Goal: Task Accomplishment & Management: Use online tool/utility

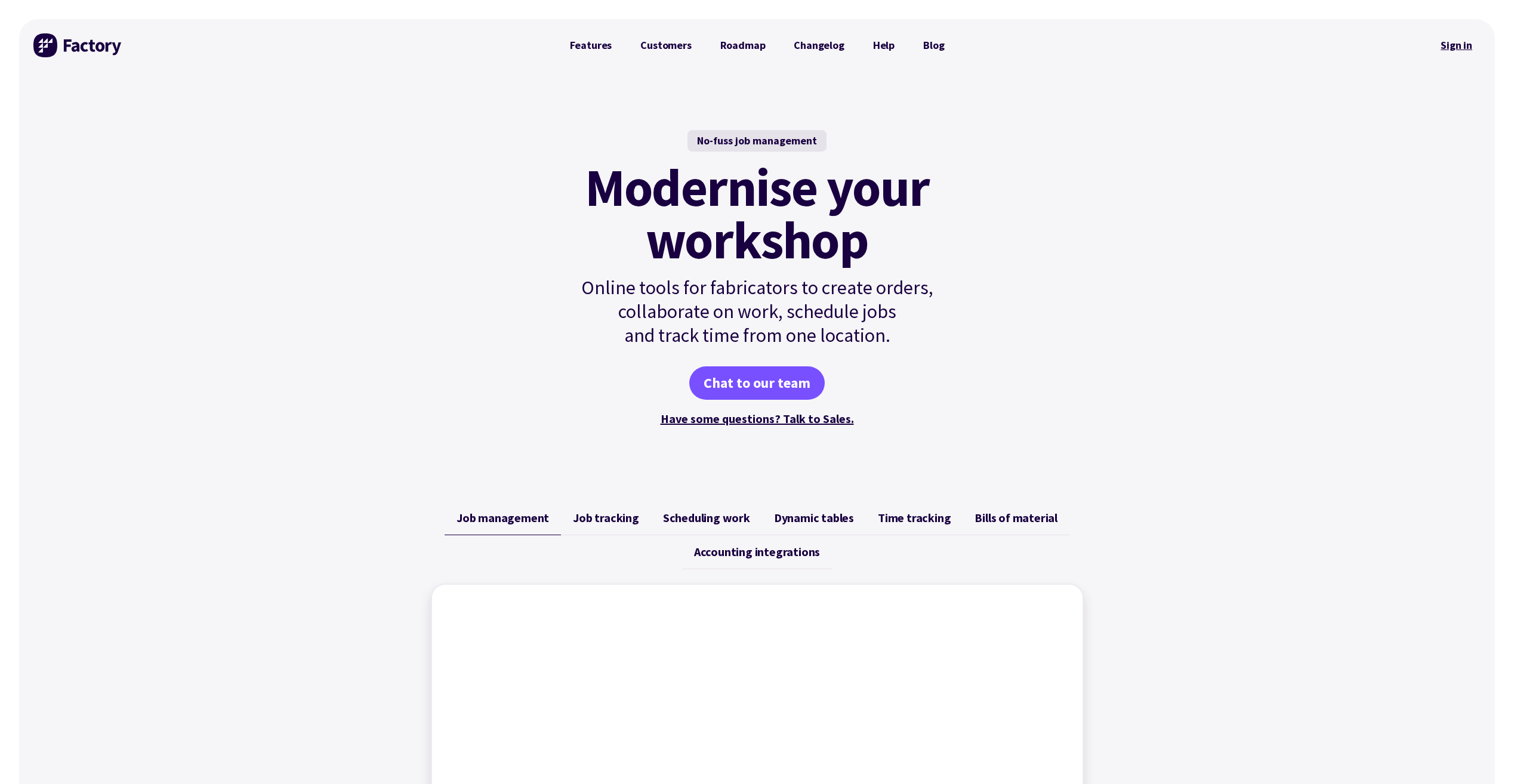
click at [1459, 48] on link "Sign in" at bounding box center [1456, 45] width 48 height 27
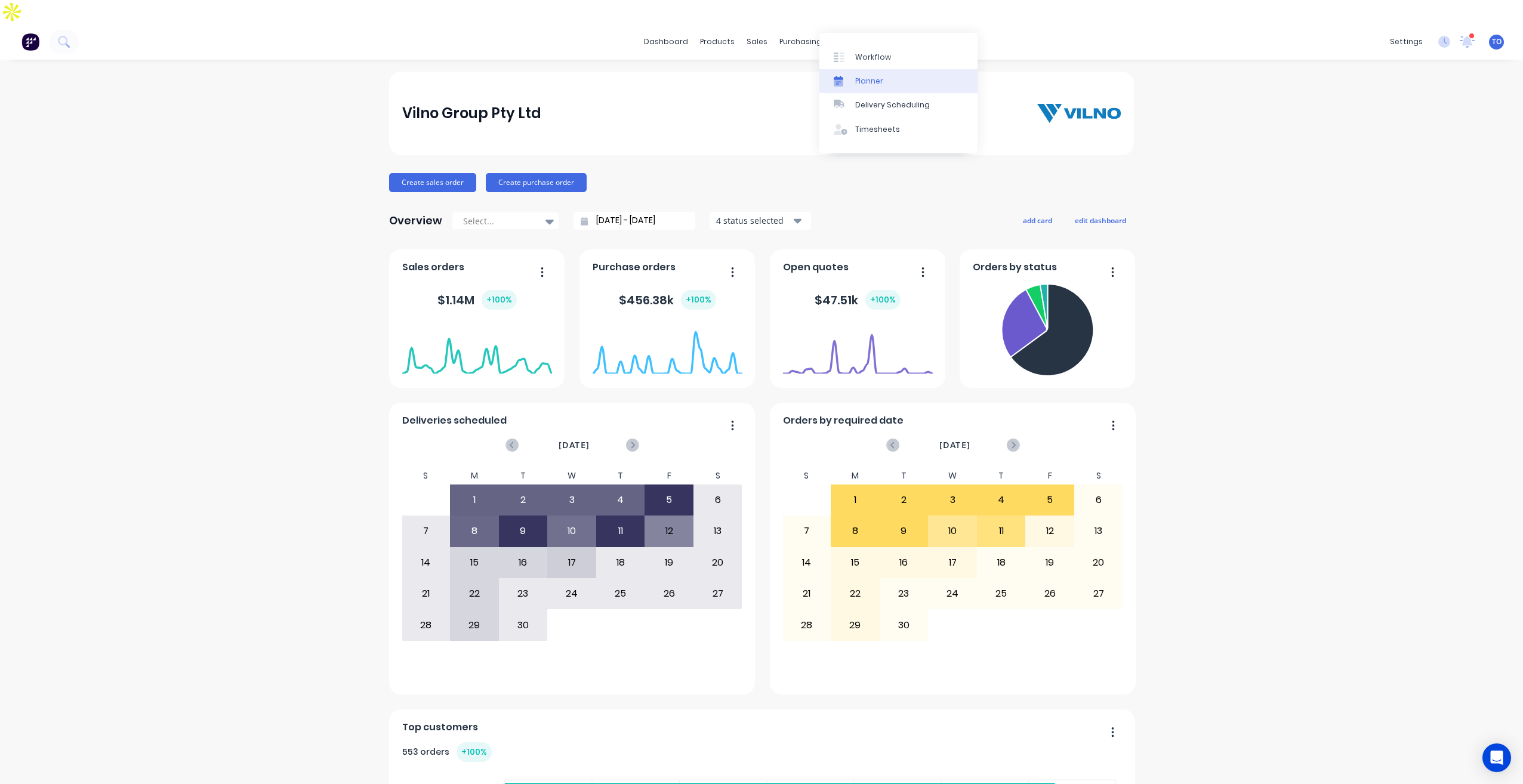
click at [870, 86] on link "Planner" at bounding box center [898, 81] width 158 height 24
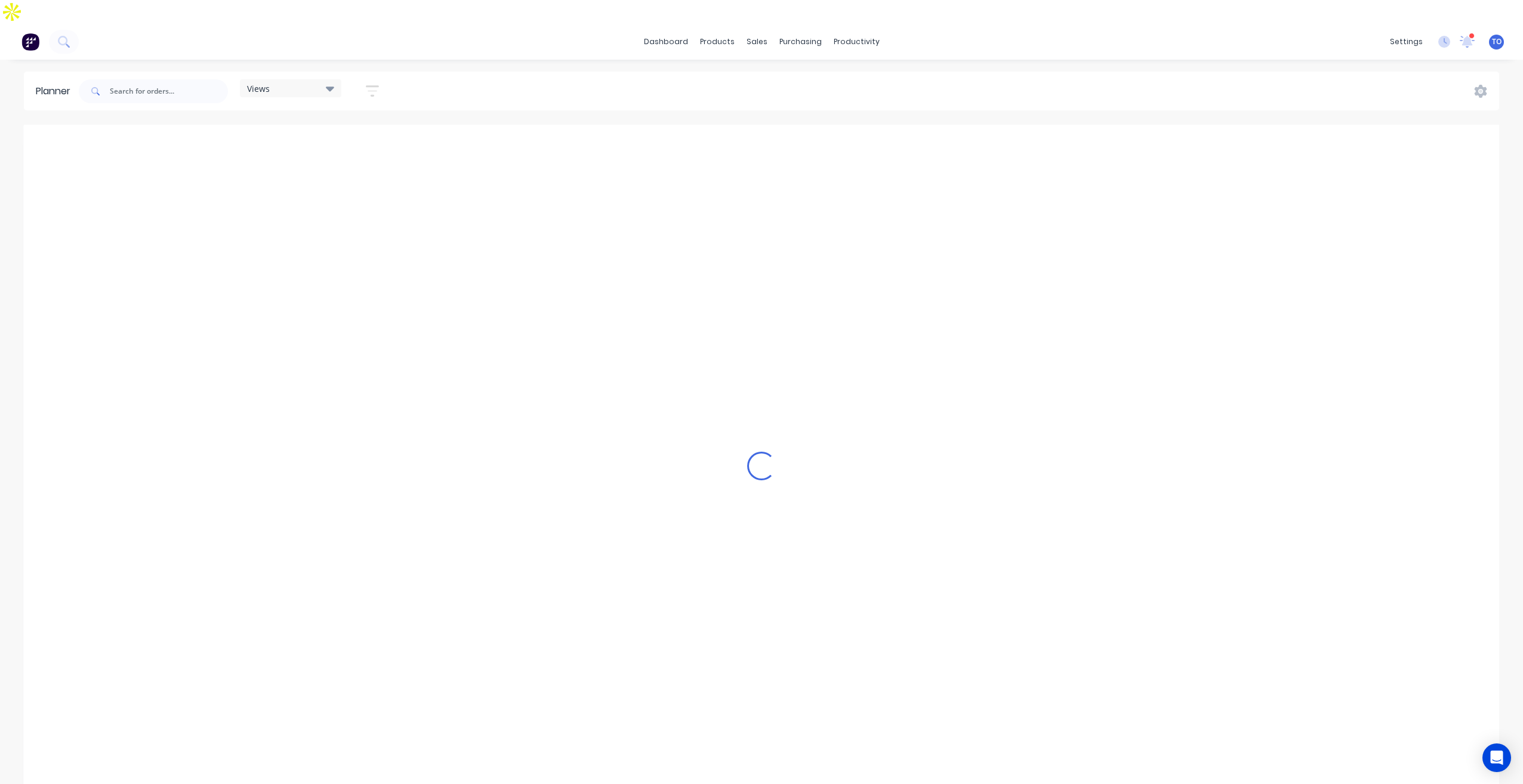
scroll to position [0, 1337]
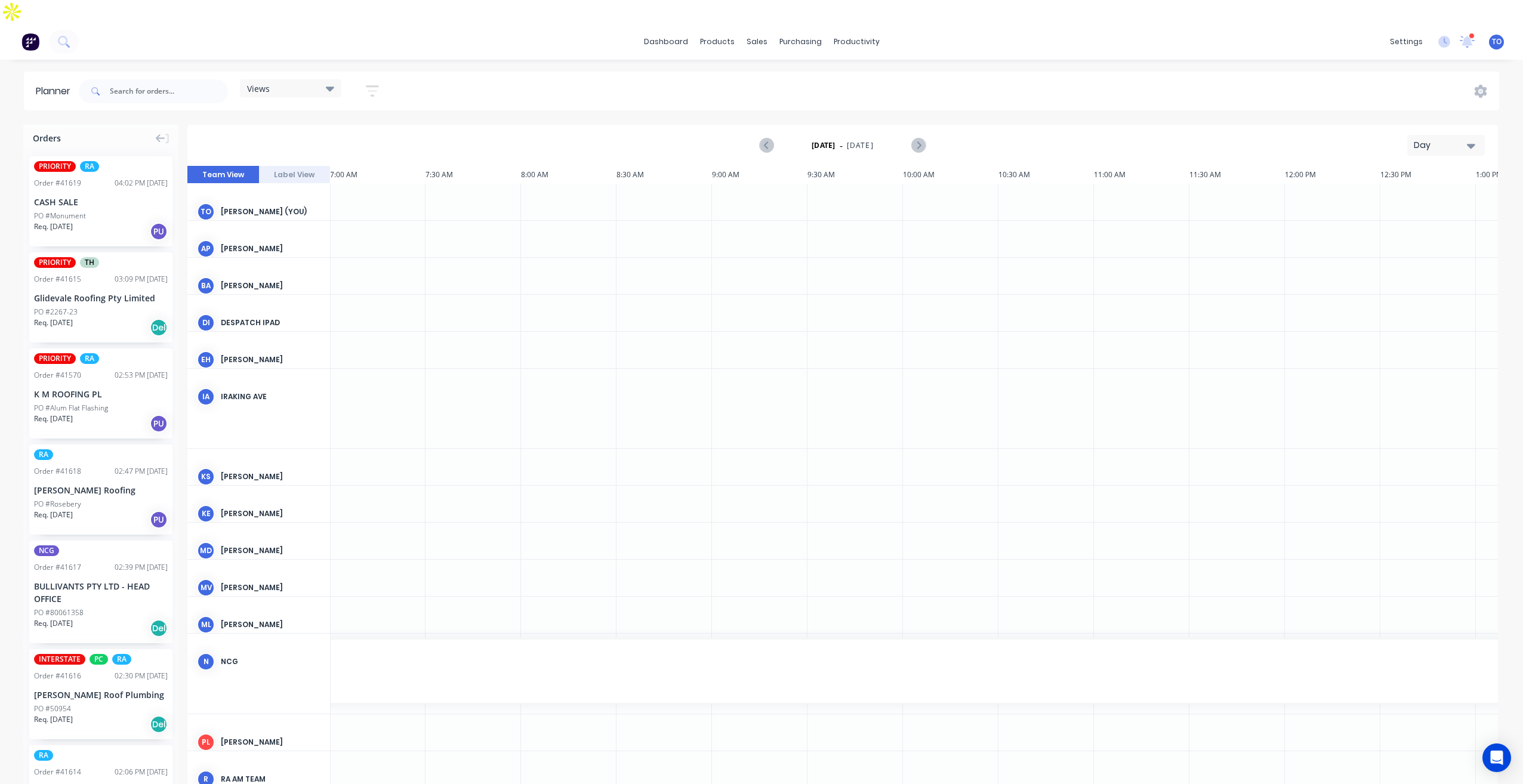
click at [115, 178] on div "04:02 PM [DATE]" at bounding box center [142, 182] width 53 height 11
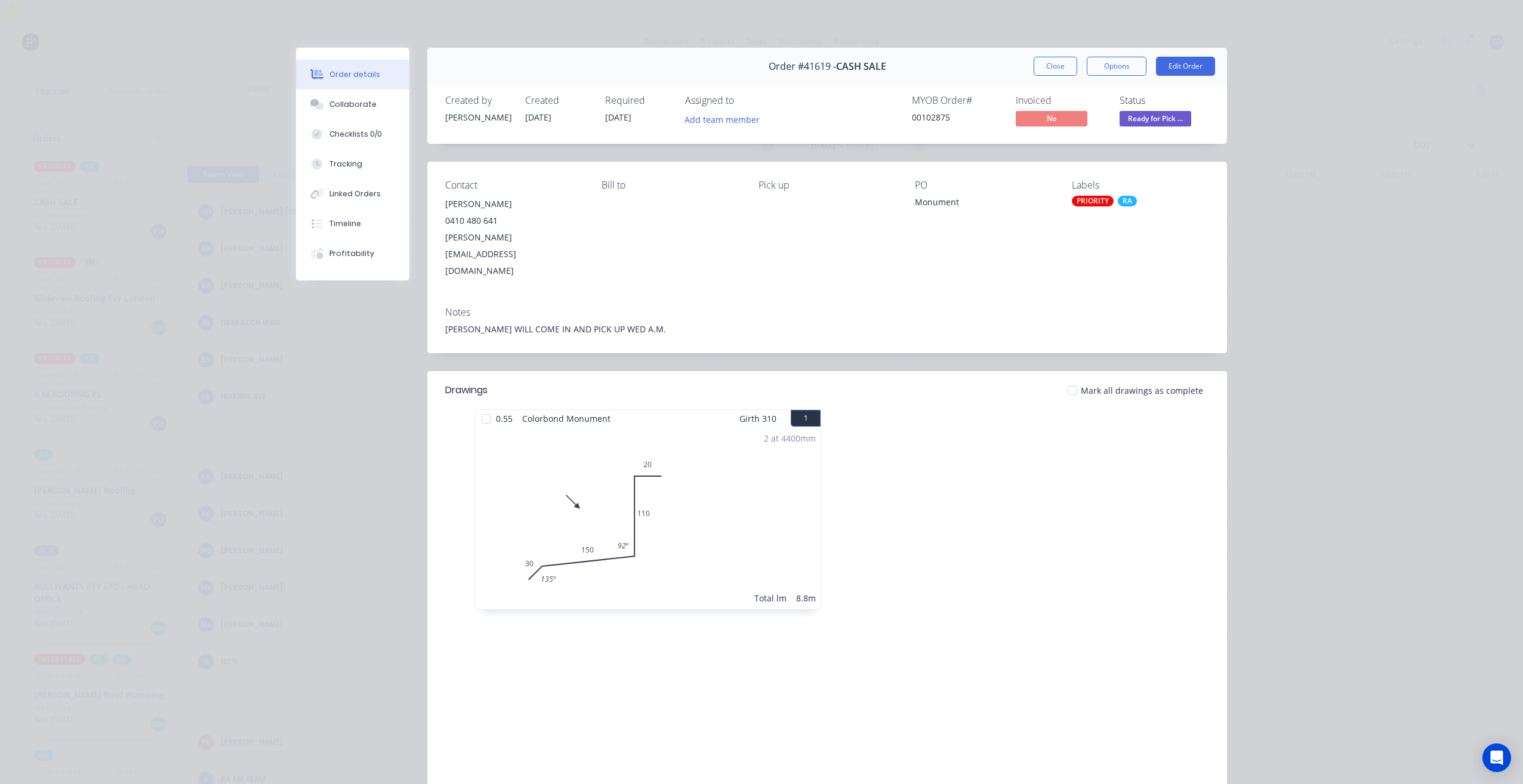
drag, startPoint x: 1052, startPoint y: 66, endPoint x: 1023, endPoint y: 68, distance: 29.1
click at [1052, 65] on button "Close" at bounding box center [1055, 66] width 43 height 19
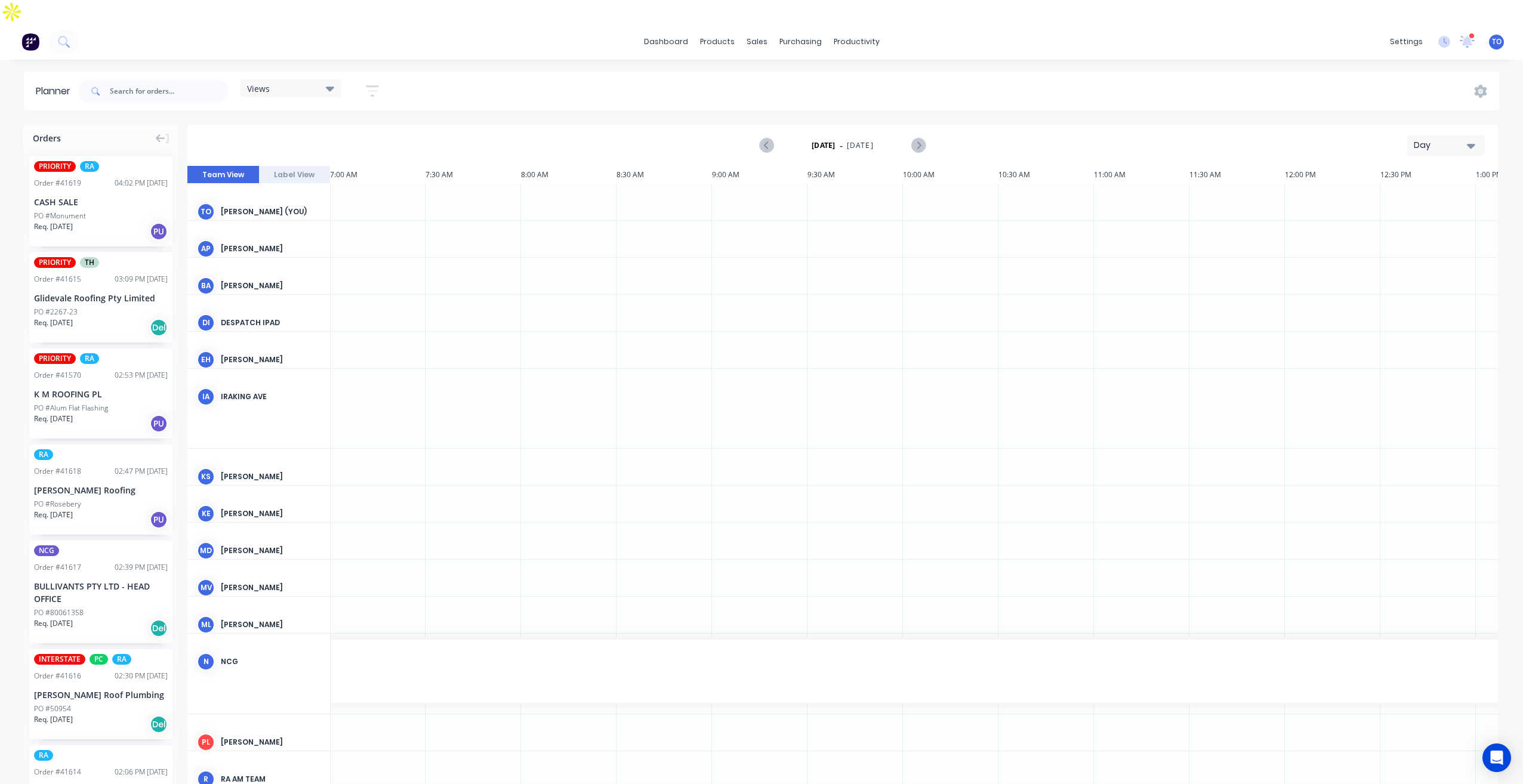
click at [1445, 139] on div "Day" at bounding box center [1441, 145] width 55 height 12
click at [1406, 189] on div "Week" at bounding box center [1425, 201] width 118 height 24
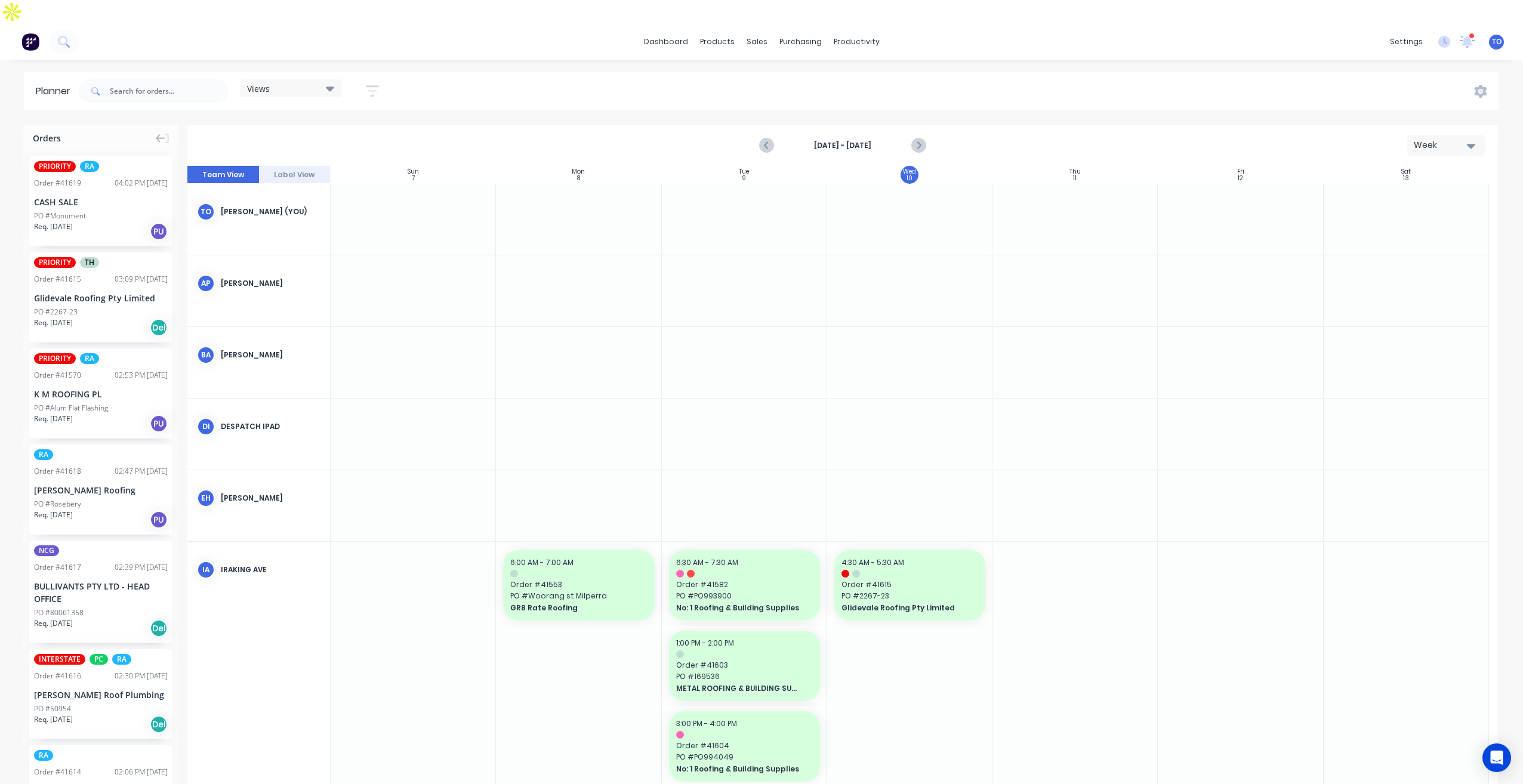
click at [376, 79] on button "button" at bounding box center [373, 91] width 38 height 23
click at [335, 130] on div "Show/Hide users" at bounding box center [310, 136] width 83 height 12
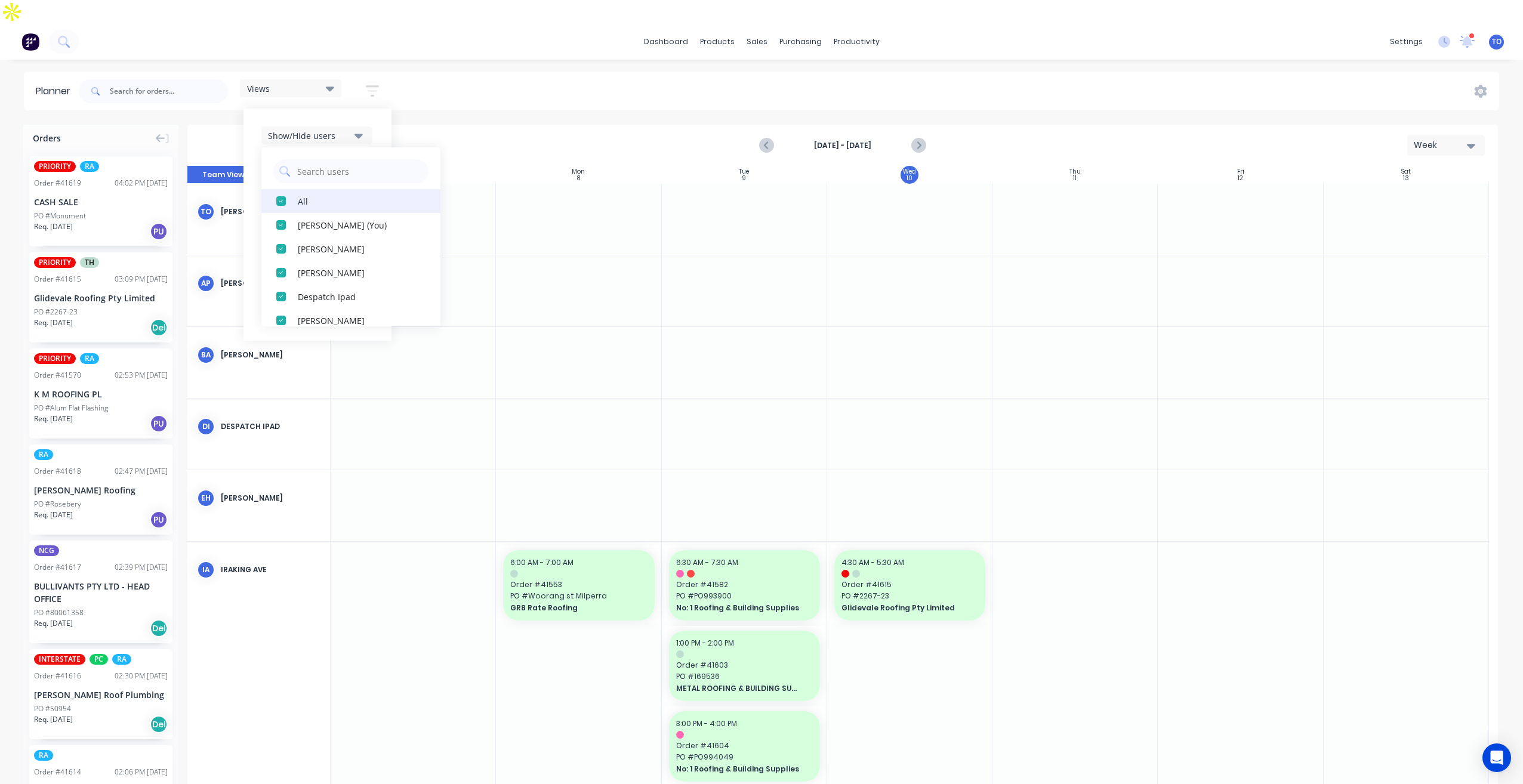
click at [312, 194] on div "All" at bounding box center [358, 201] width 119 height 12
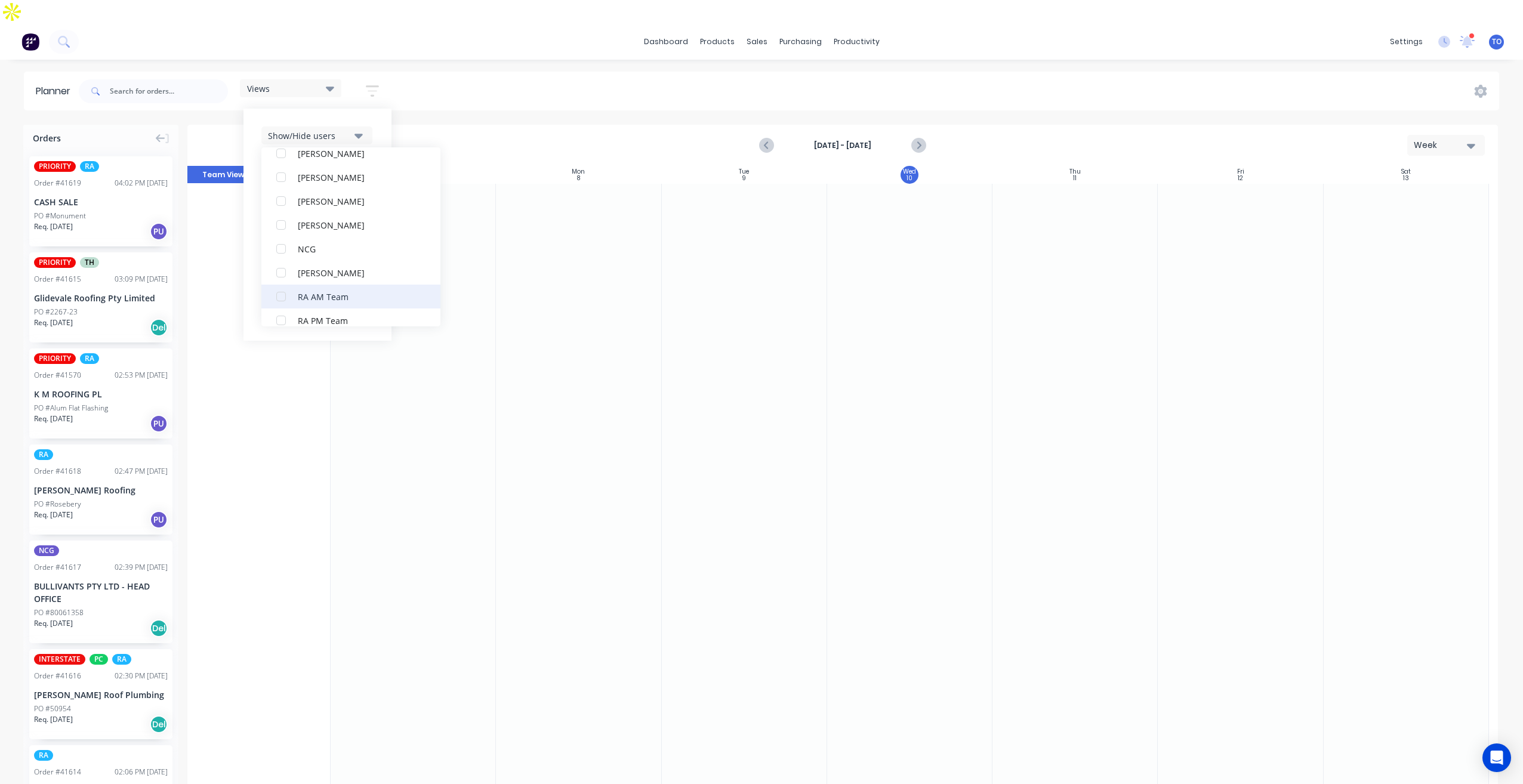
scroll to position [299, 0]
click at [305, 249] on button "RA PM Team" at bounding box center [351, 261] width 179 height 24
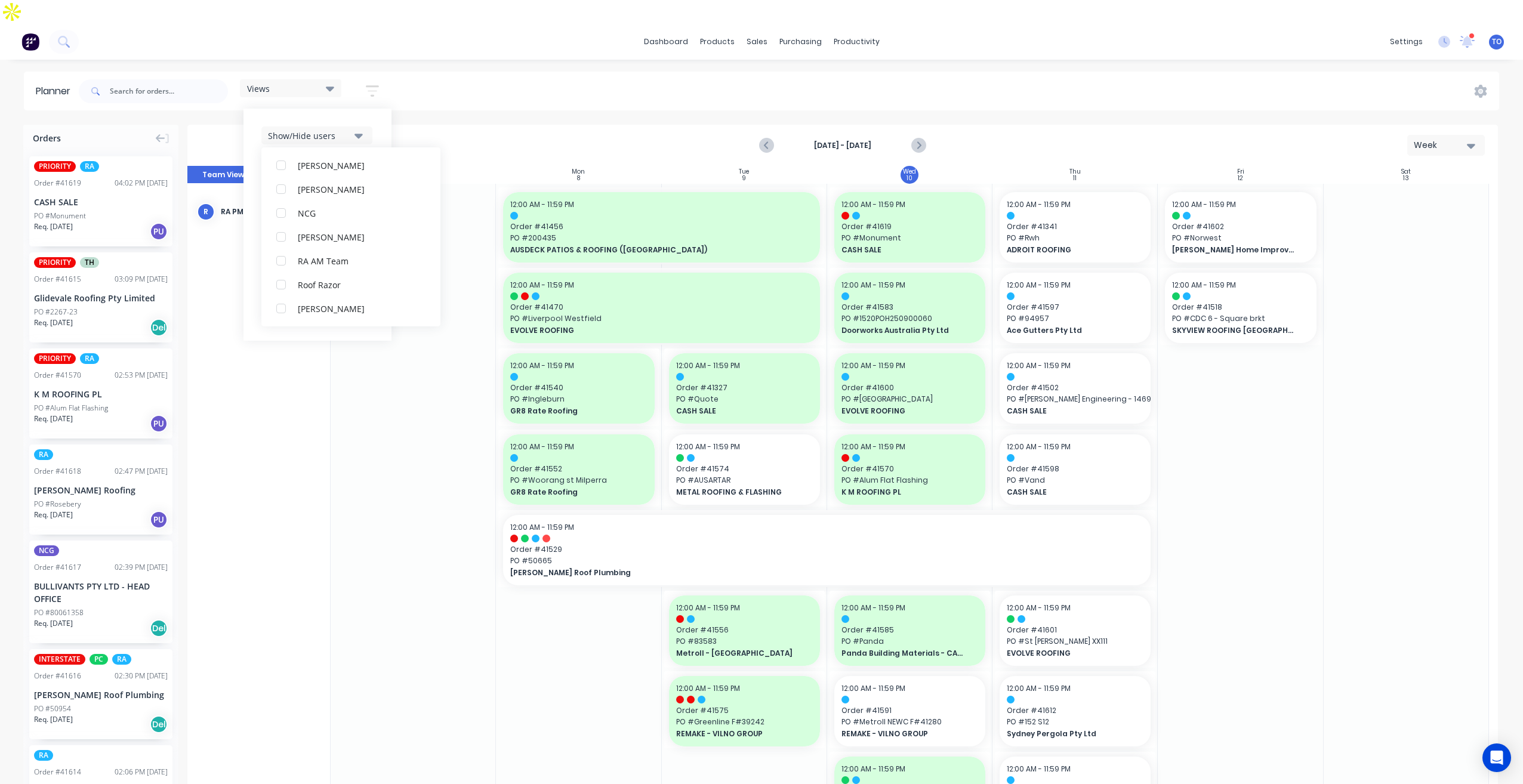
scroll to position [0, 0]
click at [377, 109] on div "Show/Hide users All RA PM Team [PERSON_NAME] (You) [PERSON_NAME] [PERSON_NAME] …" at bounding box center [317, 225] width 148 height 232
click at [328, 174] on div "Show/Hide users Show/Hide orders Filter by status Filter by assignee Filter by …" at bounding box center [317, 225] width 112 height 196
click at [325, 201] on div "Filter by status" at bounding box center [310, 207] width 83 height 12
click at [312, 261] on button "All" at bounding box center [351, 273] width 179 height 24
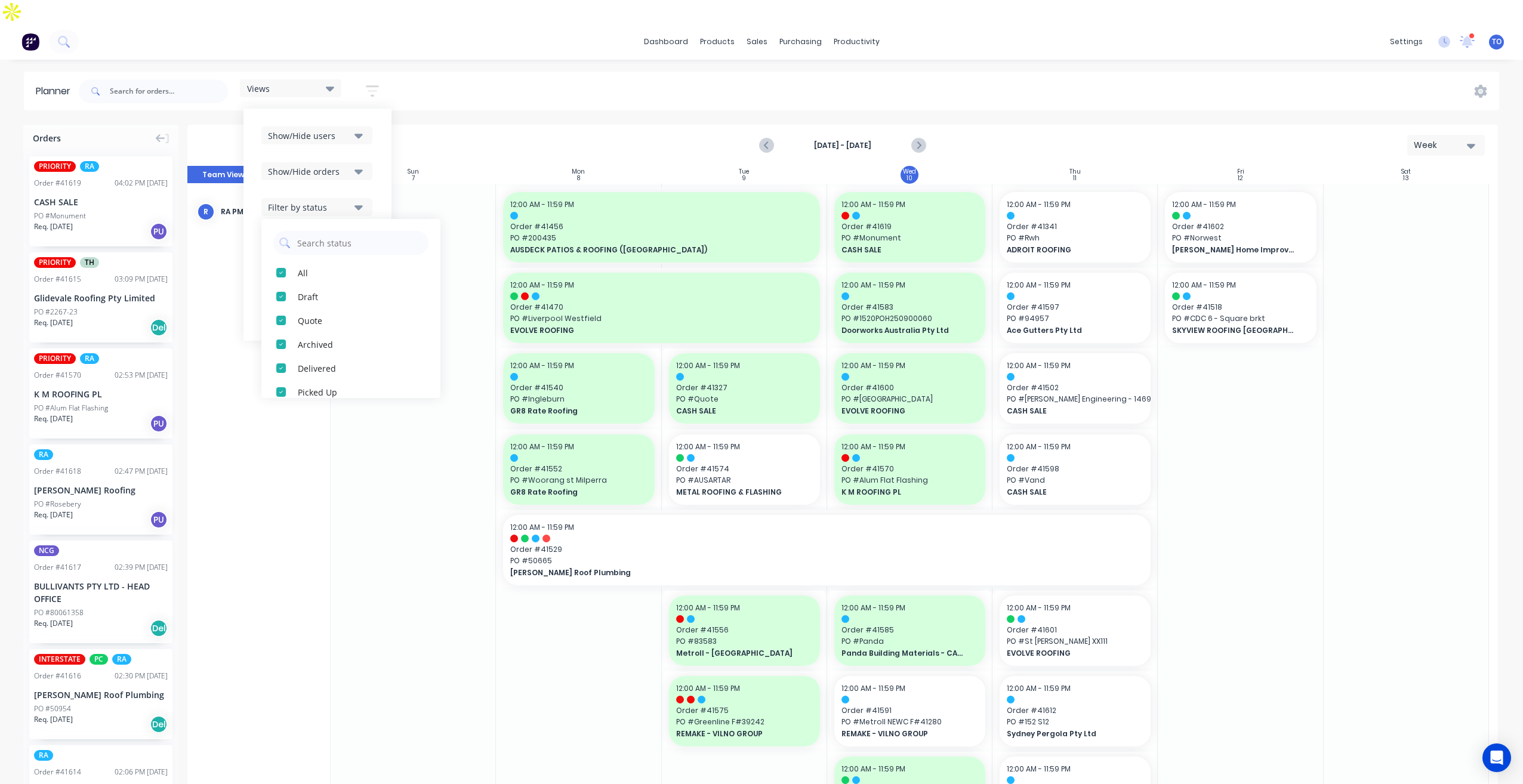
click at [363, 169] on icon "button" at bounding box center [358, 172] width 8 height 5
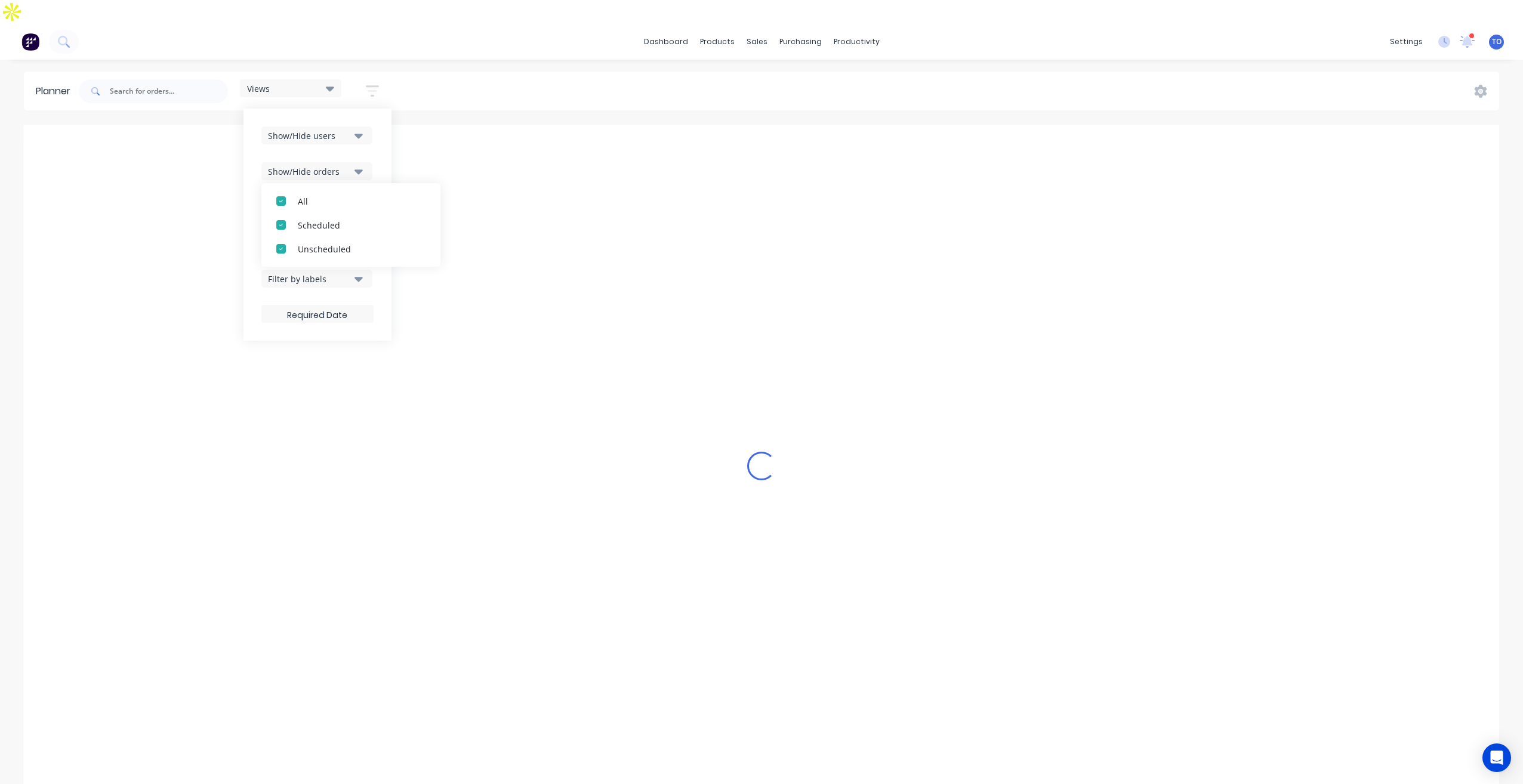
click at [377, 127] on div "Show/Hide users Show/Hide orders All Scheduled Unscheduled Filter by status Fil…" at bounding box center [317, 225] width 148 height 232
click at [348, 165] on div "Show/Hide orders" at bounding box center [310, 171] width 83 height 12
click at [291, 189] on div "button" at bounding box center [281, 201] width 24 height 24
click at [298, 237] on button "Unscheduled" at bounding box center [351, 249] width 179 height 24
click at [386, 134] on div "Show/Hide users Show/Hide orders All Scheduled Unscheduled Filter by status Fil…" at bounding box center [317, 225] width 148 height 232
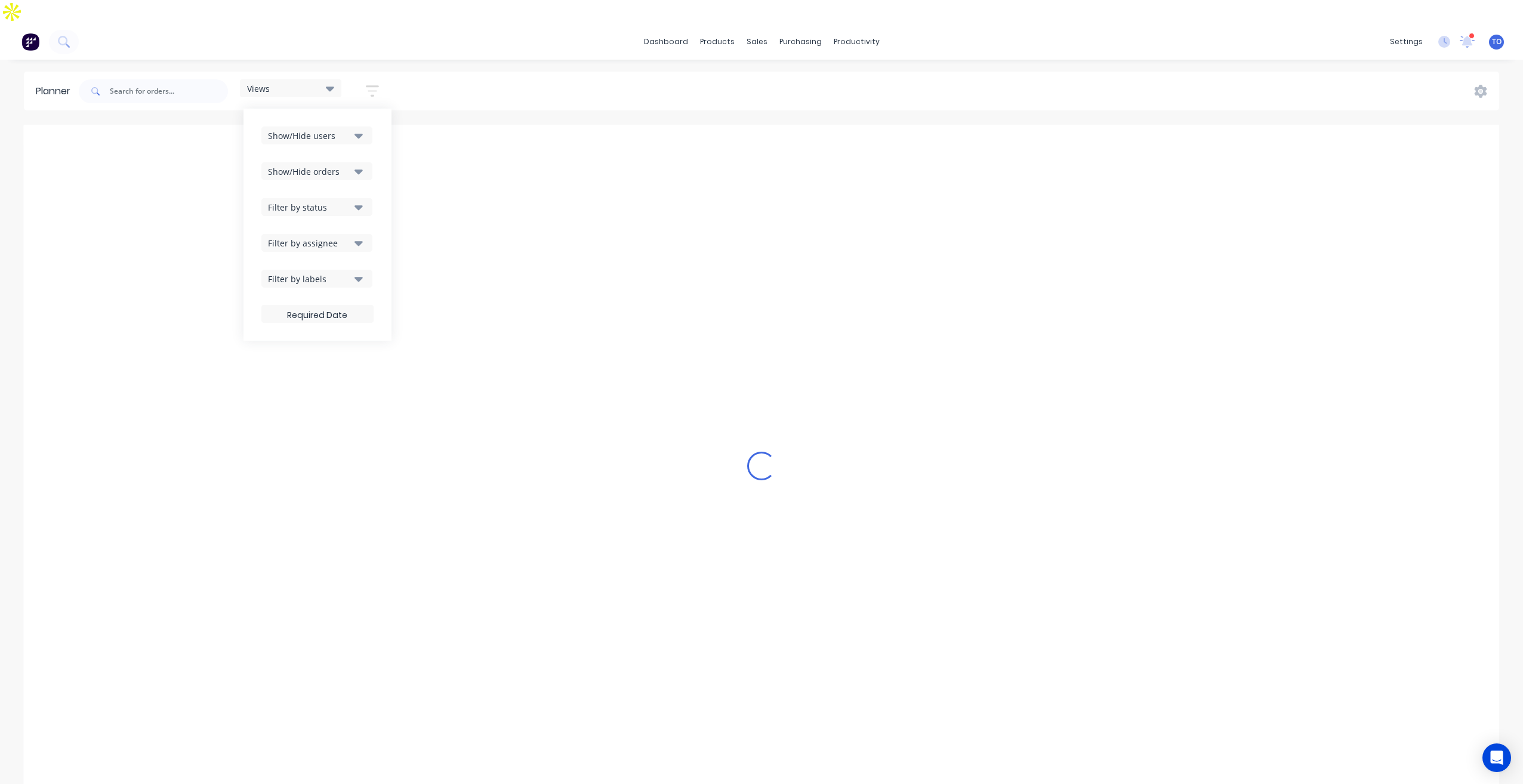
click at [322, 237] on div "Filter by assignee" at bounding box center [310, 243] width 83 height 12
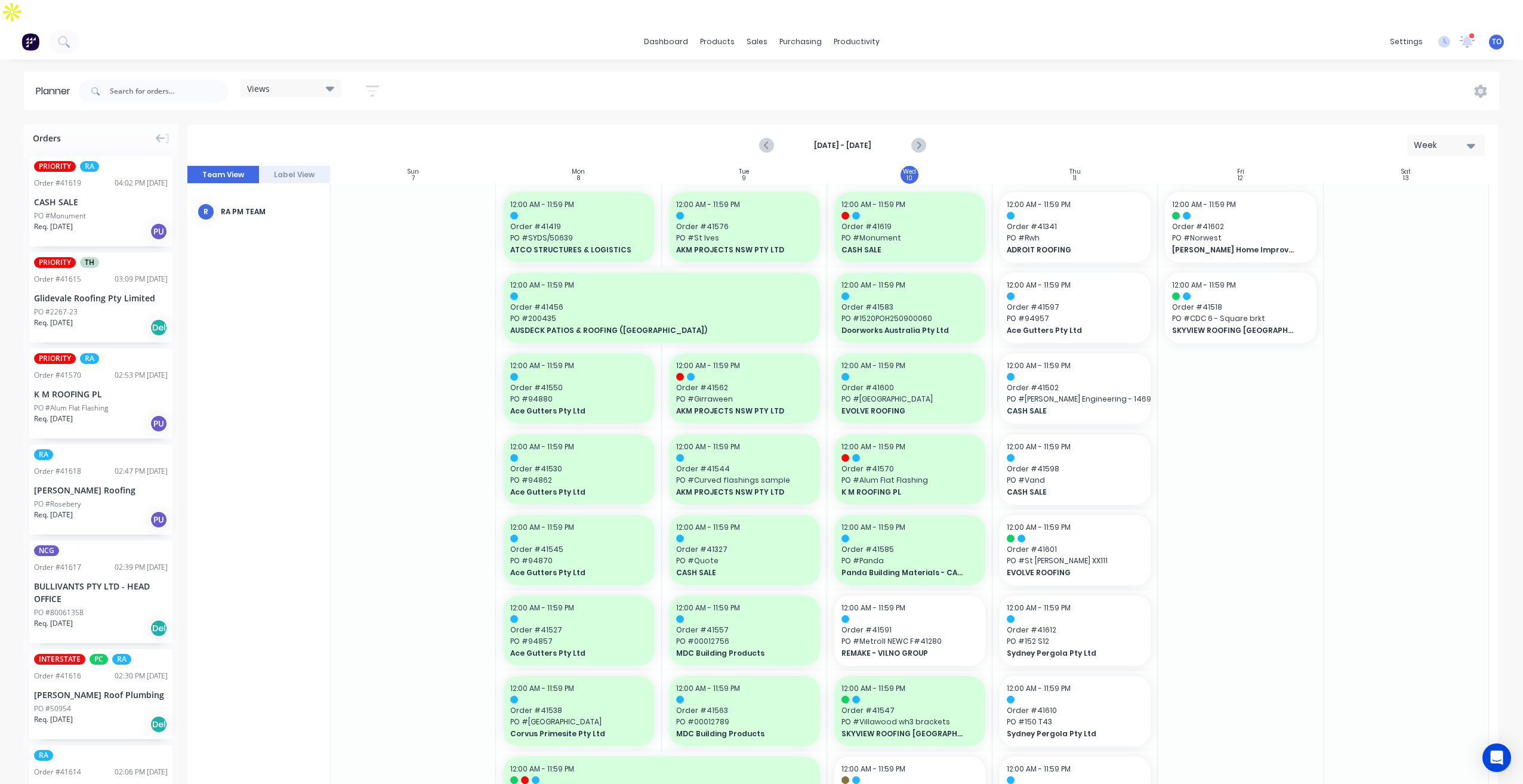
click at [586, 73] on div "Views Save new view None (Default) edit Iraking edit [PERSON_NAME] edit [PERSON…" at bounding box center [788, 91] width 1423 height 36
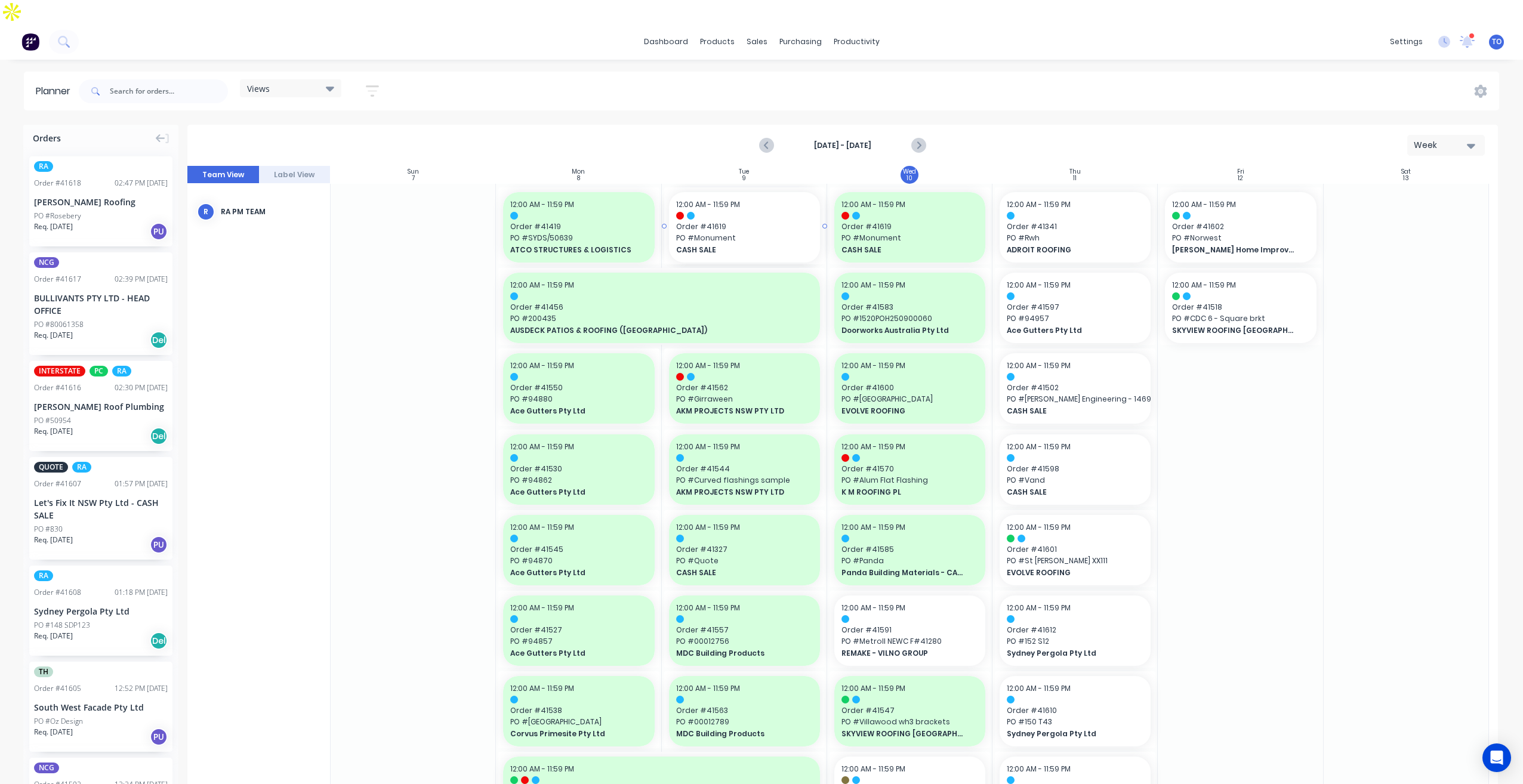
drag, startPoint x: 74, startPoint y: 165, endPoint x: 905, endPoint y: 207, distance: 832.1
drag, startPoint x: 1115, startPoint y: 75, endPoint x: 1020, endPoint y: 74, distance: 95.0
click at [1109, 73] on div "Views Save new view None (Default) edit Iraking edit kyle edit Michael's View e…" at bounding box center [788, 91] width 1423 height 36
drag, startPoint x: 985, startPoint y: 70, endPoint x: 942, endPoint y: 70, distance: 43.0
click at [942, 73] on div "Views Save new view None (Default) edit Iraking edit kyle edit Michael's View e…" at bounding box center [788, 91] width 1423 height 36
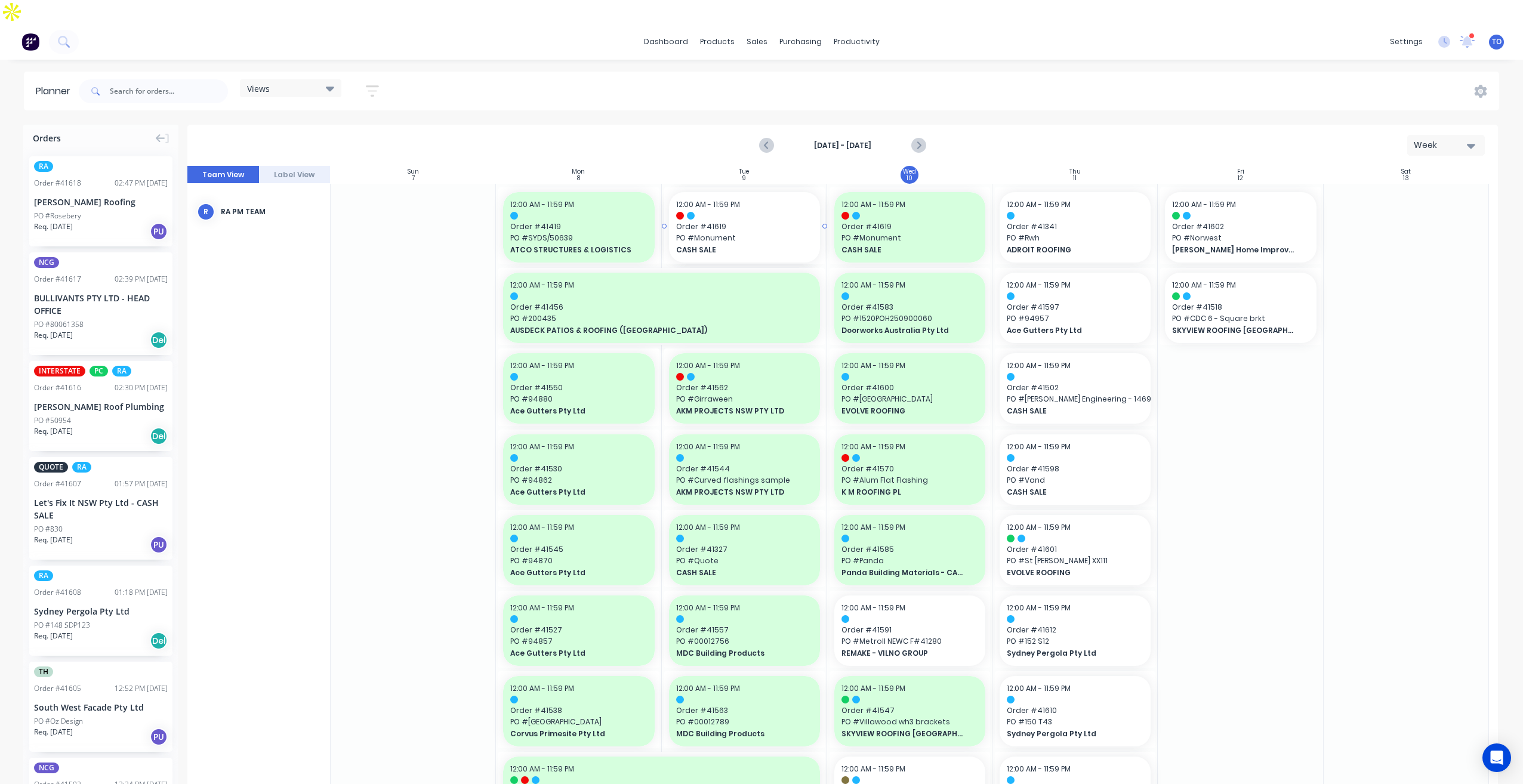
drag, startPoint x: 719, startPoint y: 209, endPoint x: 895, endPoint y: 197, distance: 176.4
click at [895, 197] on div at bounding box center [843, 480] width 1311 height 629
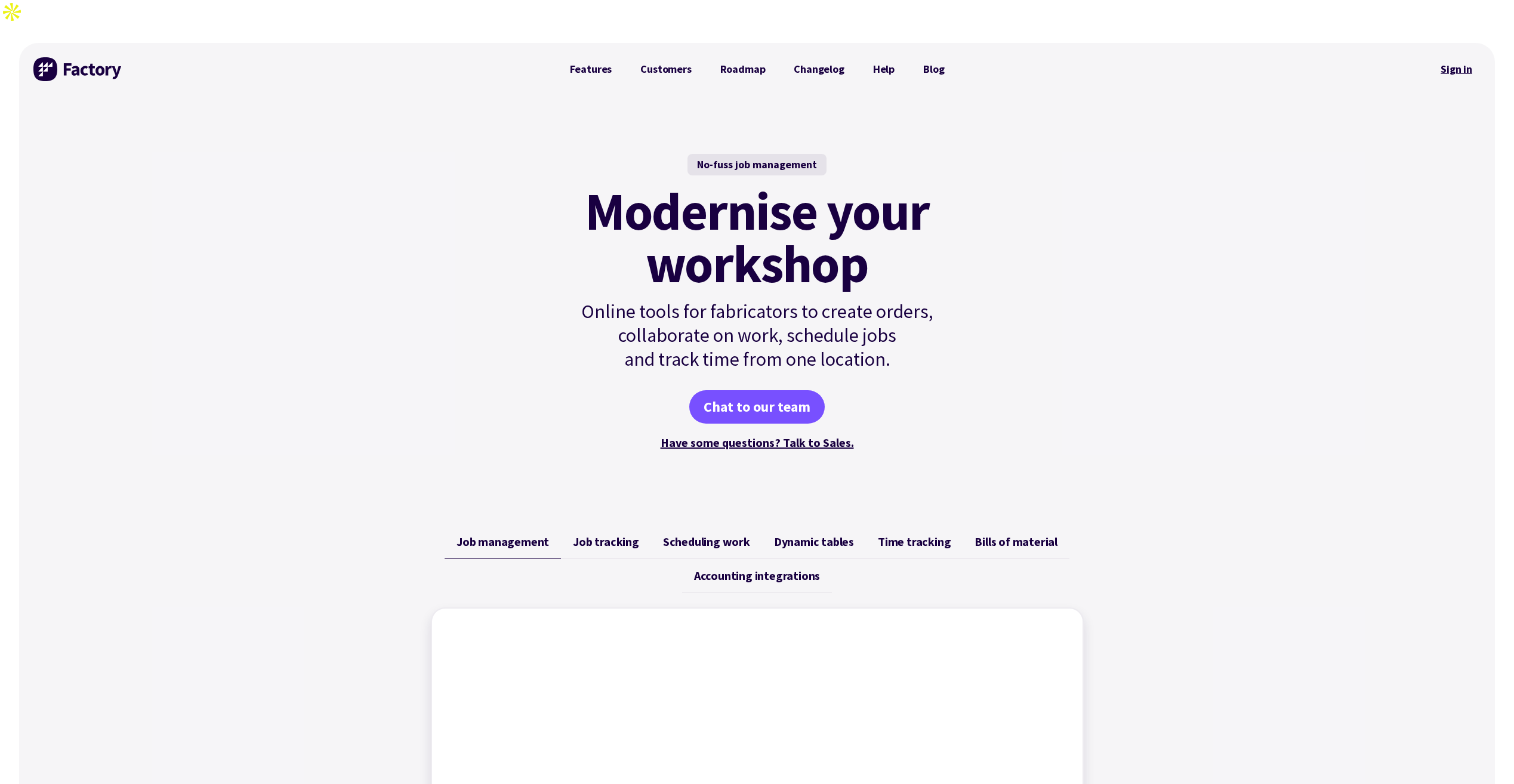
click at [1459, 55] on link "Sign in" at bounding box center [1456, 69] width 48 height 27
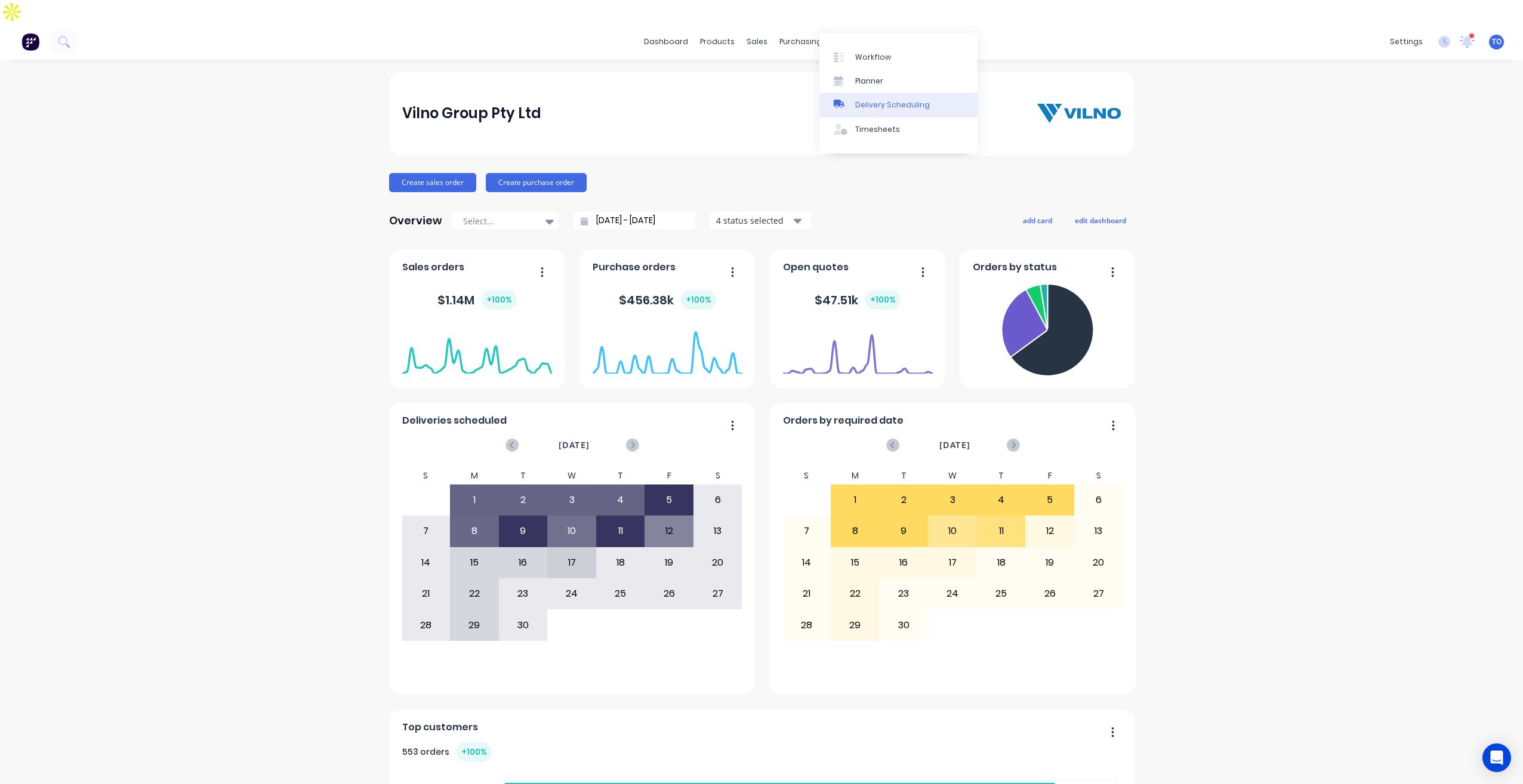
click at [878, 108] on div "Delivery Scheduling" at bounding box center [893, 105] width 75 height 11
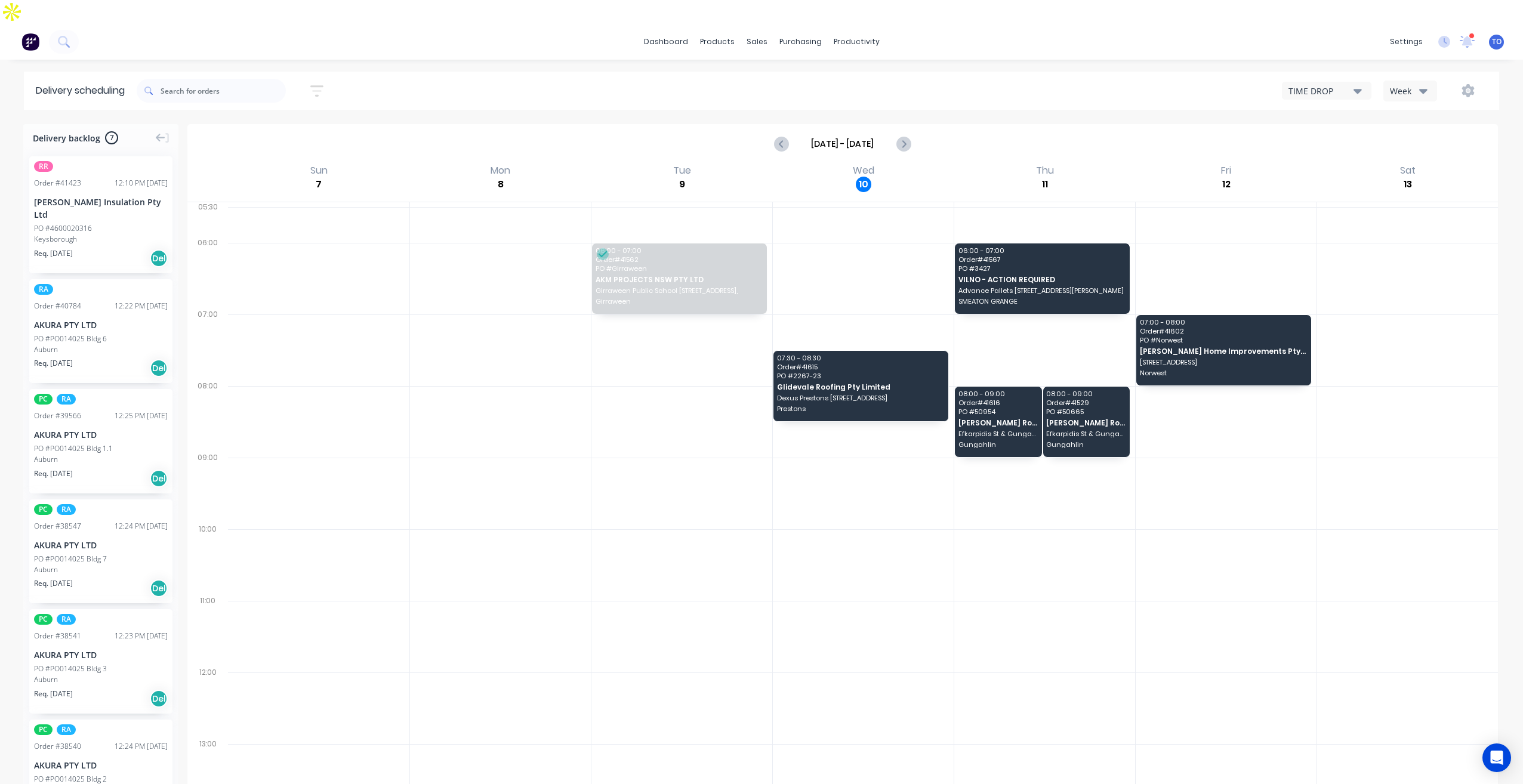
click at [1428, 81] on button "Week" at bounding box center [1410, 91] width 54 height 21
click at [1406, 134] on div "Vehicle" at bounding box center [1443, 146] width 118 height 24
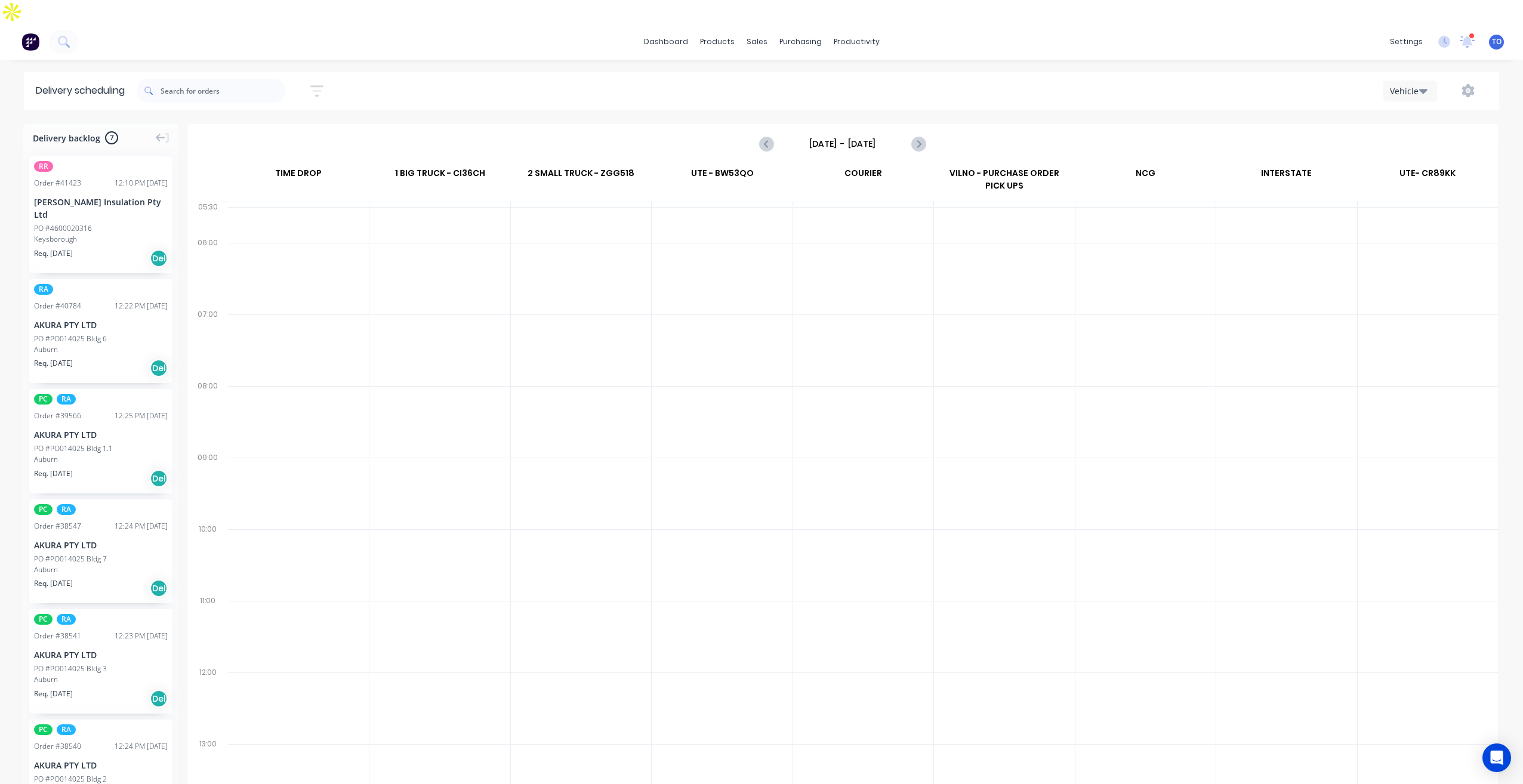
click at [823, 135] on input "Sunday - 07/09/25" at bounding box center [843, 143] width 118 height 18
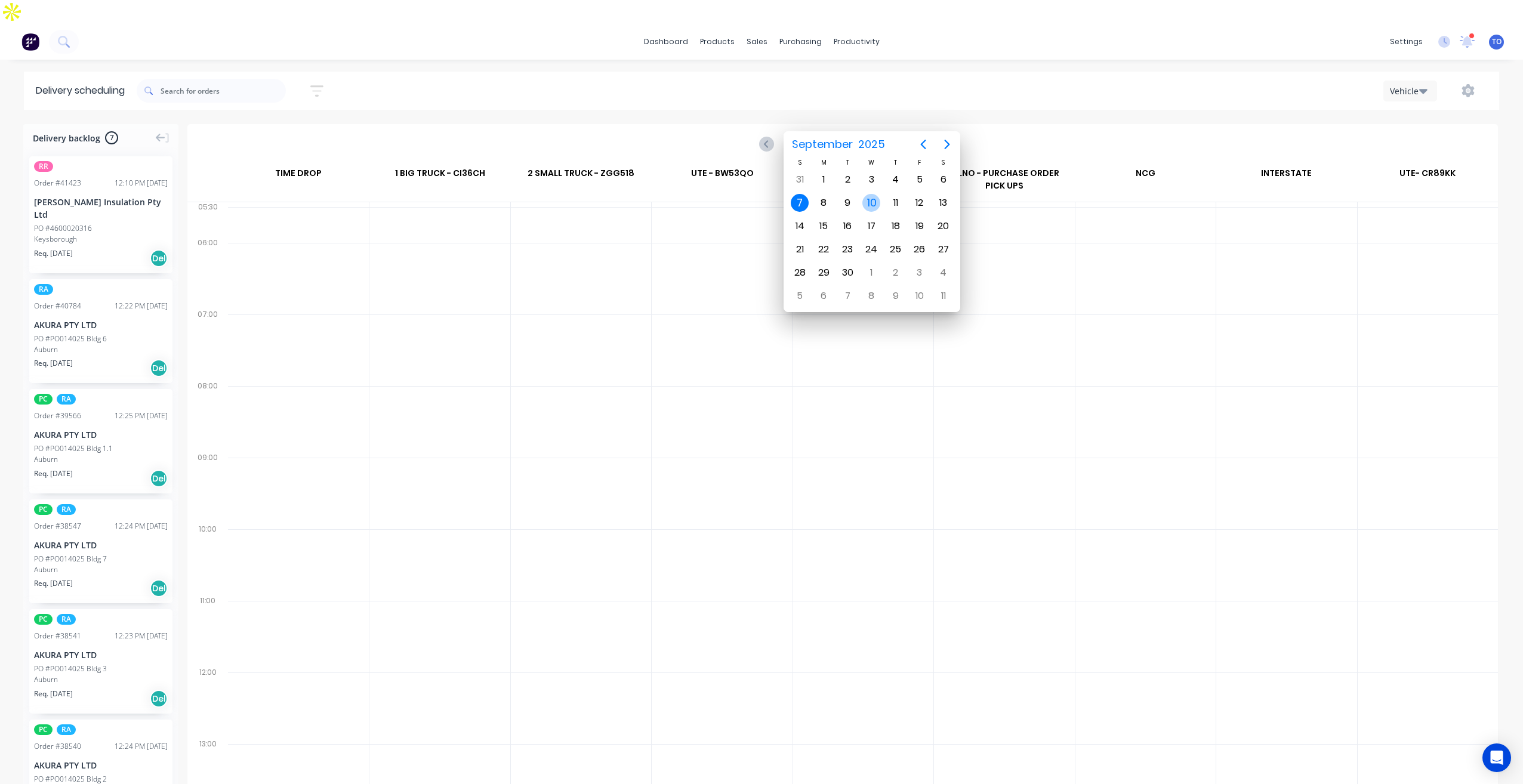
click at [874, 205] on div "10" at bounding box center [871, 202] width 18 height 18
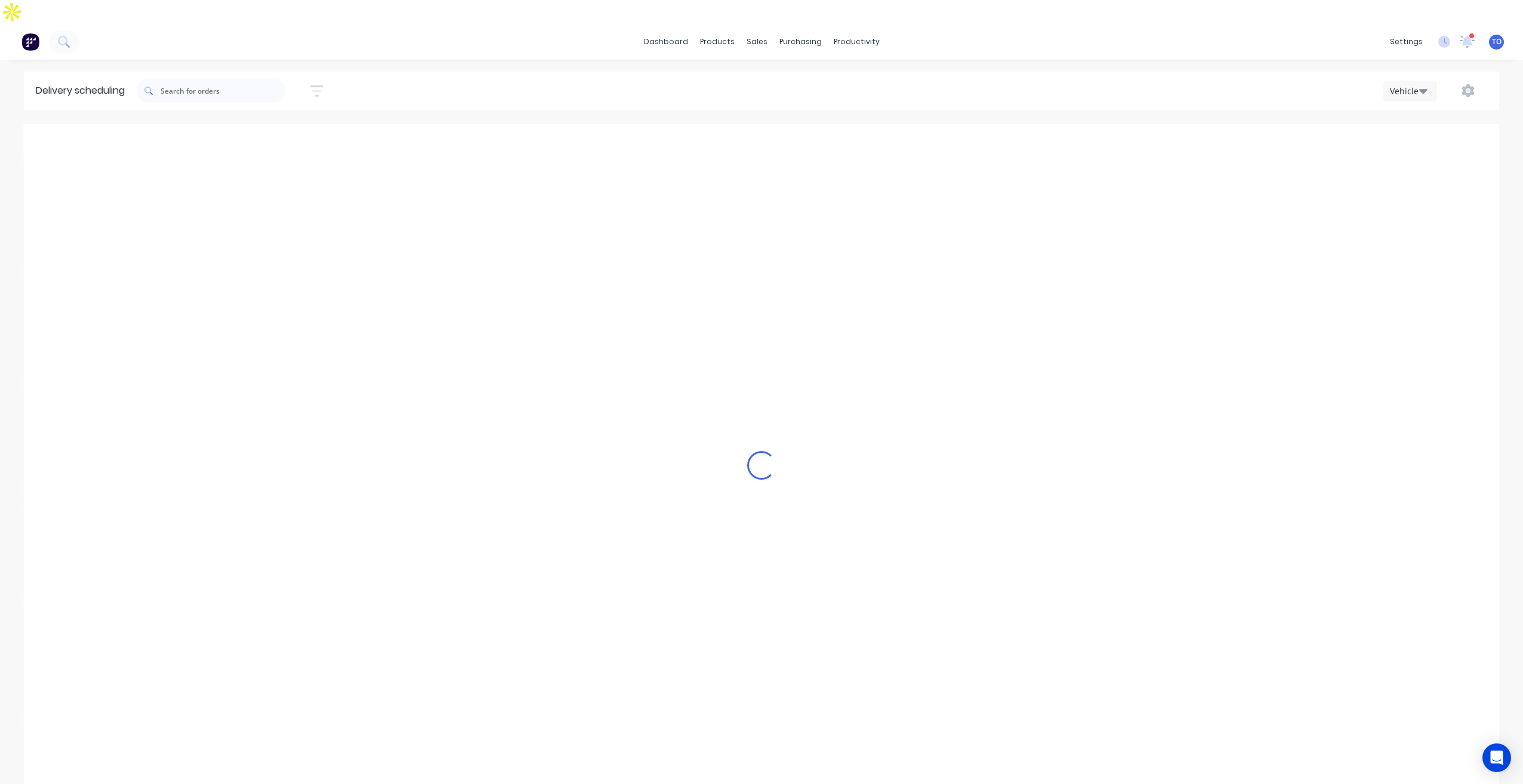
type input "Wednesday - 10/09/25"
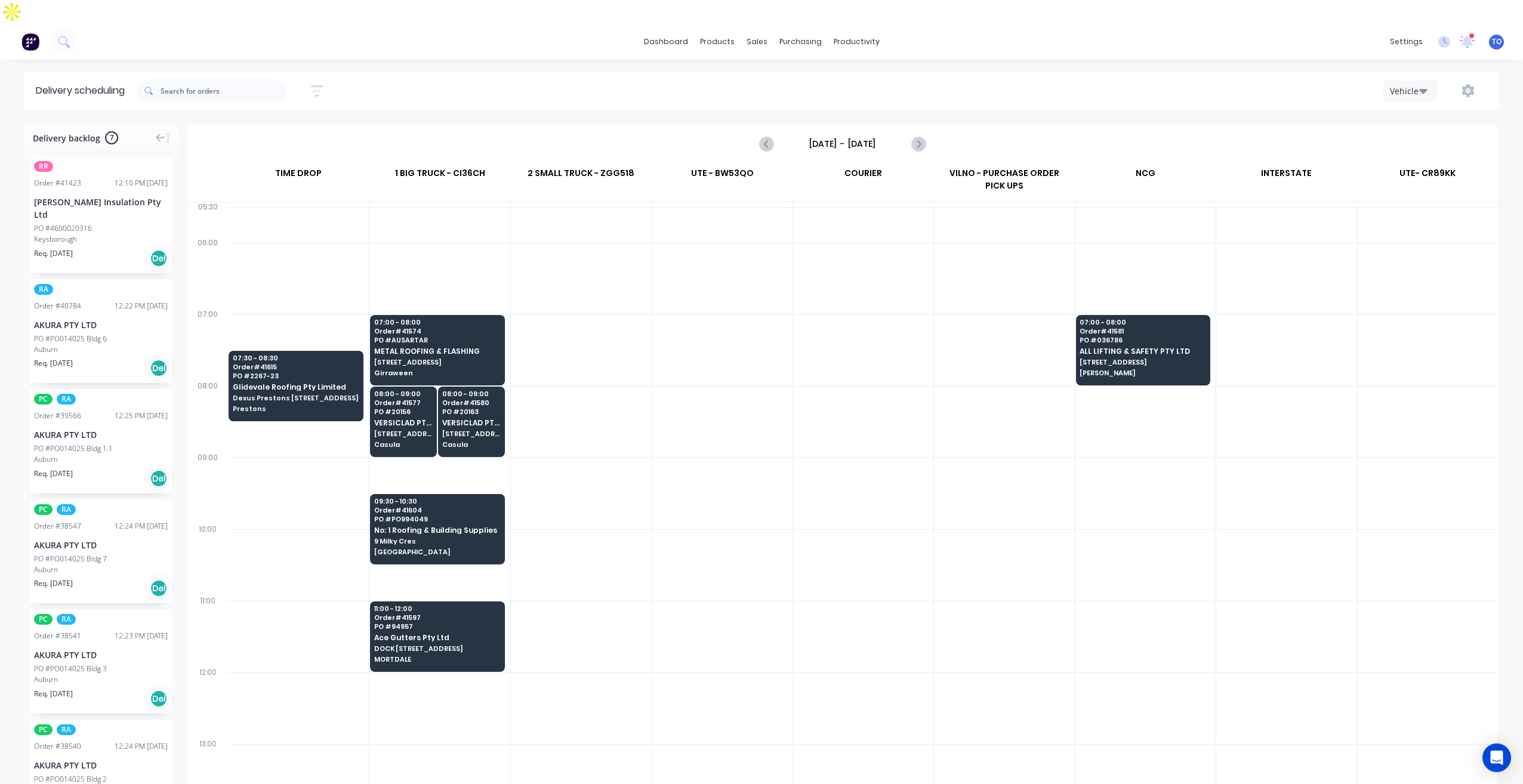
click at [390, 430] on span "3 Berriwerri Place" at bounding box center [404, 434] width 58 height 7
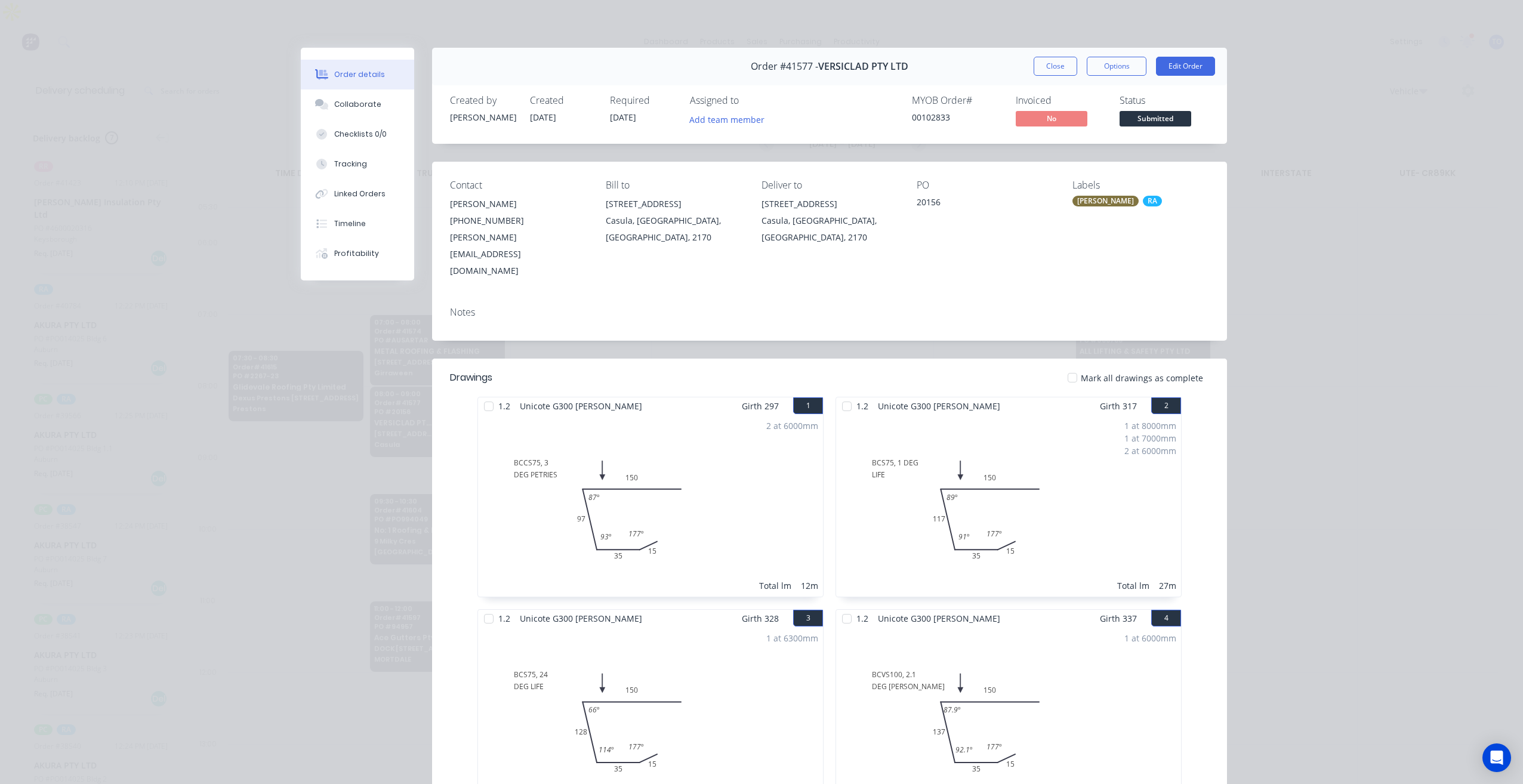
click at [540, 246] on div "Contact Michele Allen (02) 9821 2199 michele@versiclad.com.au Bill to 3 Berriwe…" at bounding box center [829, 230] width 795 height 135
click at [1054, 70] on button "Close" at bounding box center [1055, 66] width 43 height 19
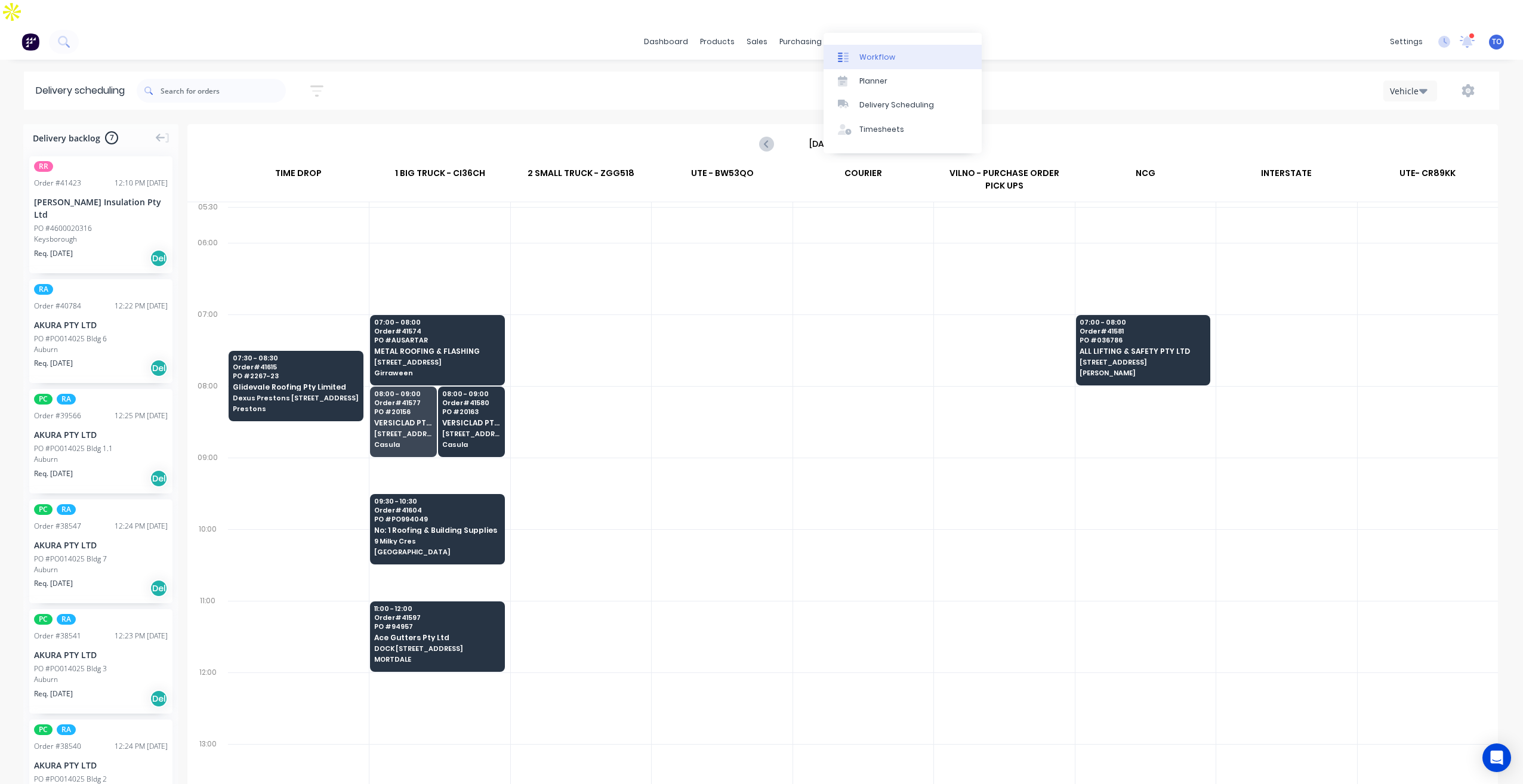
click at [875, 54] on div "Workflow" at bounding box center [877, 57] width 36 height 11
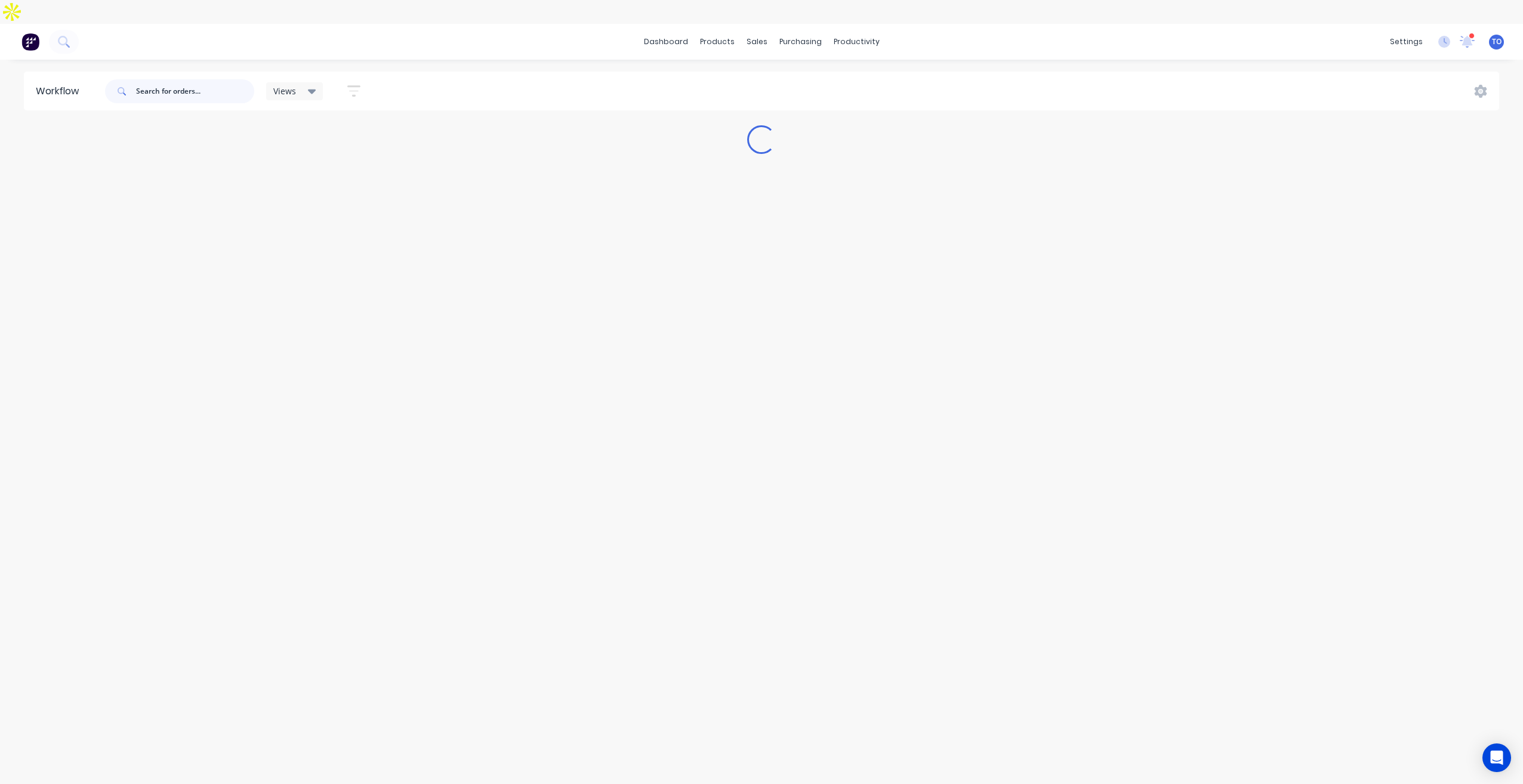
click at [212, 79] on input "text" at bounding box center [195, 91] width 118 height 24
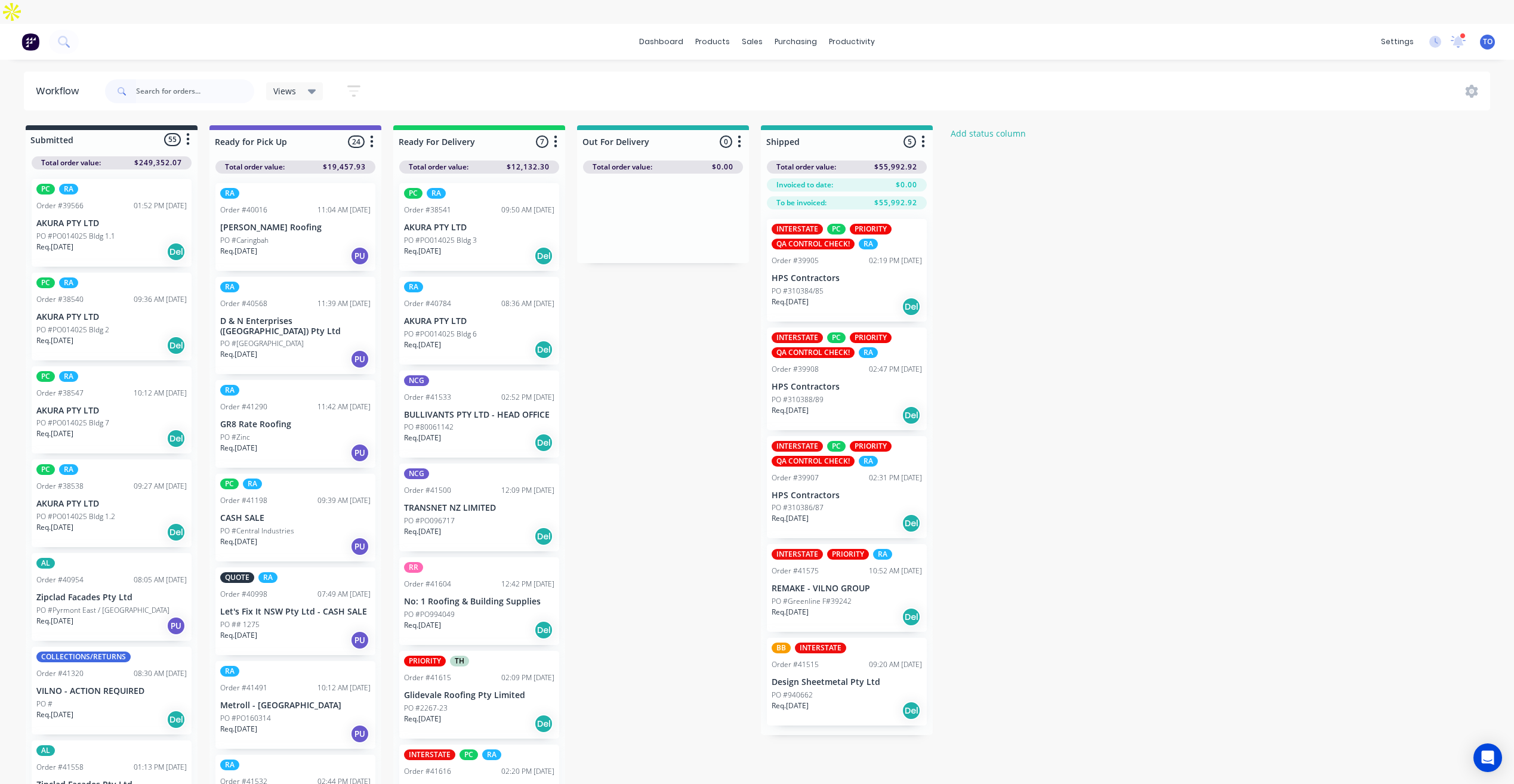
click at [323, 79] on div "Views Save new view None (Default) edit AL edit ALL edit BB & TH edit NCG edit …" at bounding box center [320, 91] width 107 height 23
click at [313, 83] on div "Views" at bounding box center [295, 91] width 57 height 18
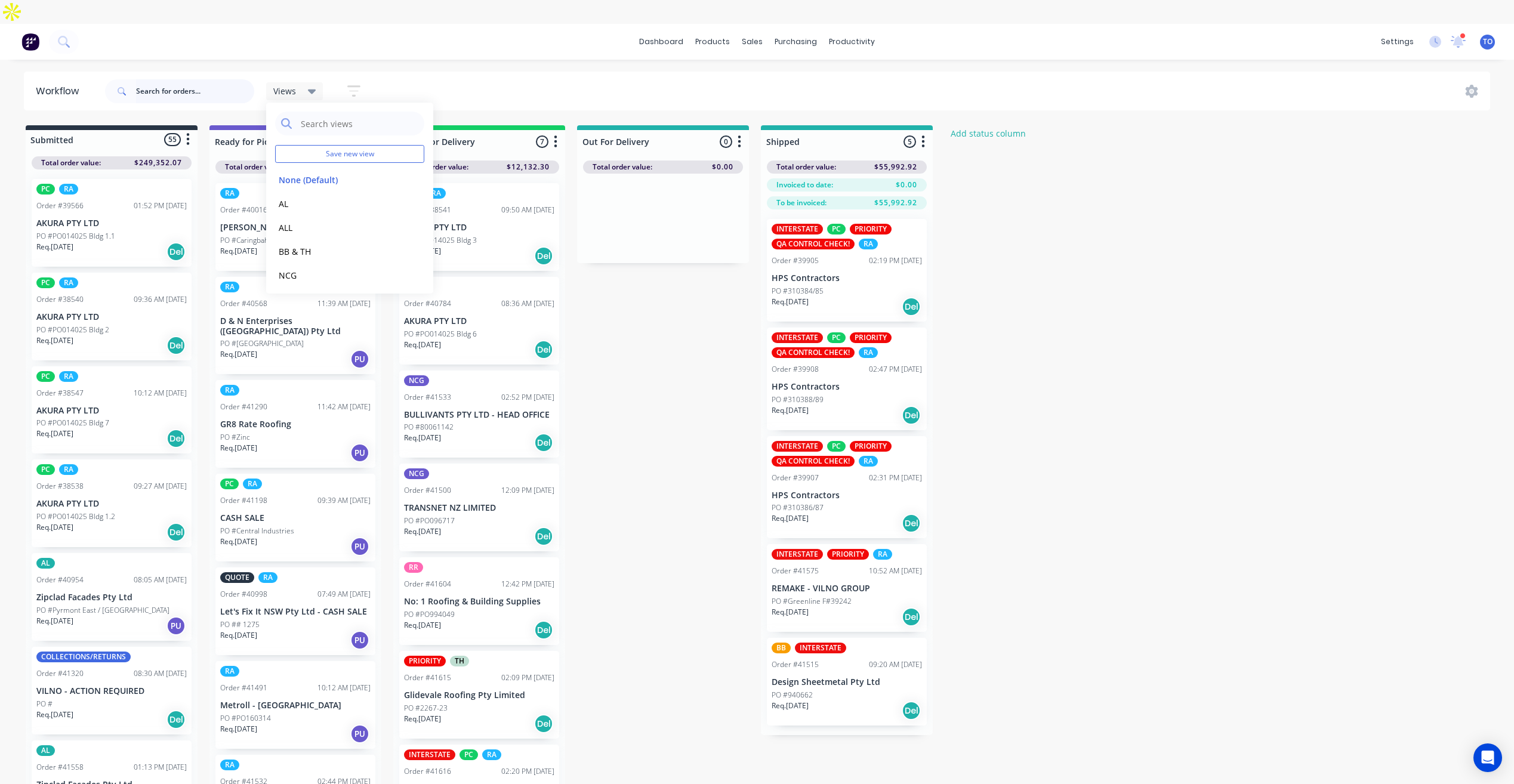
click at [203, 79] on input "text" at bounding box center [195, 91] width 118 height 24
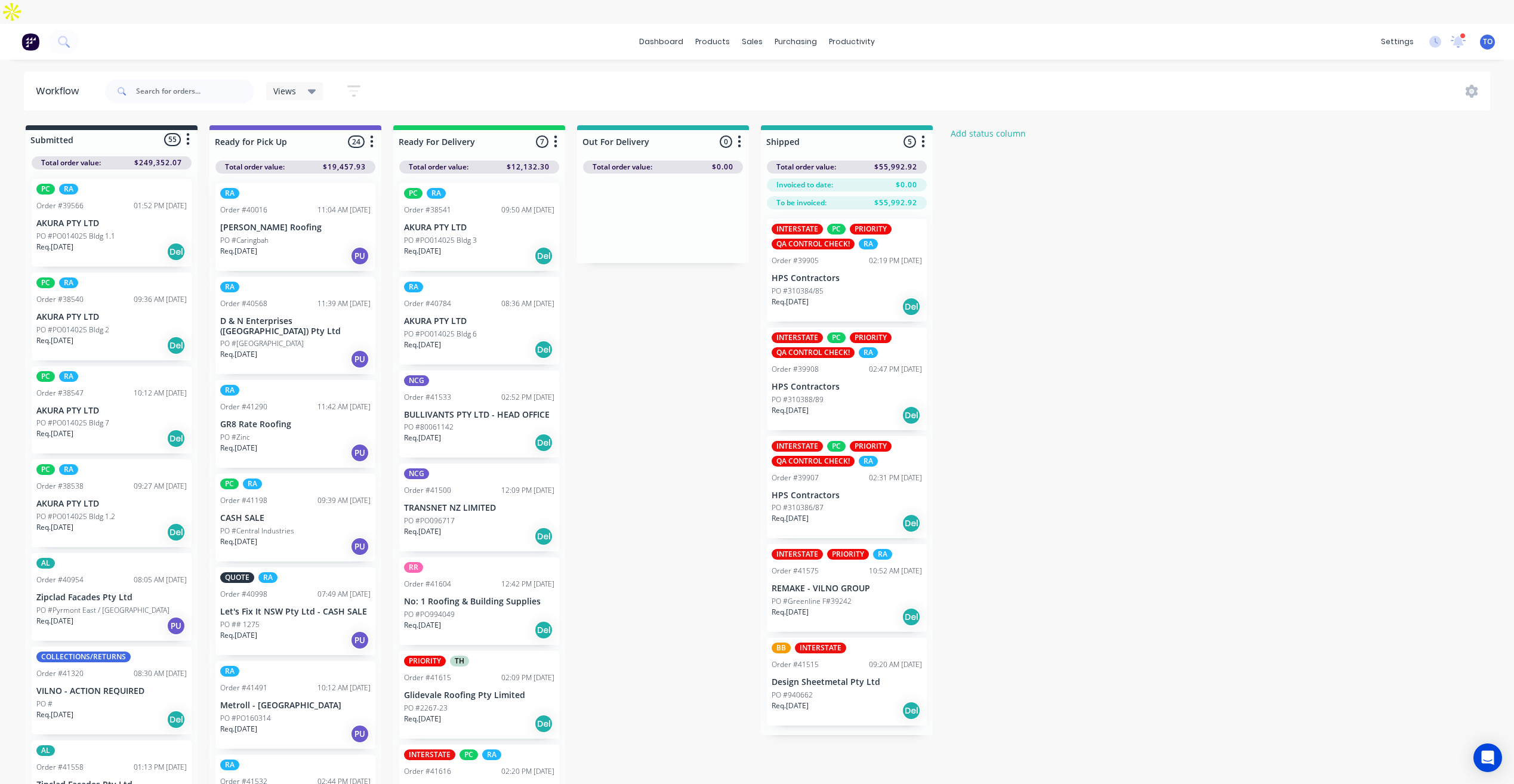
click at [313, 85] on icon at bounding box center [312, 91] width 8 height 13
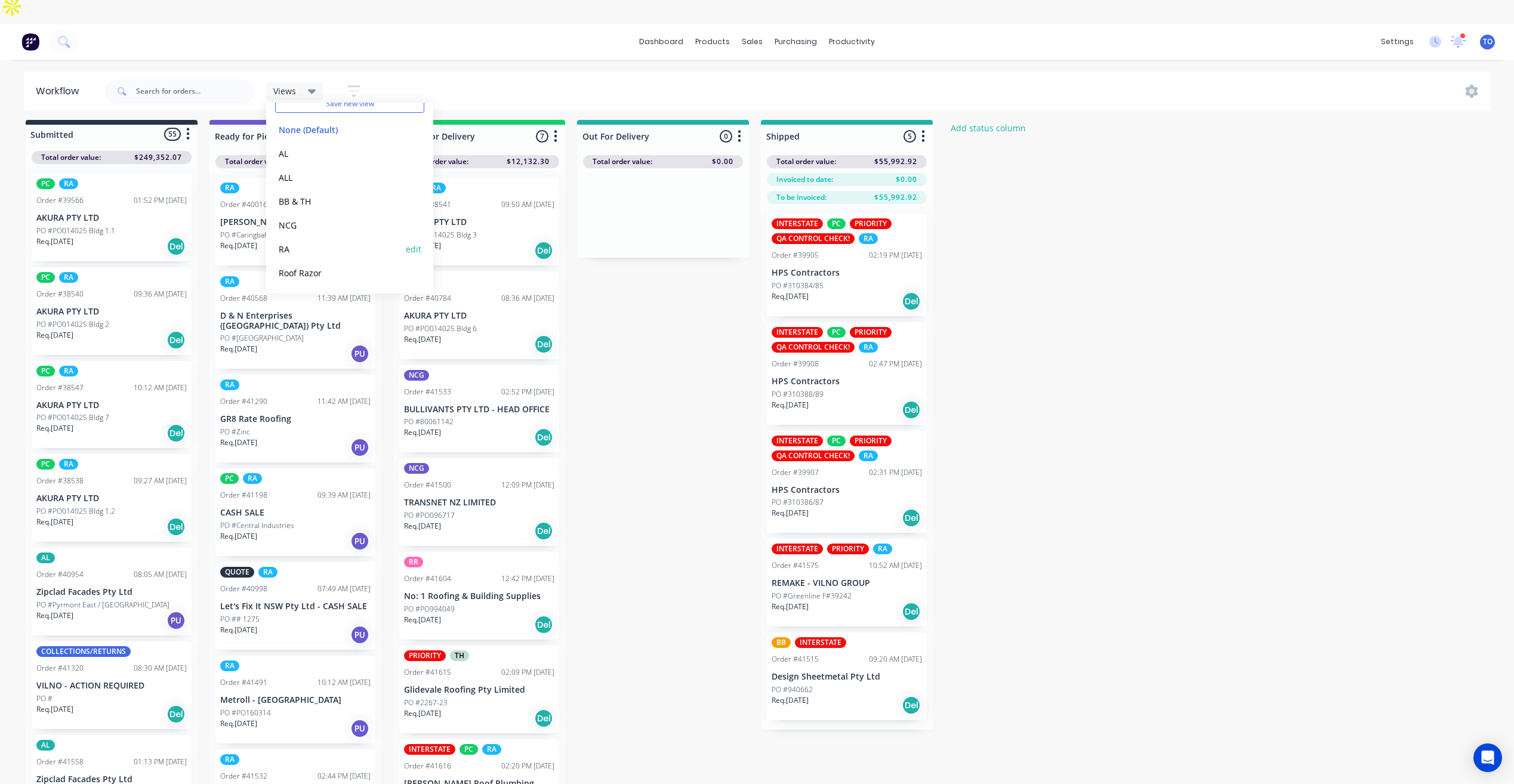
scroll to position [7, 0]
click at [297, 219] on button "NCG" at bounding box center [338, 225] width 127 height 14
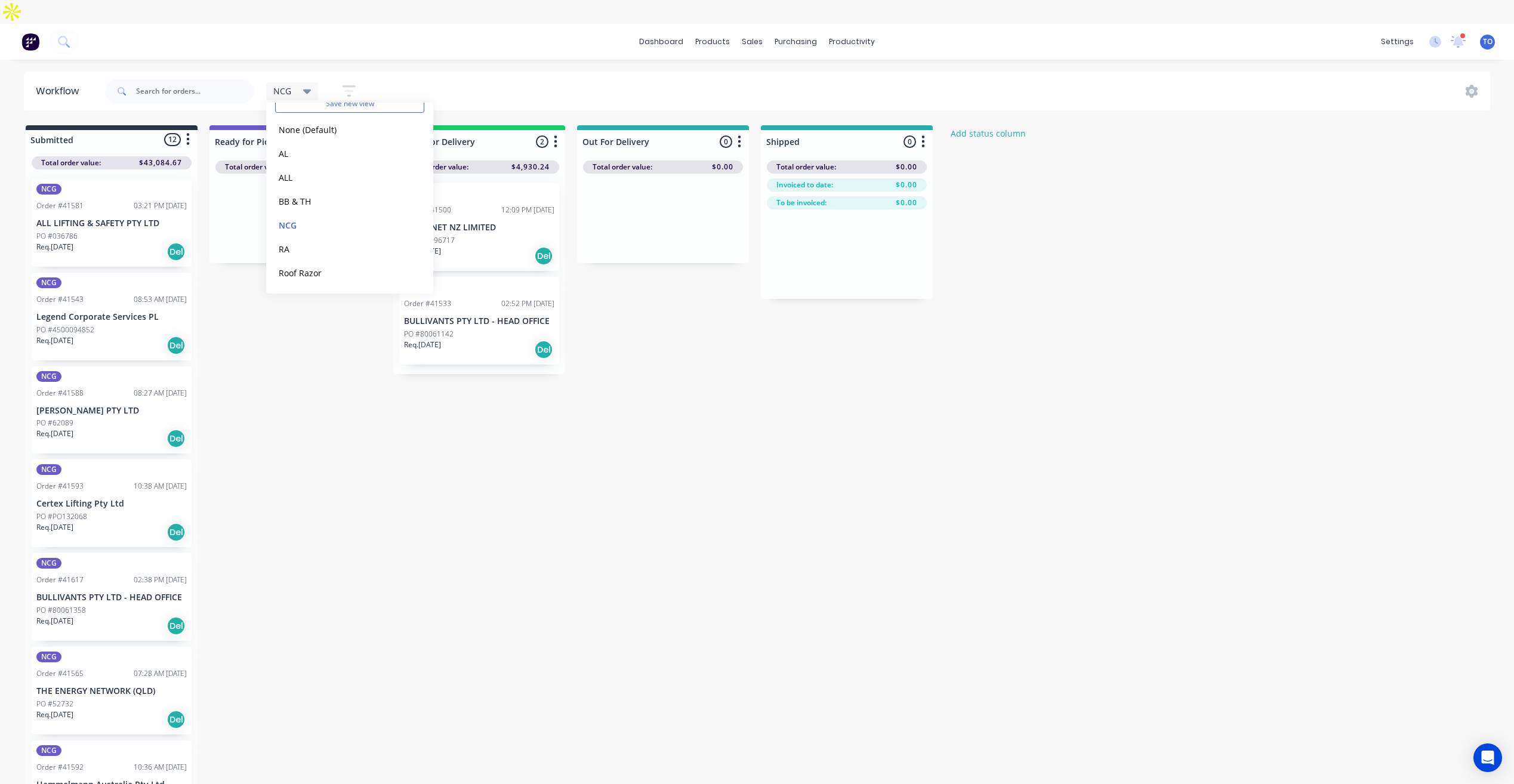
click at [518, 71] on header "Workflow NCG Save new view None (Default) edit AL edit ALL edit BB & TH edit NC…" at bounding box center [757, 91] width 1467 height 38
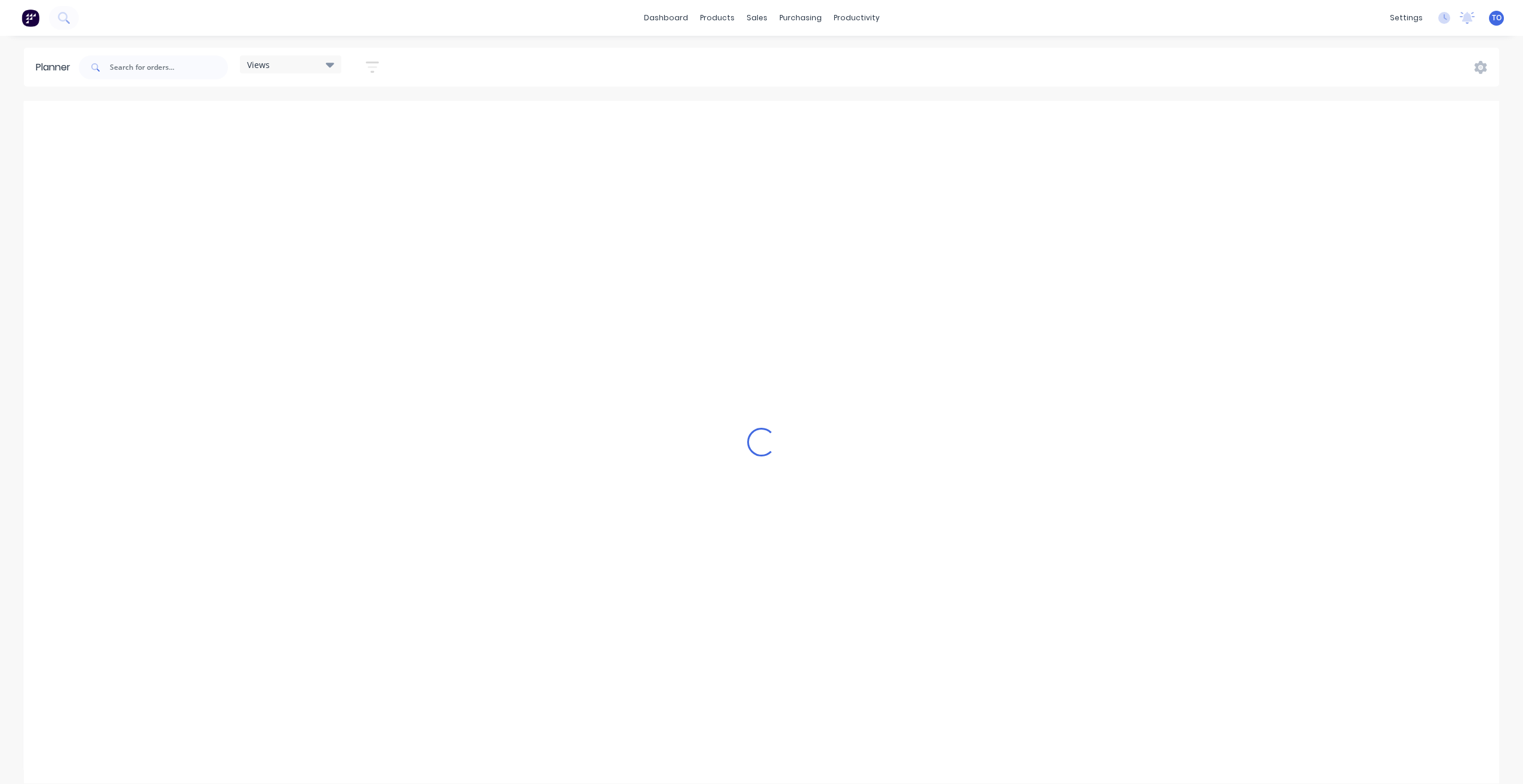
scroll to position [0, 1337]
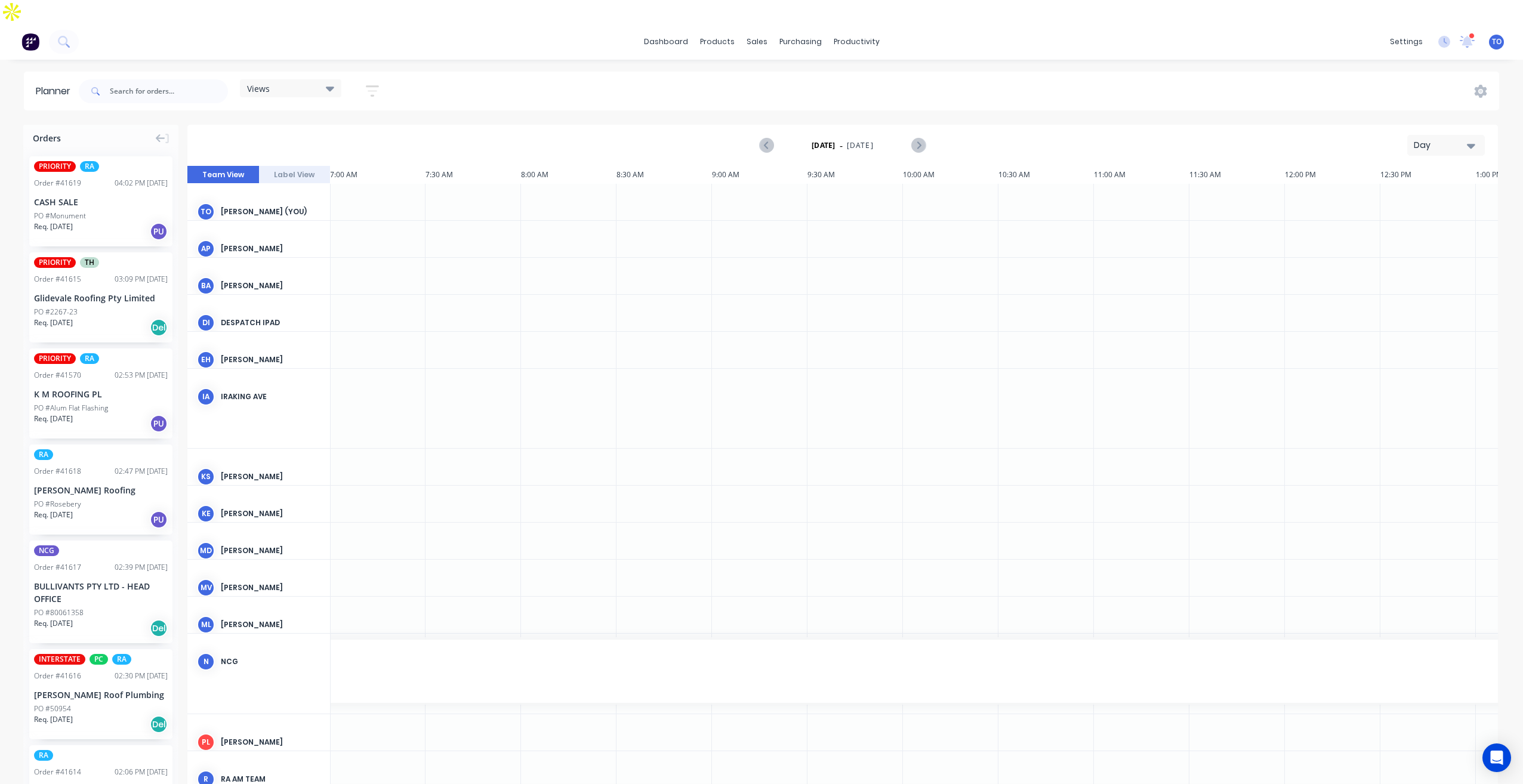
click at [1462, 139] on div "Day" at bounding box center [1441, 145] width 55 height 12
click at [1412, 189] on div "Week" at bounding box center [1425, 201] width 118 height 24
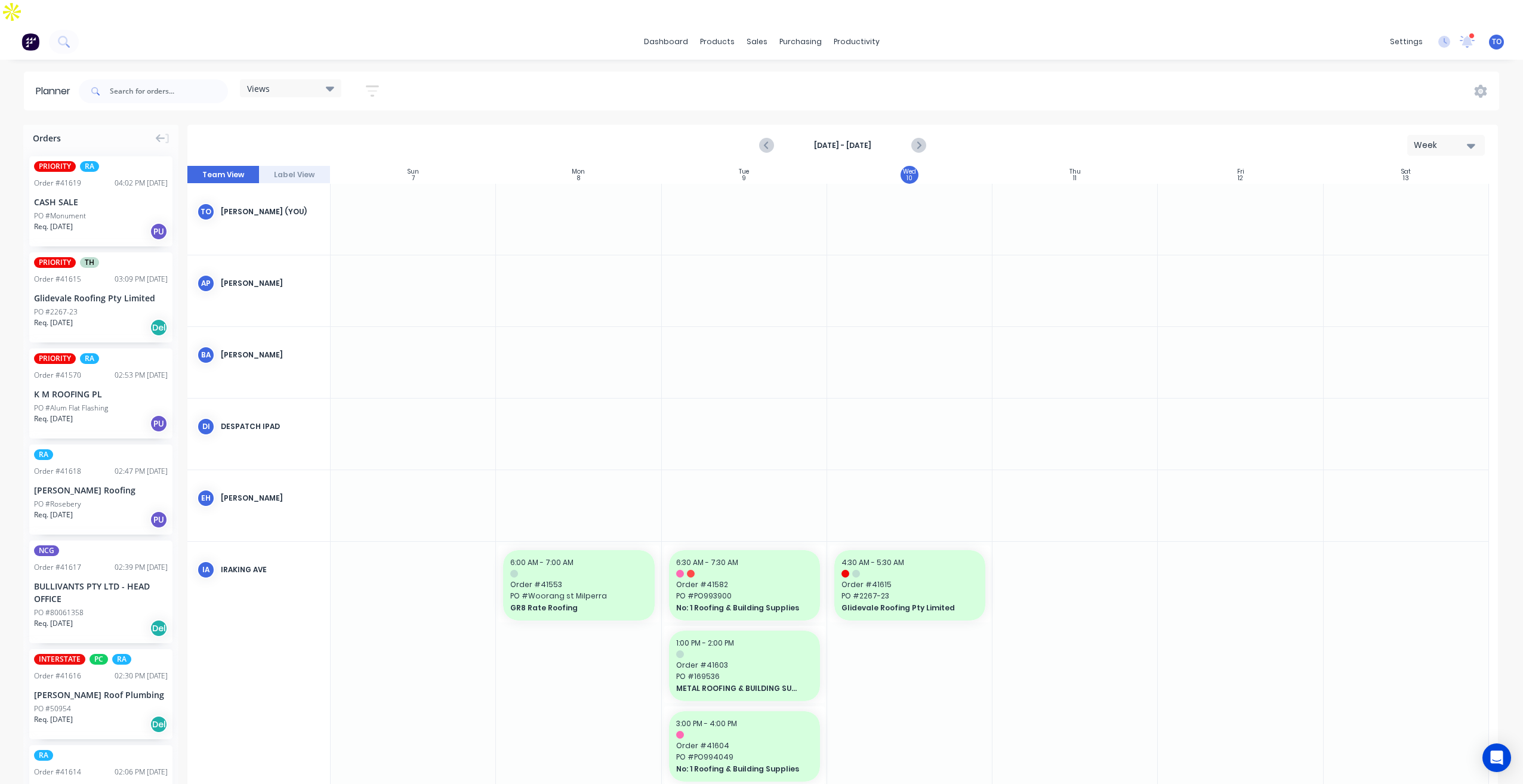
click at [368, 79] on button "button" at bounding box center [373, 91] width 38 height 23
click at [357, 127] on div "Show/Hide users Show/Hide orders Filter by status Filter by assignee Filter by …" at bounding box center [317, 225] width 112 height 196
click at [359, 133] on icon "button" at bounding box center [358, 136] width 8 height 5
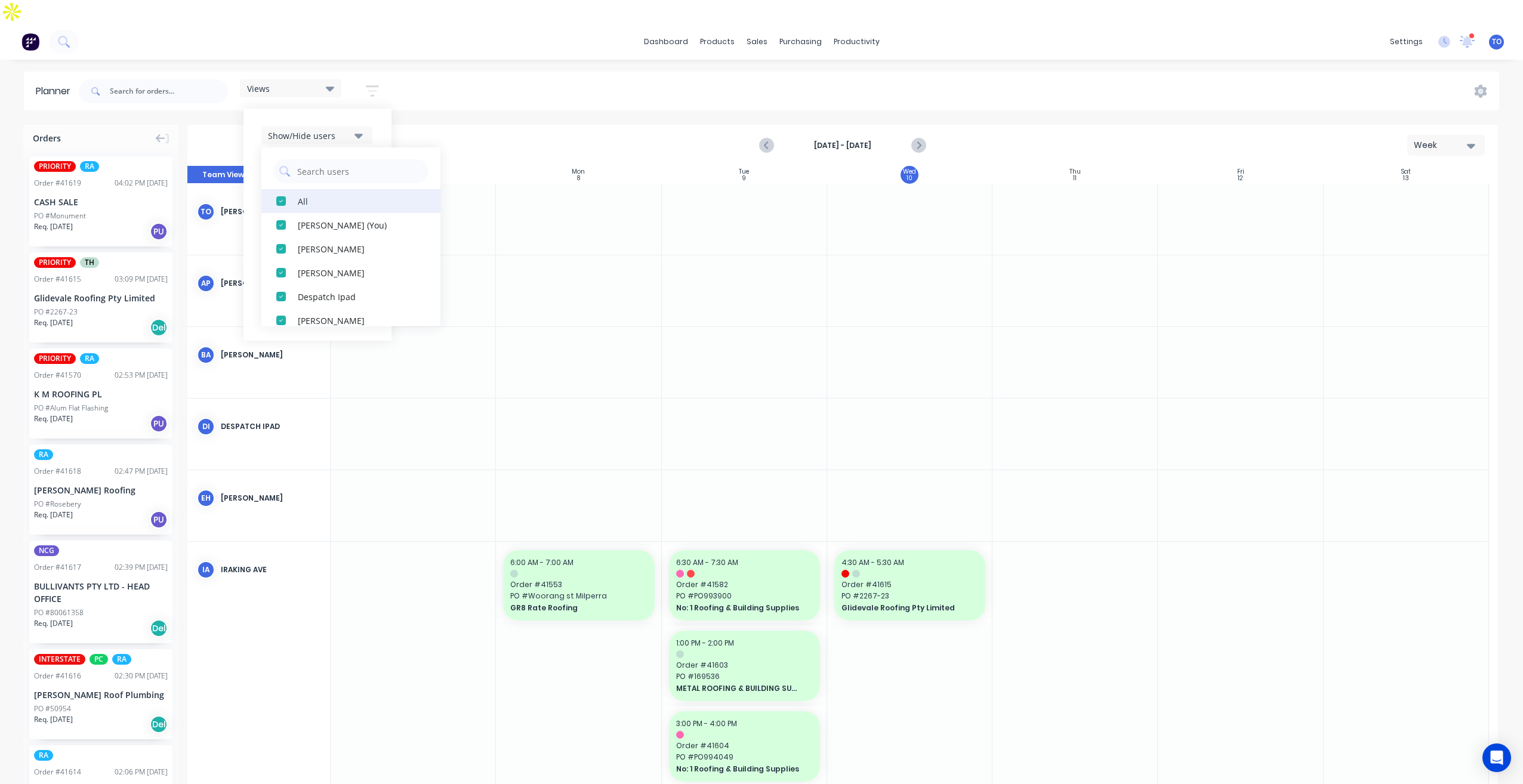
click at [305, 194] on div "All" at bounding box center [358, 201] width 119 height 12
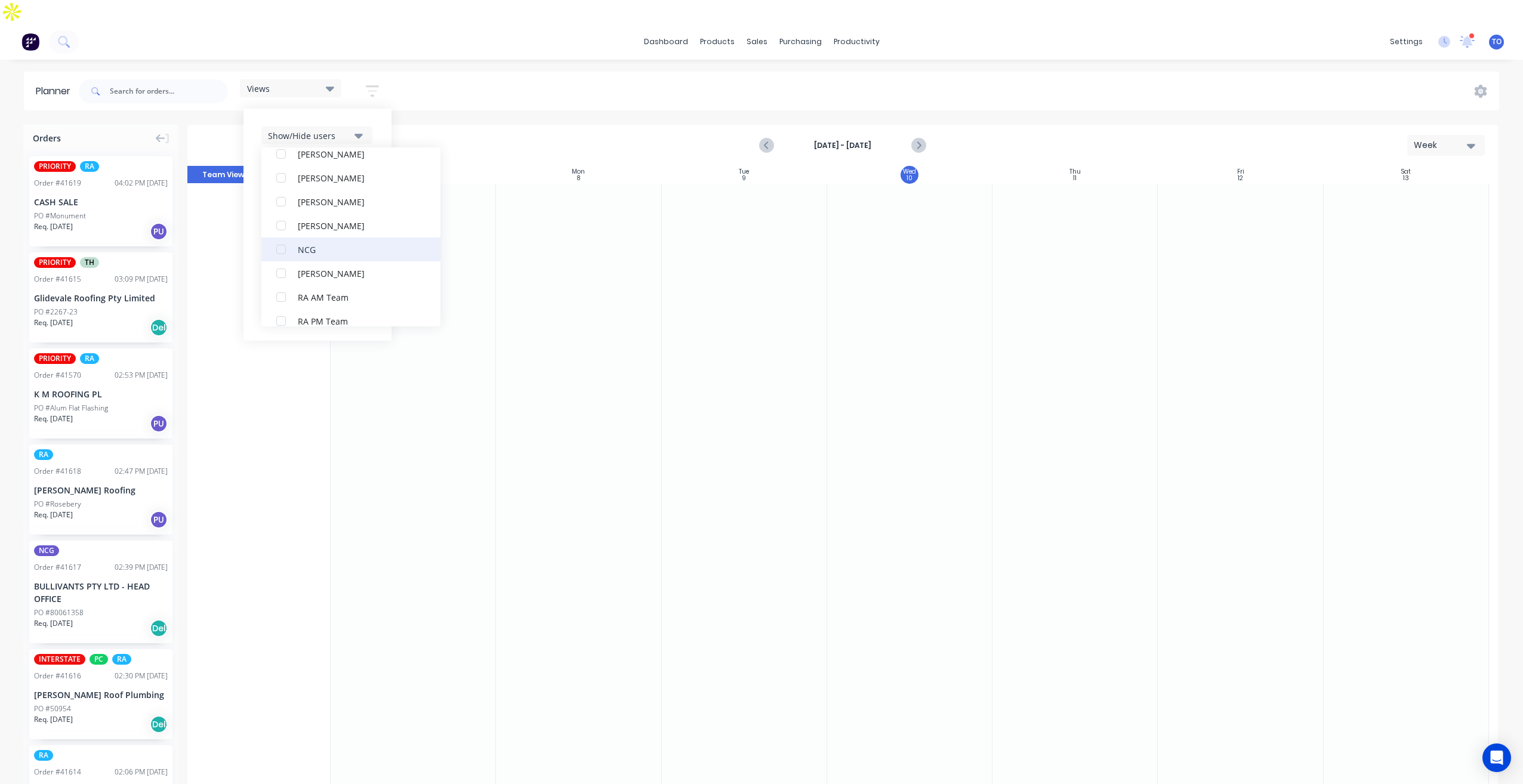
scroll to position [239, 0]
click at [321, 314] on div "RA PM Team" at bounding box center [358, 320] width 119 height 12
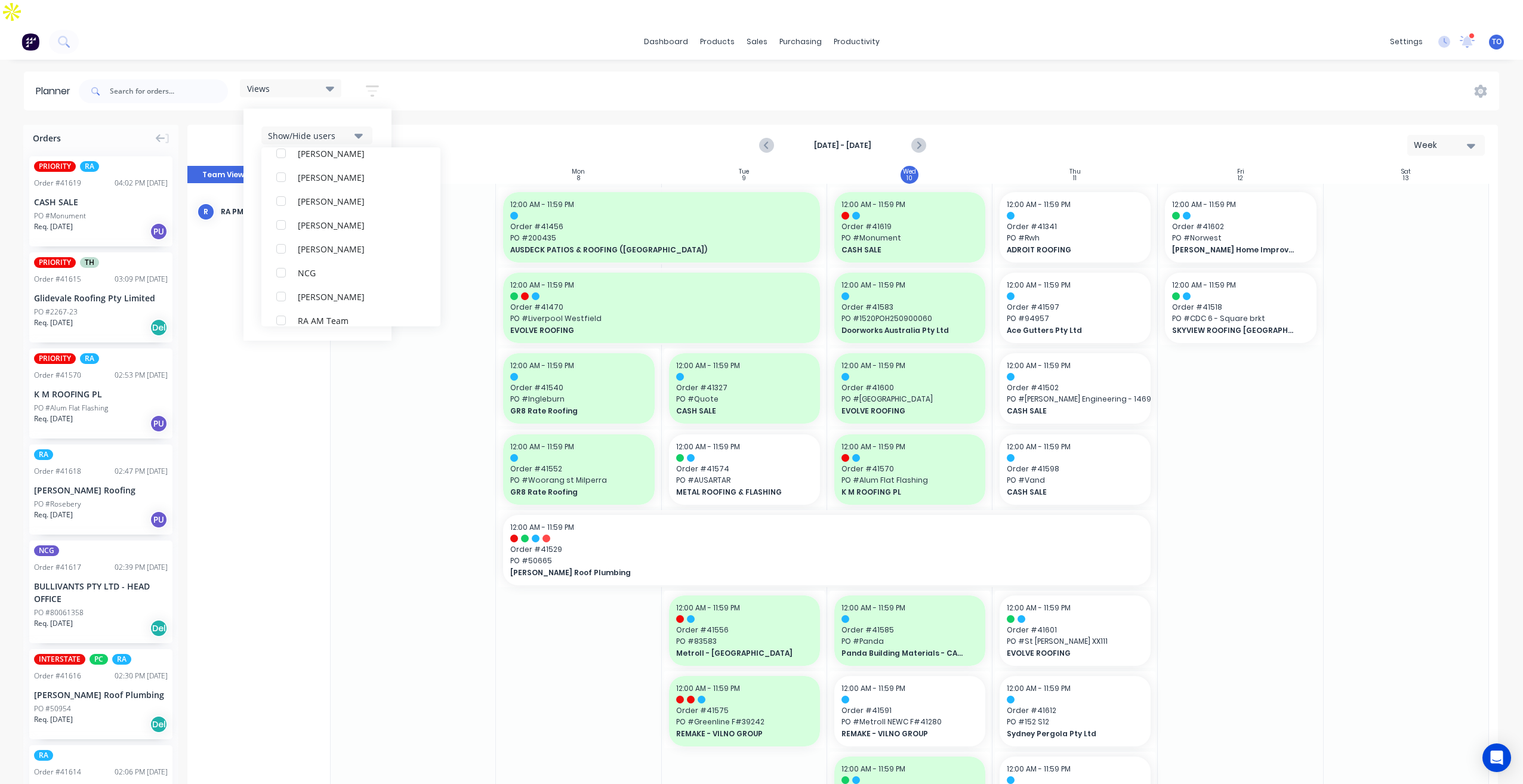
scroll to position [0, 0]
drag, startPoint x: 376, startPoint y: 101, endPoint x: 374, endPoint y: 117, distance: 16.1
click at [376, 109] on div "Show/Hide users All RA PM Team [PERSON_NAME] (You) [PERSON_NAME] [PERSON_NAME] …" at bounding box center [317, 225] width 148 height 232
click at [324, 165] on div "Show/Hide orders" at bounding box center [310, 171] width 83 height 12
click at [299, 189] on button "All" at bounding box center [351, 201] width 179 height 24
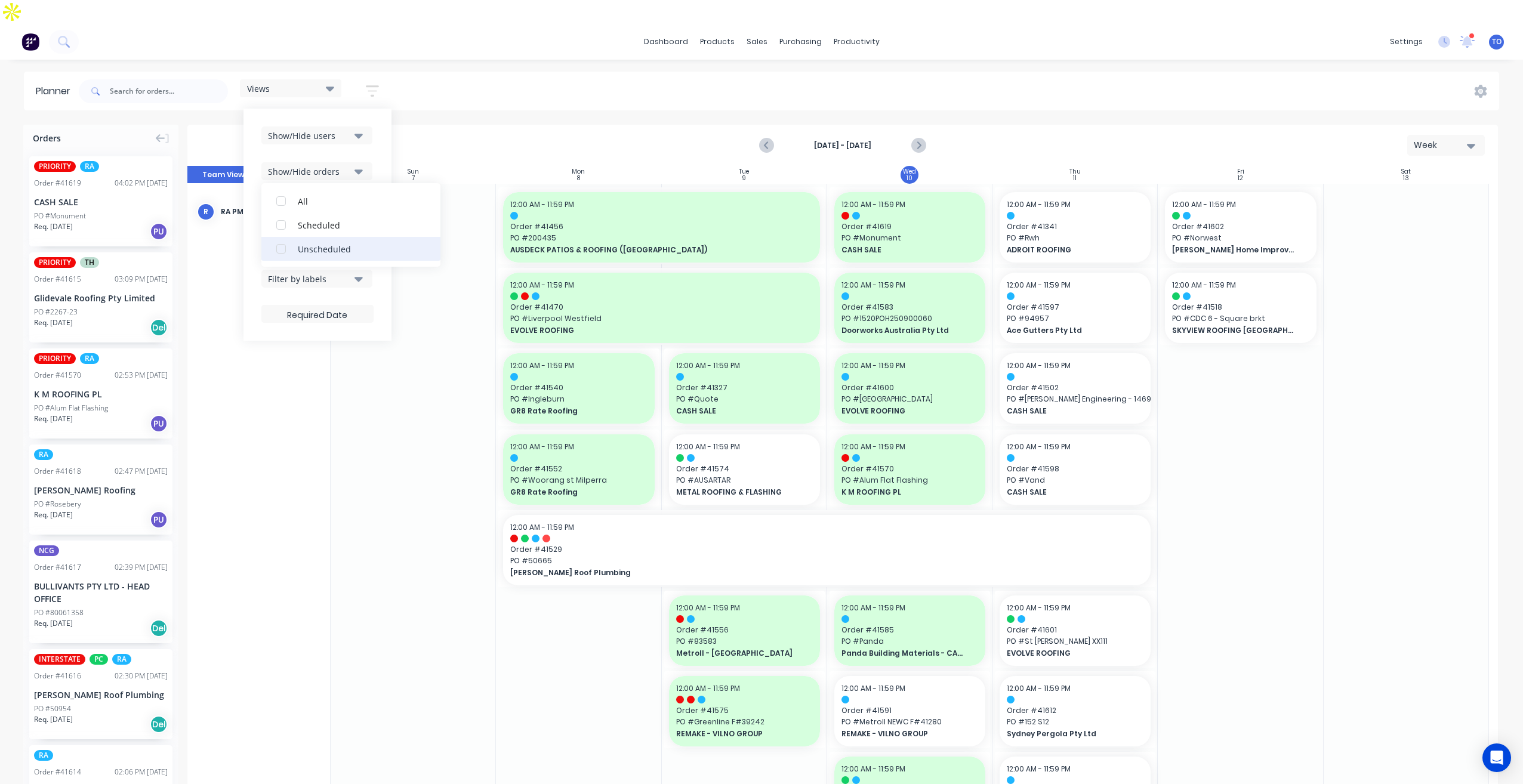
click at [299, 237] on button "Unscheduled" at bounding box center [351, 249] width 179 height 24
click at [377, 122] on div "Show/Hide users Show/Hide orders All Scheduled Unscheduled Filter by status Fil…" at bounding box center [317, 225] width 148 height 232
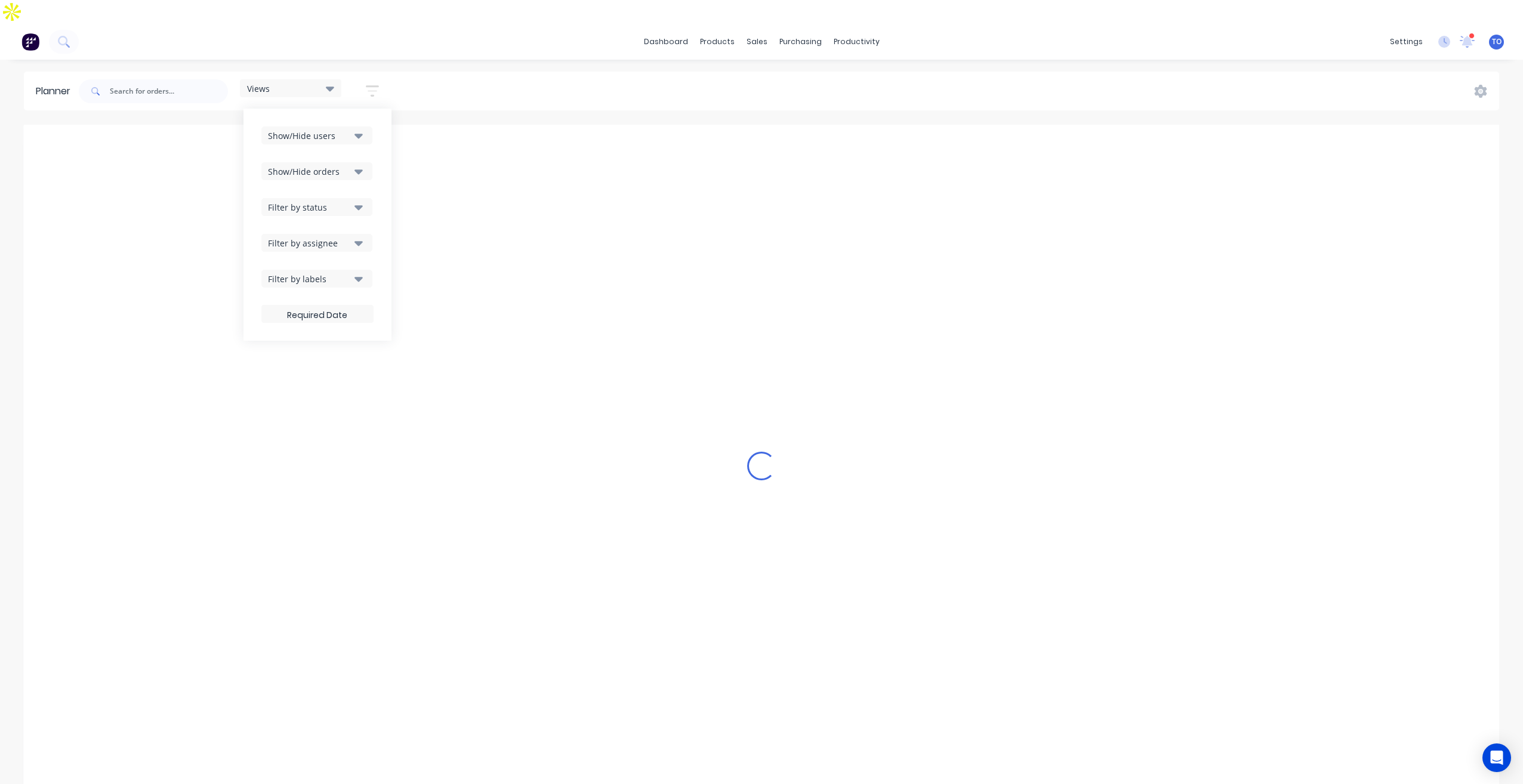
click at [317, 198] on button "Filter by status" at bounding box center [317, 207] width 111 height 18
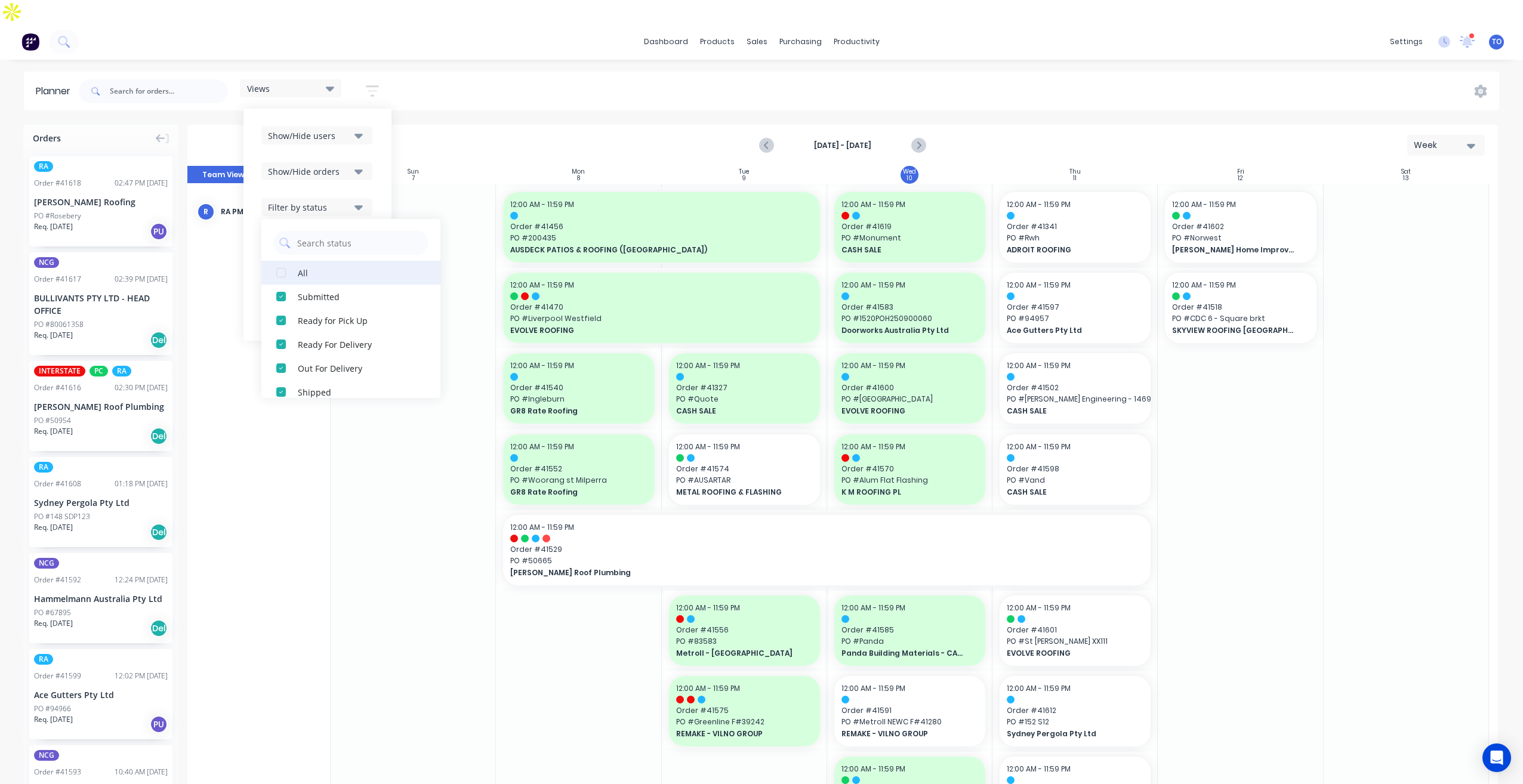
click at [296, 261] on button "All" at bounding box center [351, 273] width 179 height 24
click at [380, 148] on div "Show/Hide users Show/Hide orders Filter by status All Draft Quote Archived Deli…" at bounding box center [317, 225] width 148 height 232
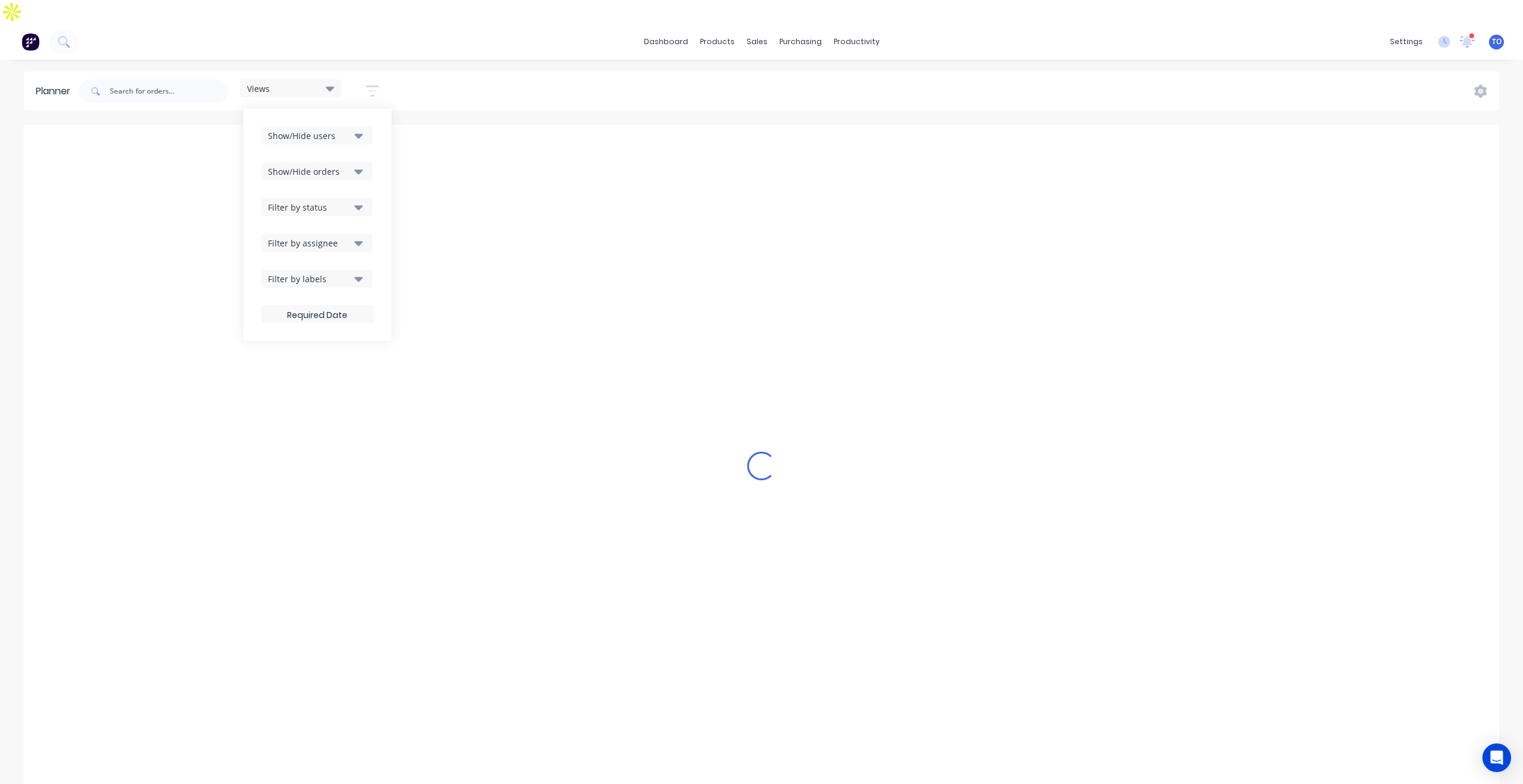
click at [327, 237] on div "Filter by assignee" at bounding box center [310, 243] width 83 height 12
click at [595, 43] on div "dashboard products sales purchasing productivity dashboard products Product Cat…" at bounding box center [761, 415] width 1523 height 784
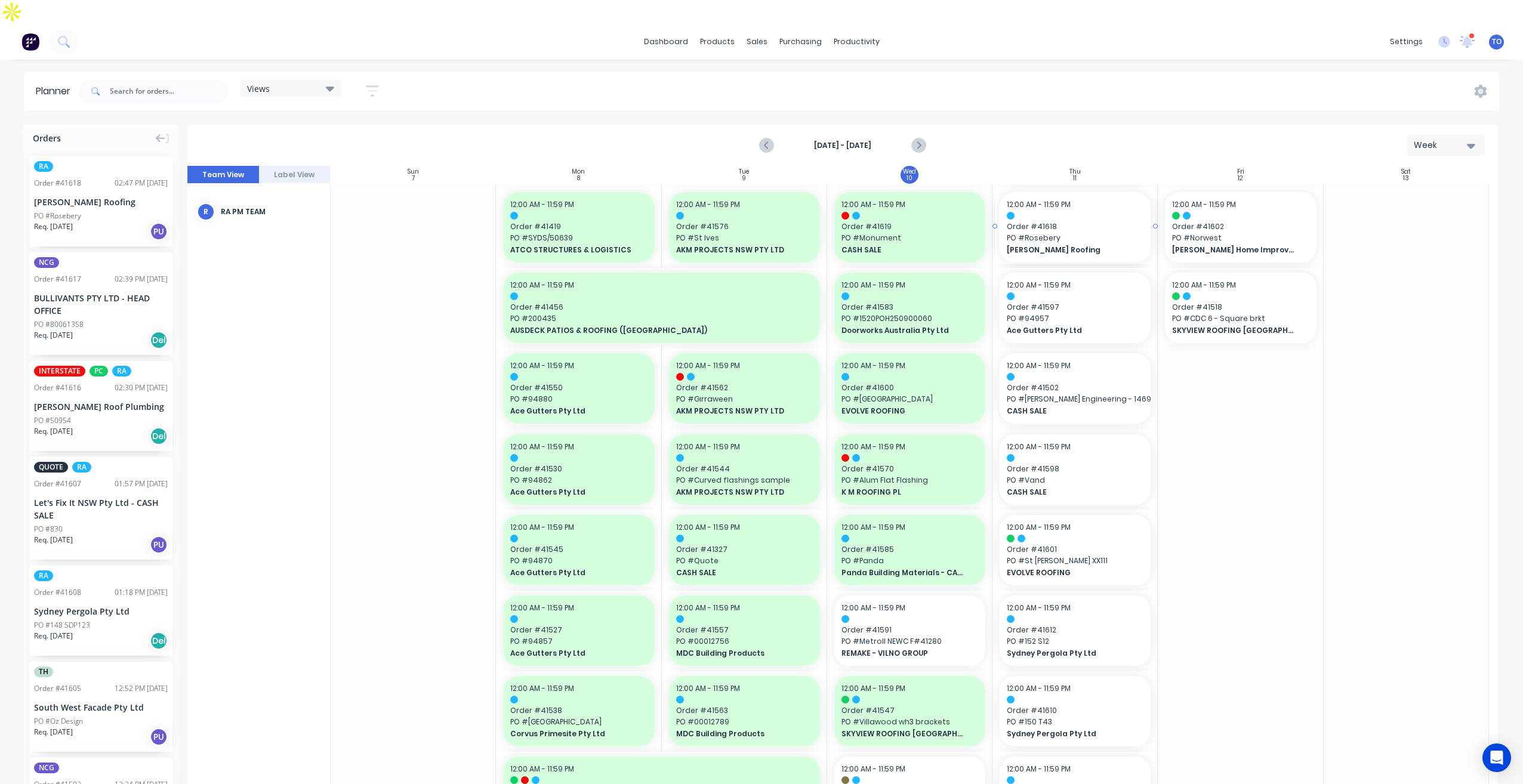
drag, startPoint x: 73, startPoint y: 167, endPoint x: 1015, endPoint y: 189, distance: 942.3
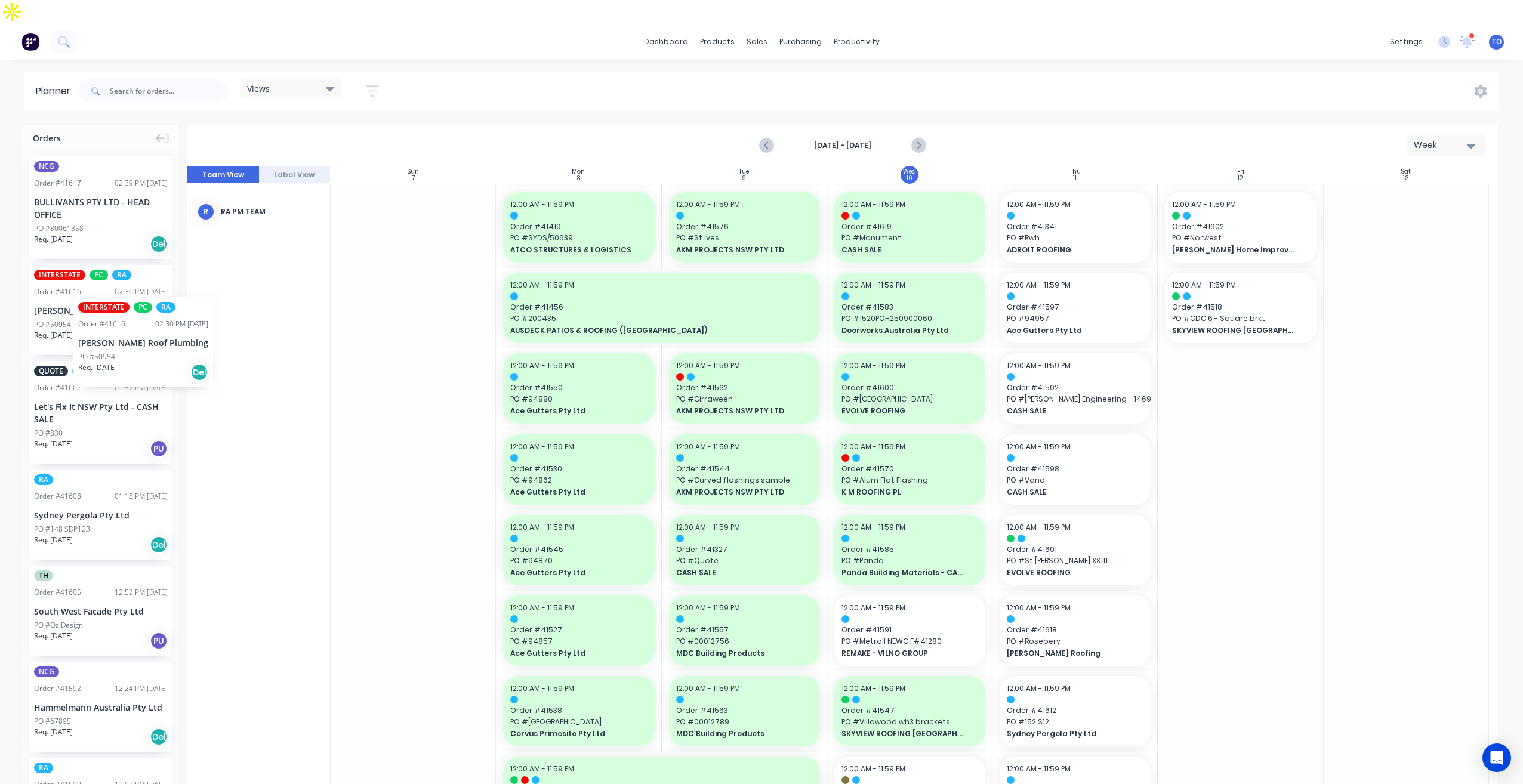
drag, startPoint x: 54, startPoint y: 277, endPoint x: 70, endPoint y: 274, distance: 16.3
drag, startPoint x: 71, startPoint y: 260, endPoint x: 1023, endPoint y: 252, distance: 952.0
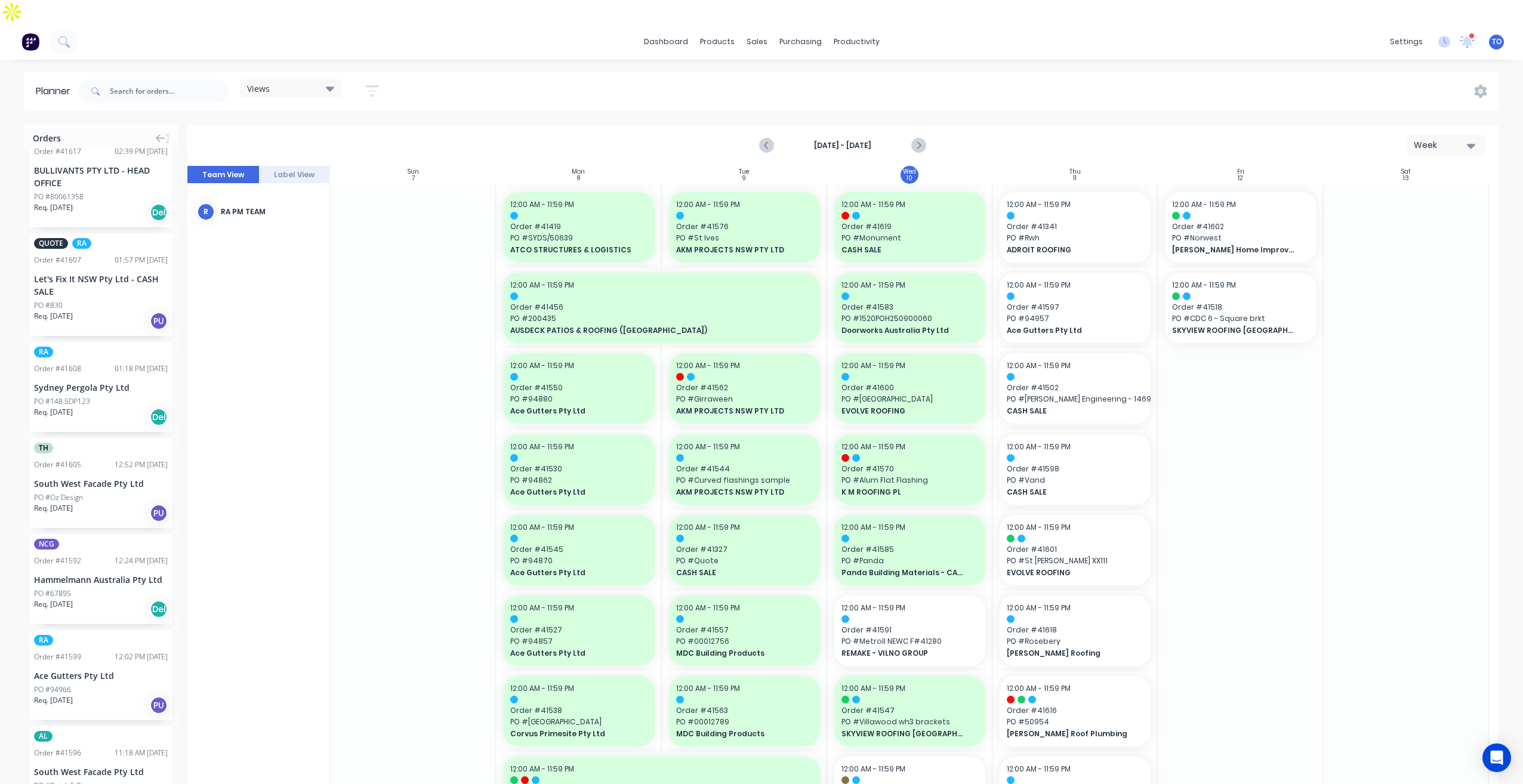
scroll to position [60, 0]
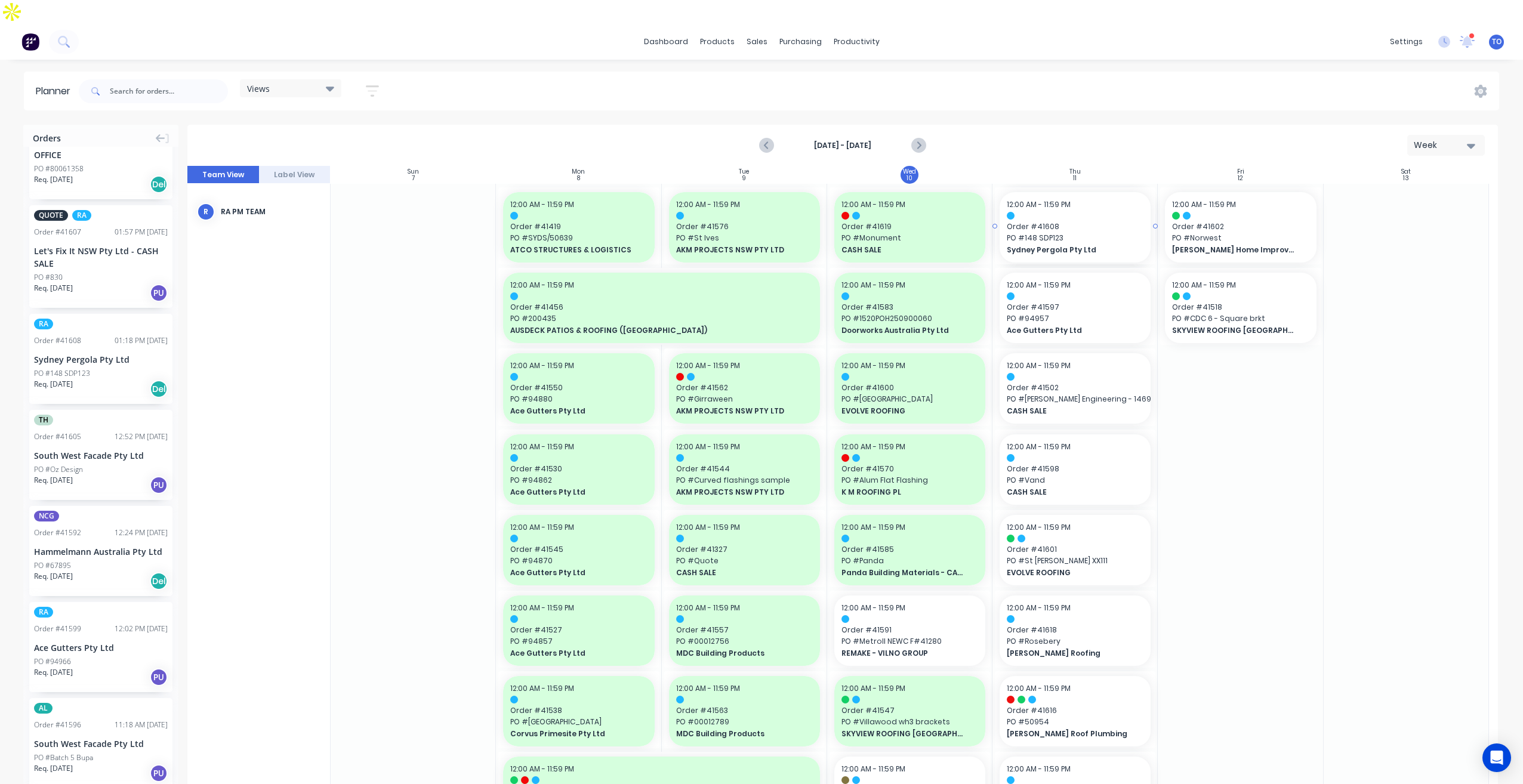
drag, startPoint x: 47, startPoint y: 318, endPoint x: 1024, endPoint y: 276, distance: 977.9
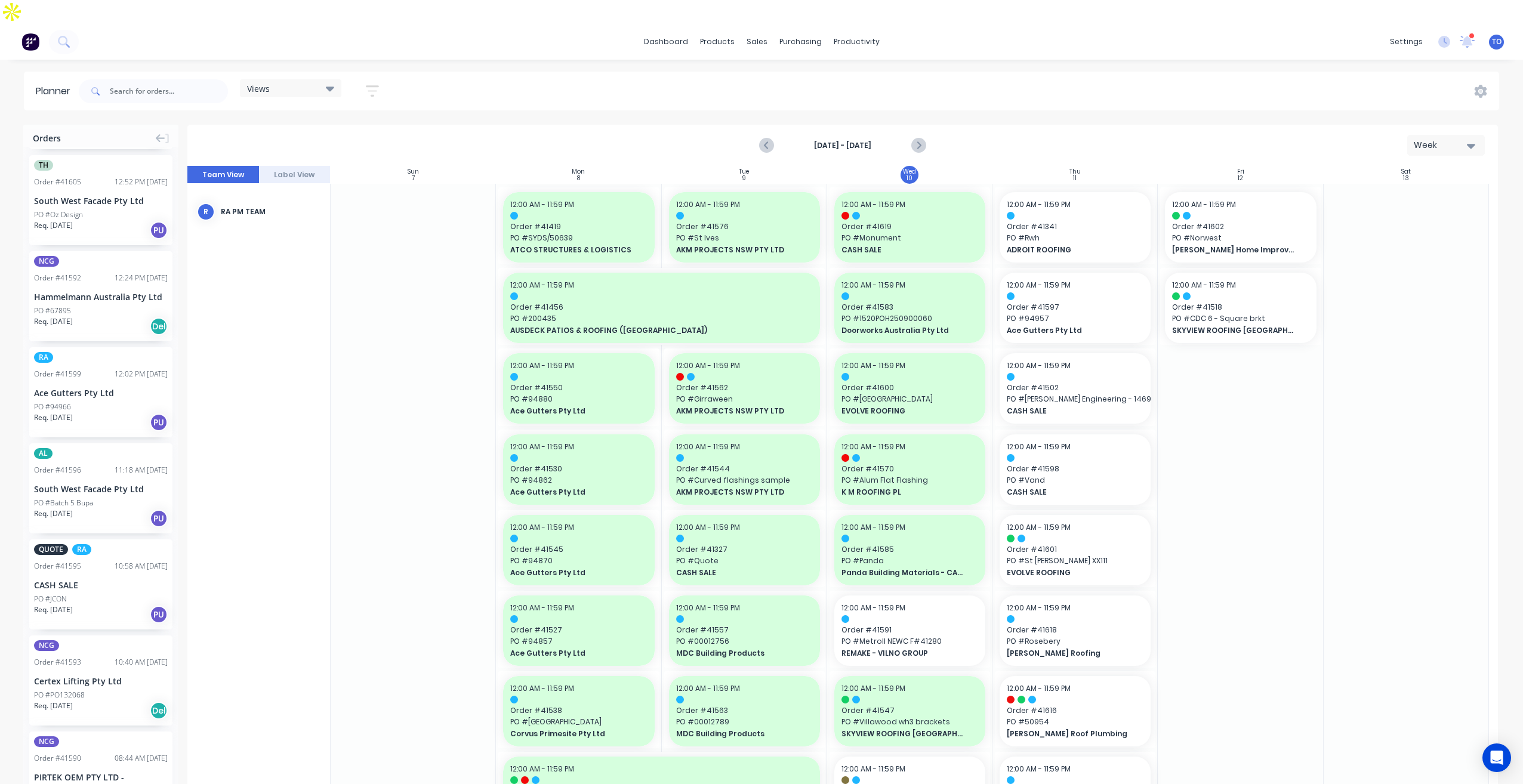
scroll to position [239, 0]
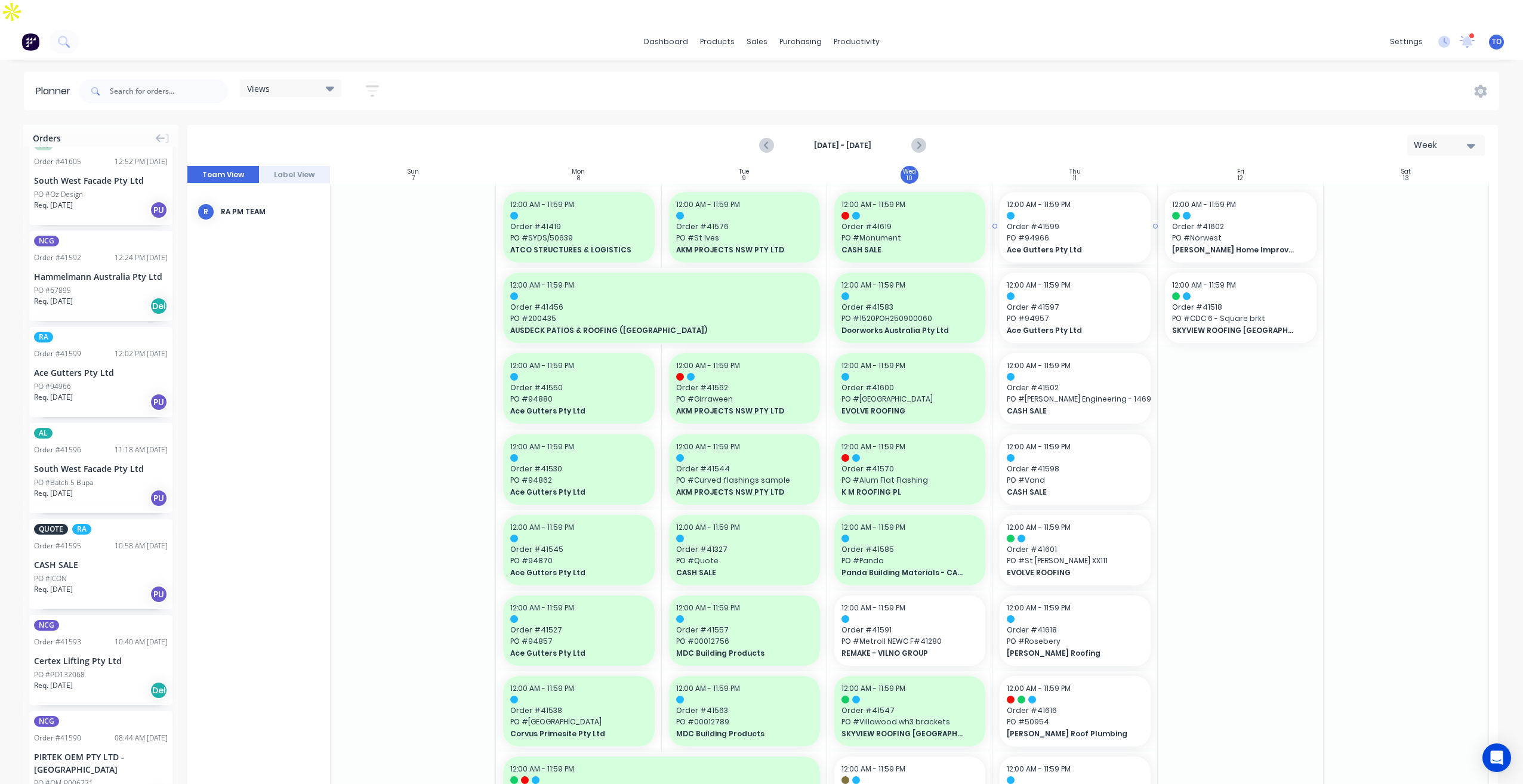
drag, startPoint x: 48, startPoint y: 322, endPoint x: 1041, endPoint y: 276, distance: 994.1
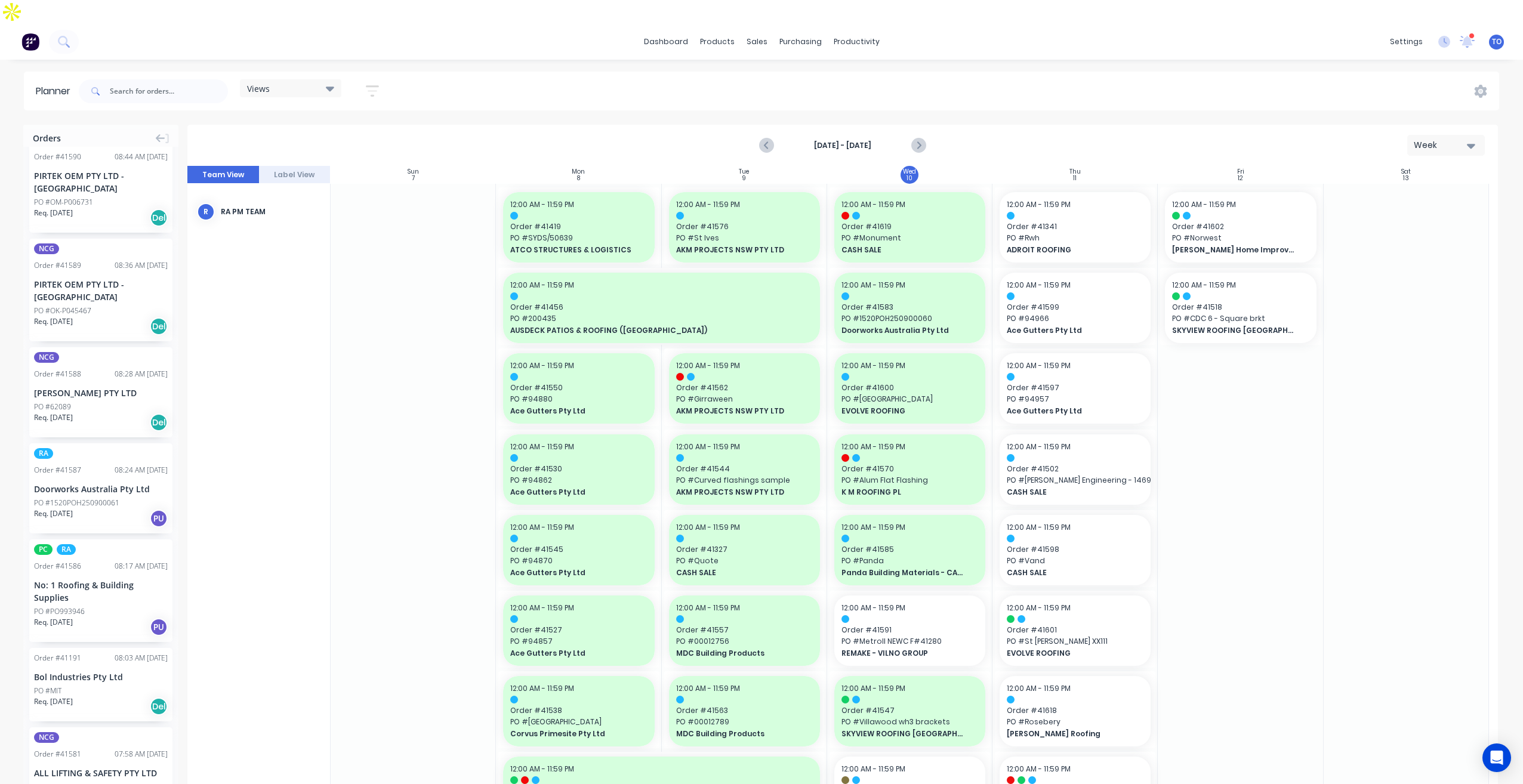
scroll to position [894, 0]
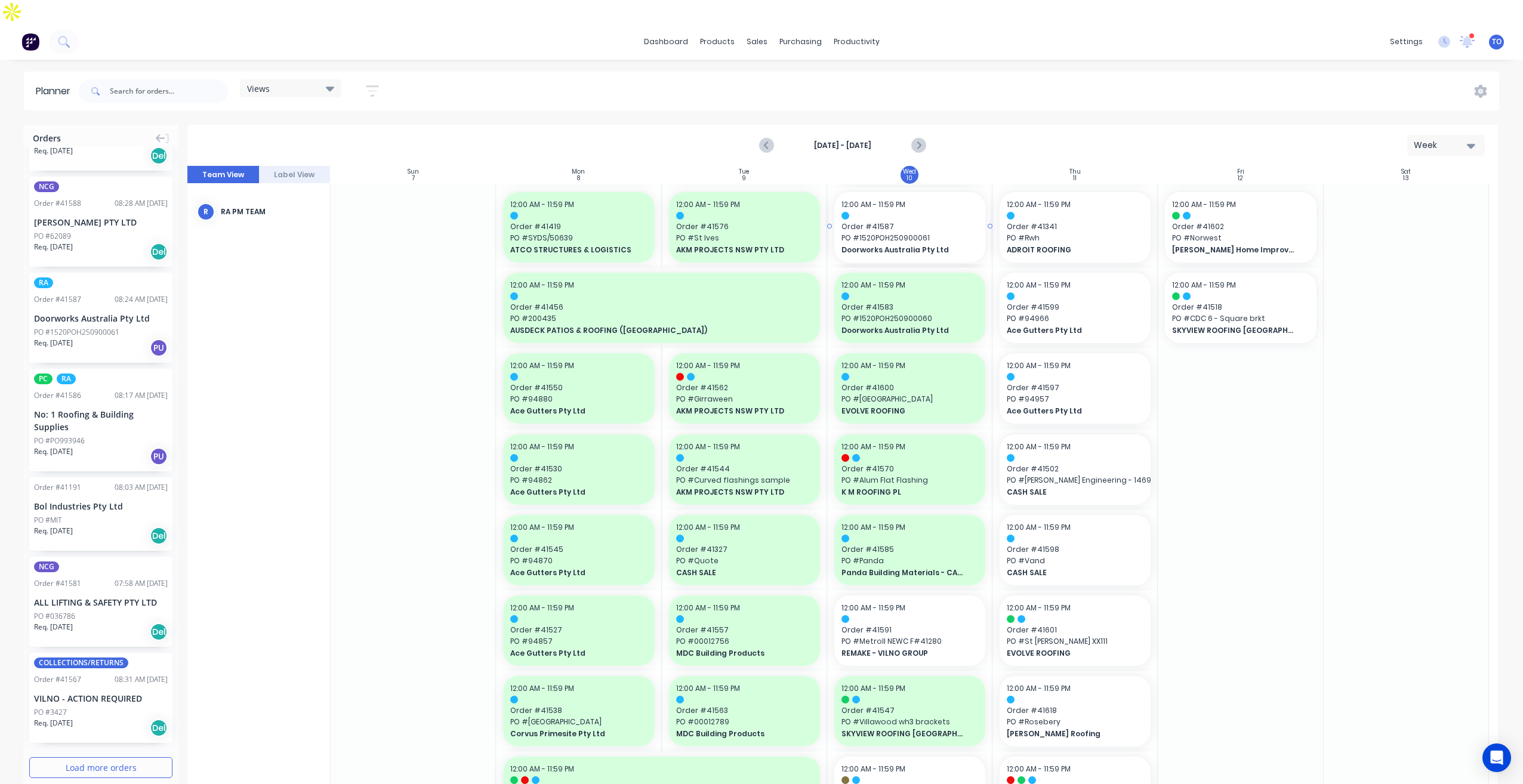
drag, startPoint x: 52, startPoint y: 268, endPoint x: 854, endPoint y: 247, distance: 802.3
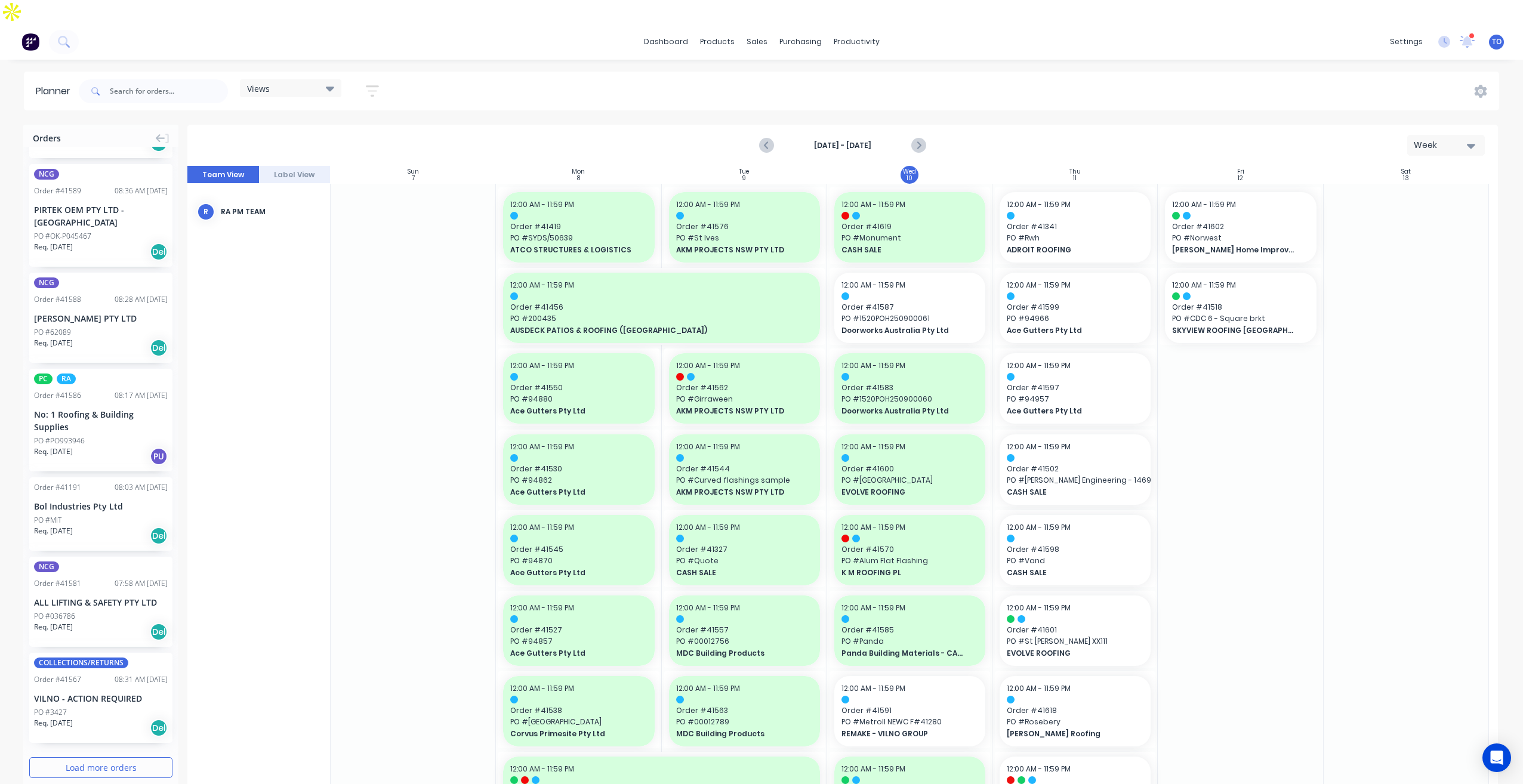
scroll to position [798, 0]
click at [64, 379] on div "PC RA Order # 41586 08:17 AM [DATE] No: 1 Roofing & Building Supplies PO #PO993…" at bounding box center [101, 420] width 143 height 102
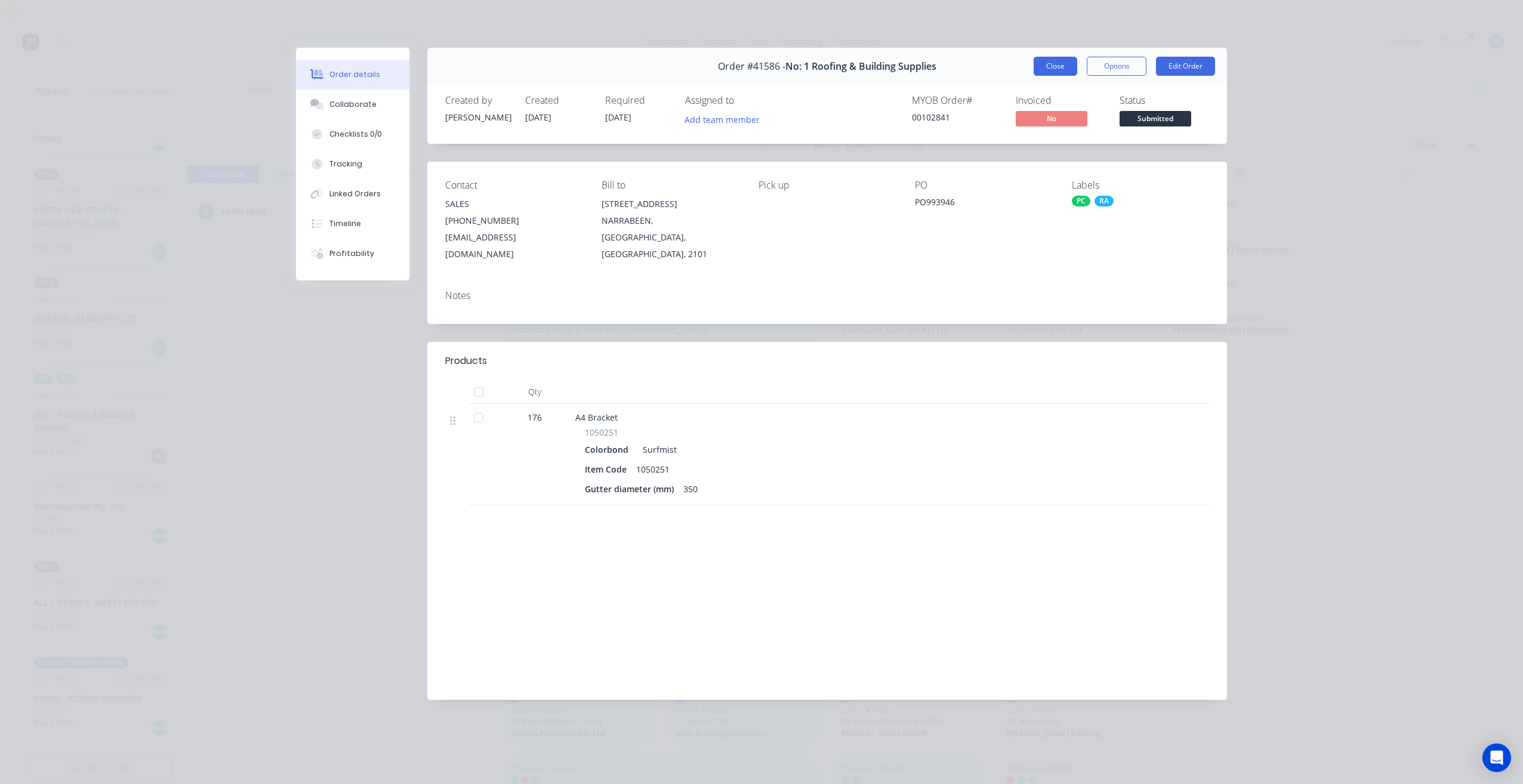
click at [1051, 69] on button "Close" at bounding box center [1055, 66] width 43 height 19
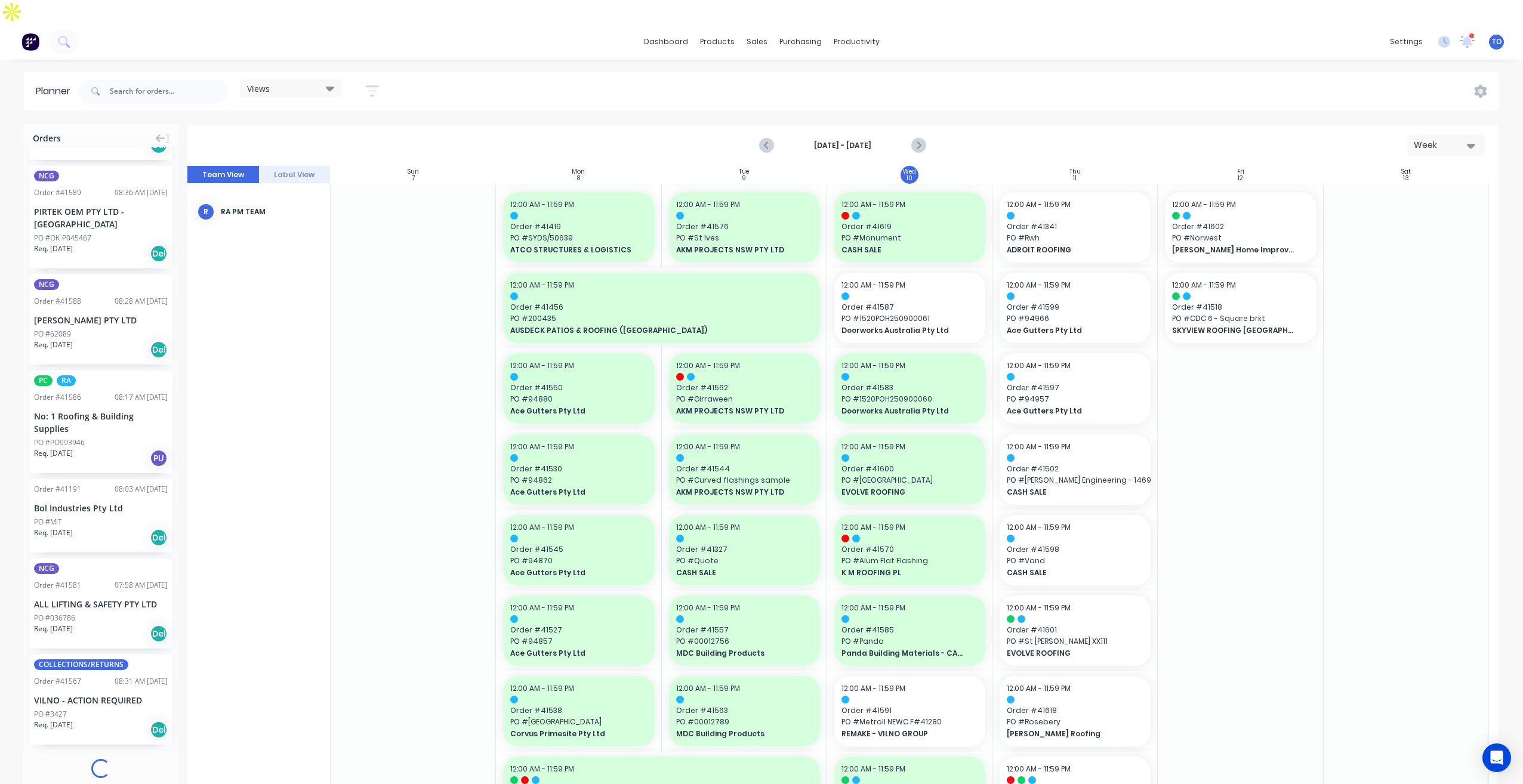
scroll to position [796, 0]
drag, startPoint x: 56, startPoint y: 377, endPoint x: 1044, endPoint y: 332, distance: 989.0
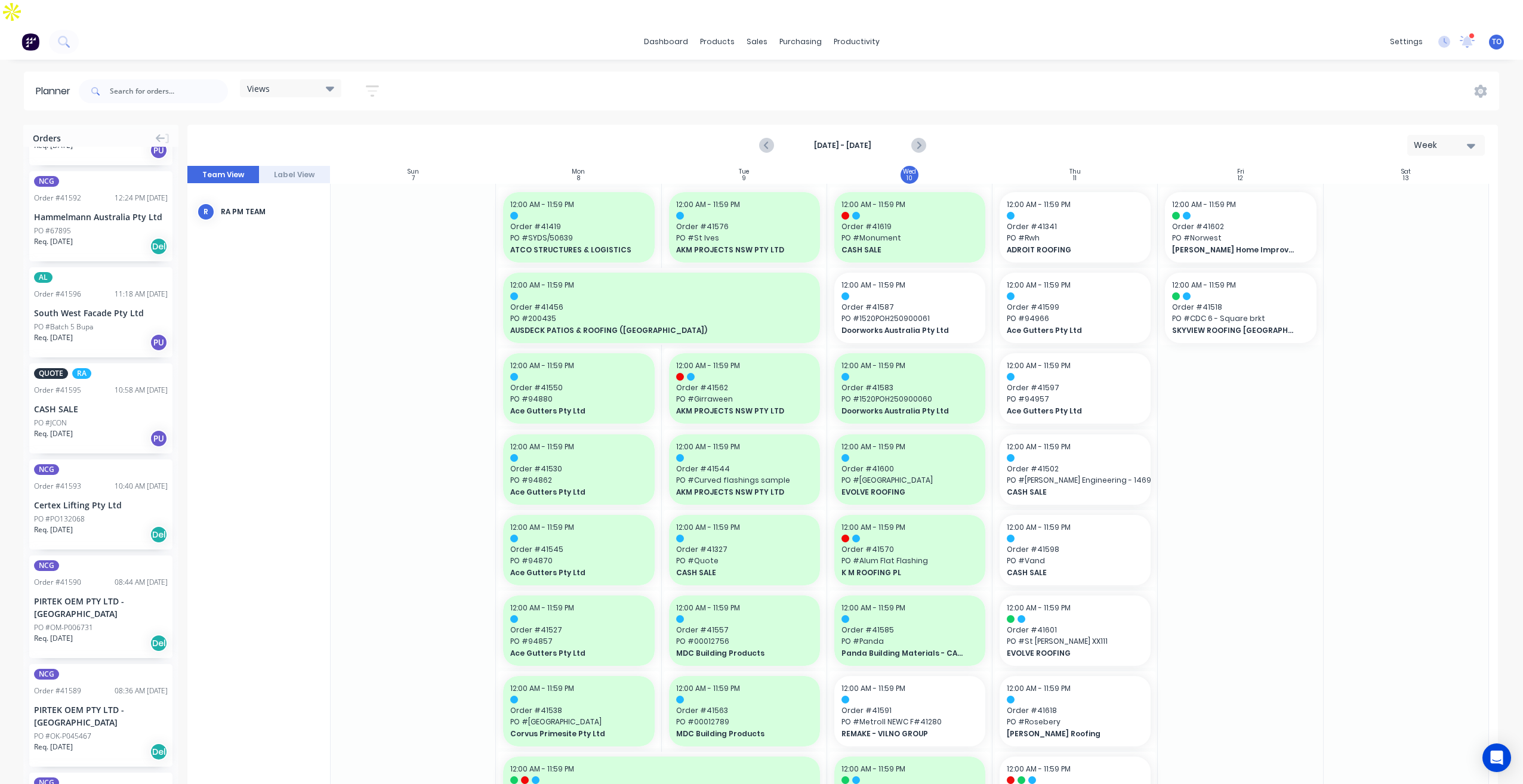
scroll to position [716, 0]
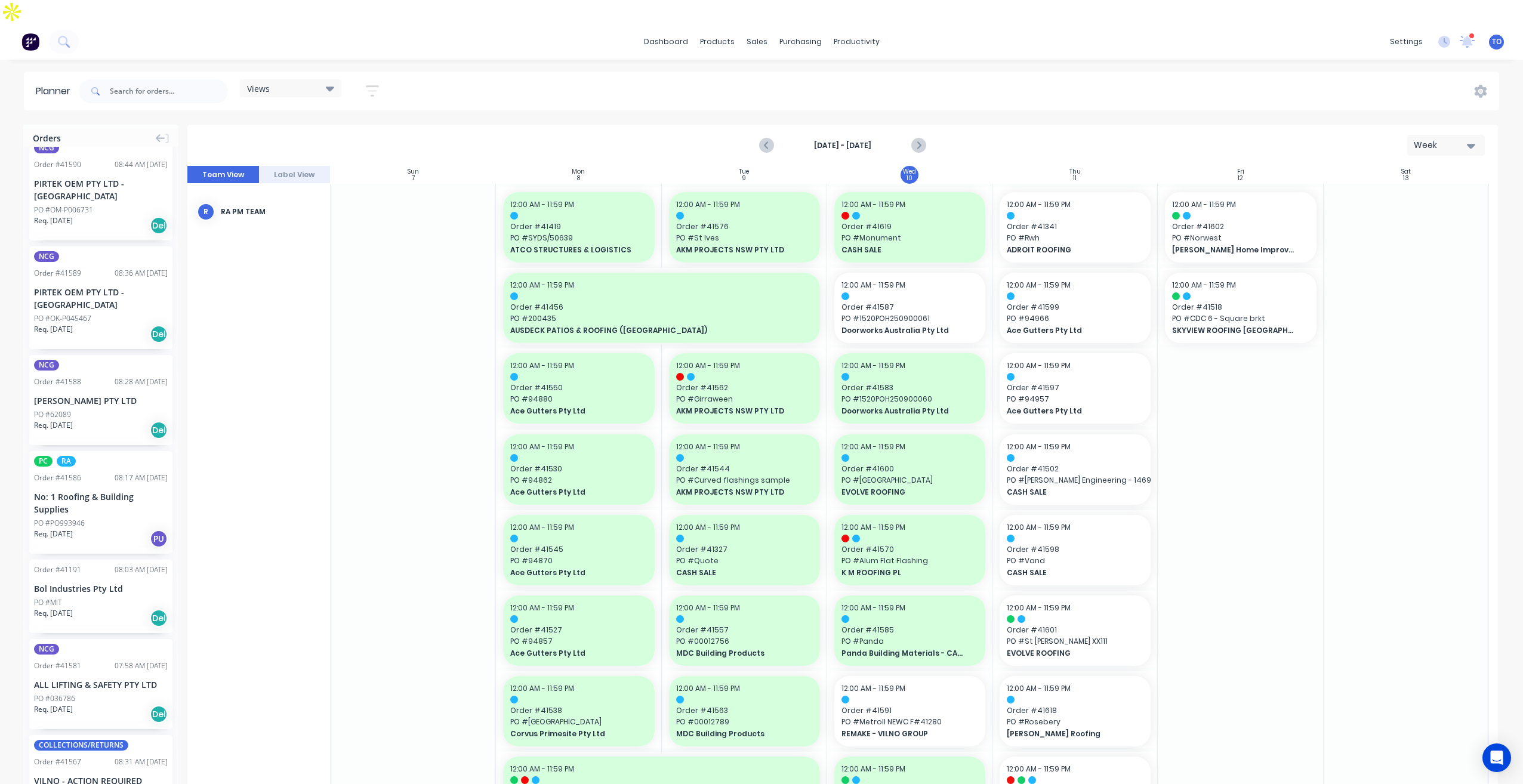
click at [82, 490] on div "No: 1 Roofing & Building Supplies" at bounding box center [101, 503] width 133 height 25
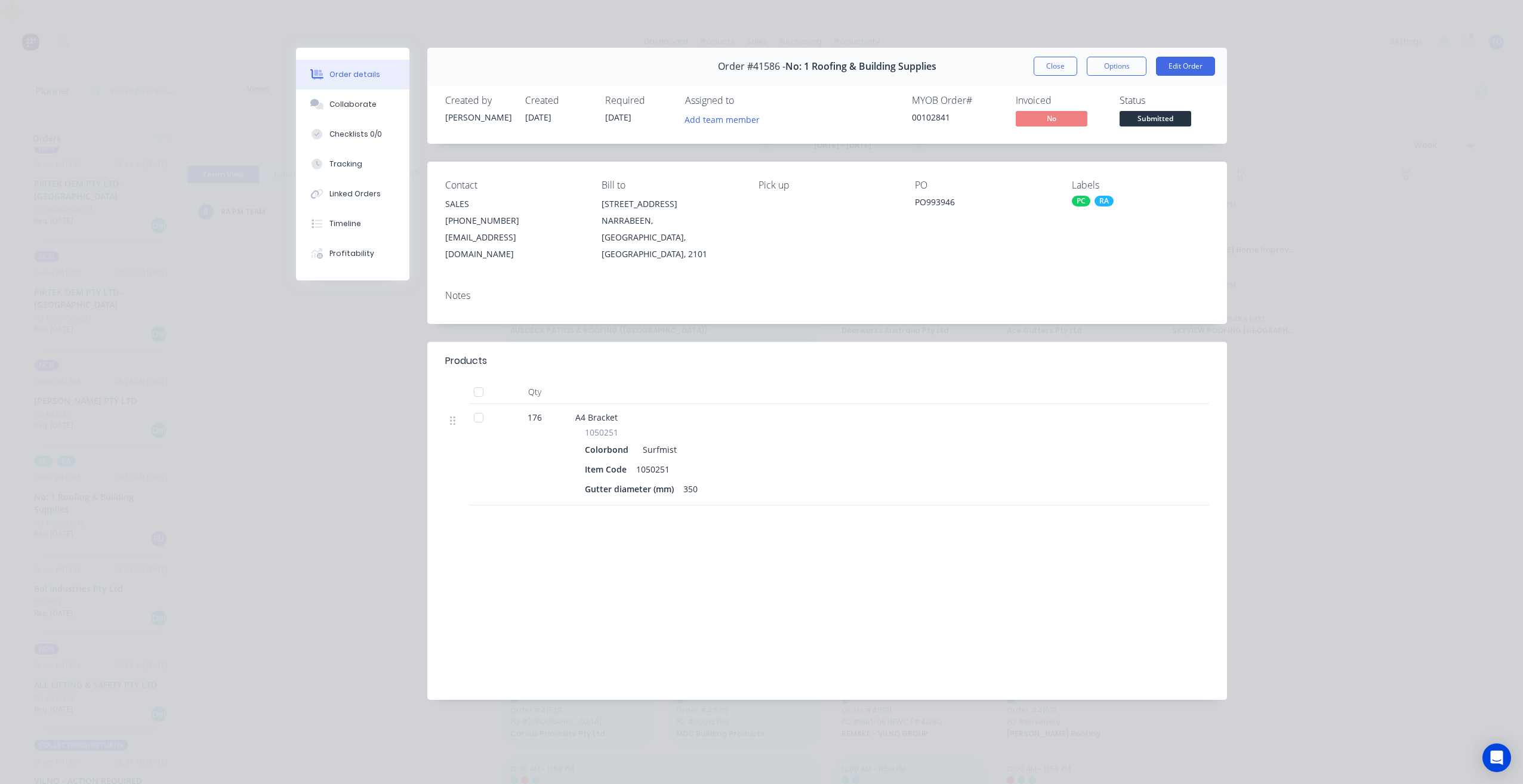
click at [1059, 78] on div "Order #41586 - No: 1 Roofing & Building Supplies Close Options Edit Order" at bounding box center [827, 66] width 800 height 38
click at [1059, 67] on button "Close" at bounding box center [1055, 66] width 43 height 19
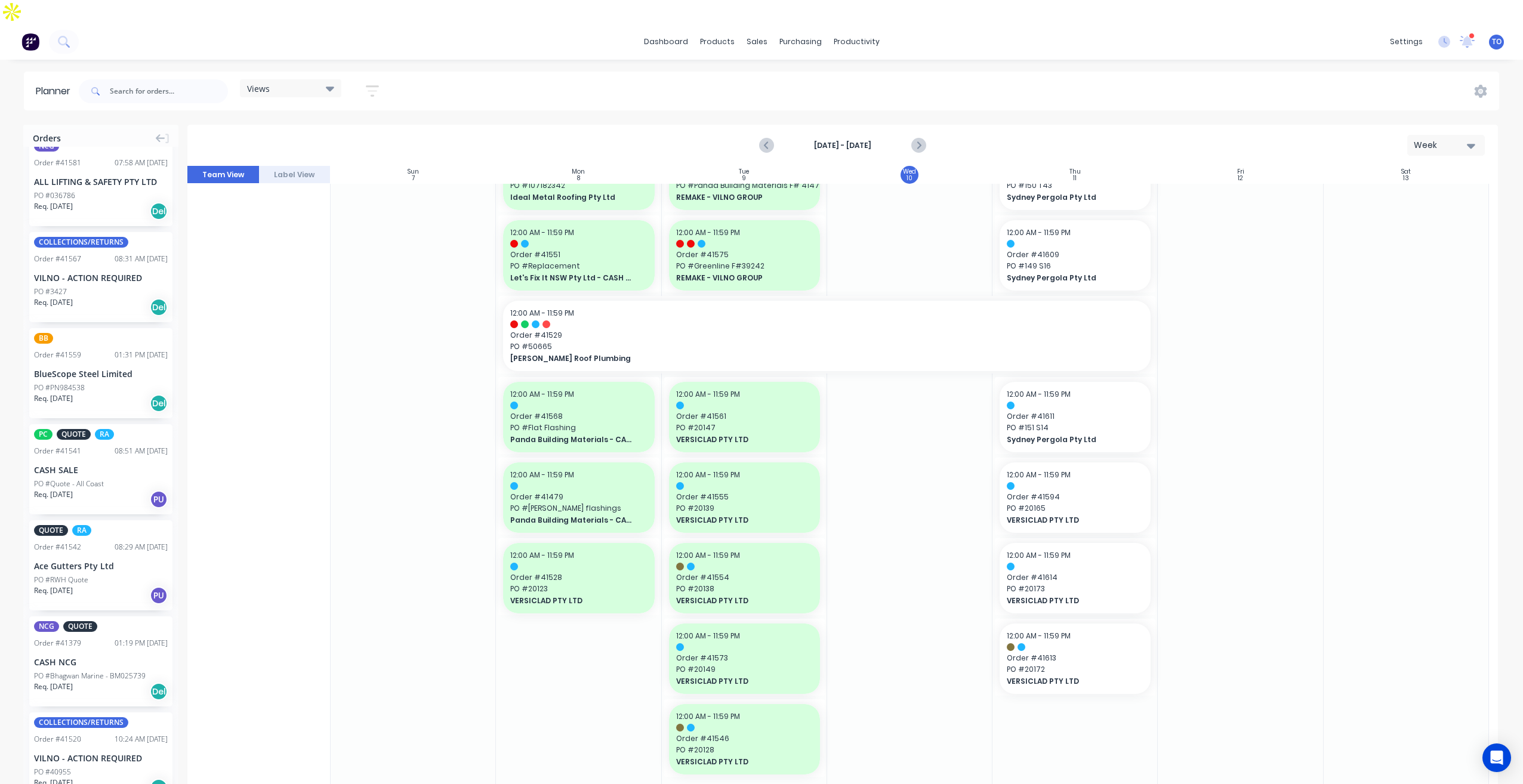
scroll to position [932, 0]
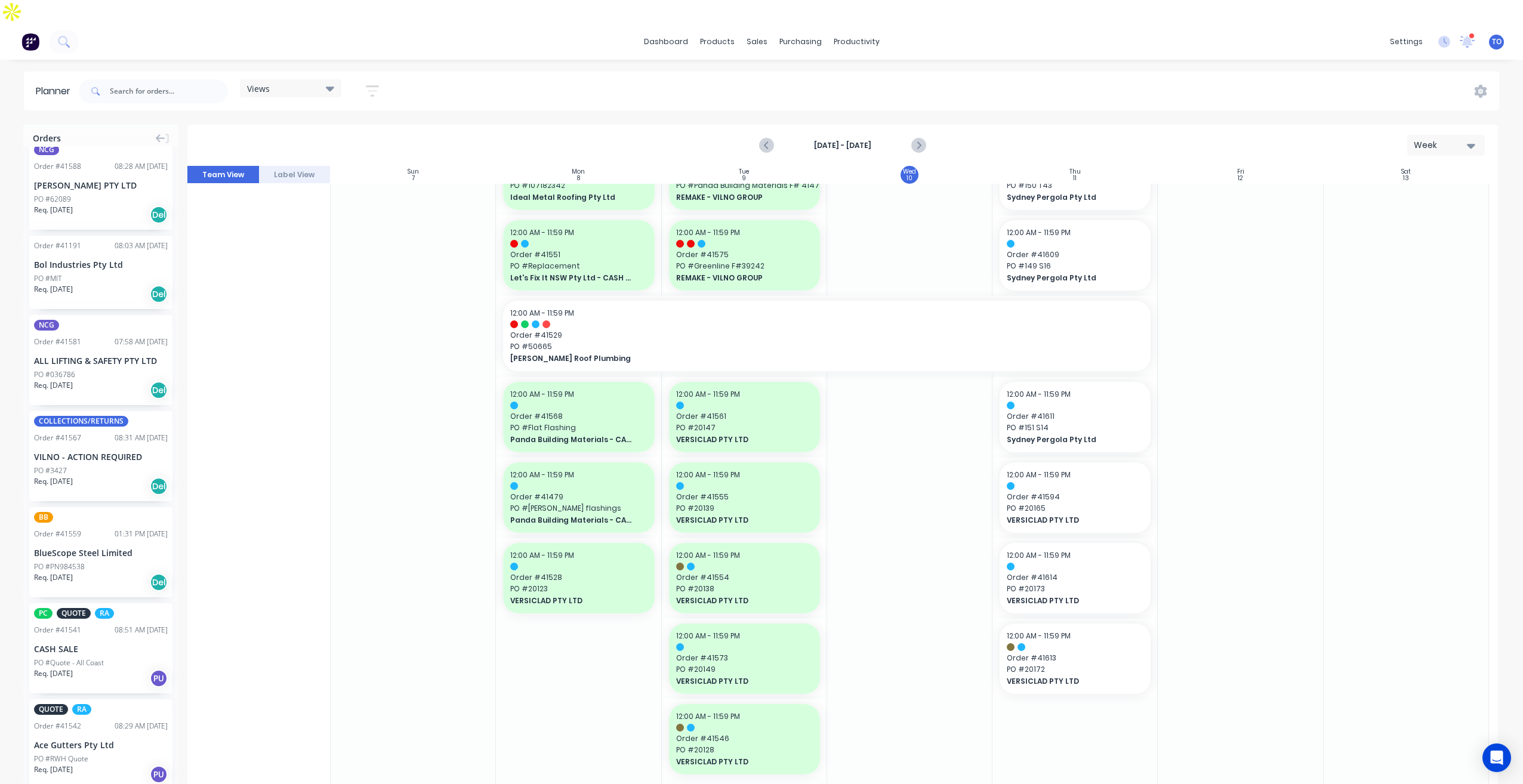
drag, startPoint x: 375, startPoint y: 68, endPoint x: 352, endPoint y: 142, distance: 77.5
click at [376, 90] on icon "button" at bounding box center [372, 91] width 9 height 2
click at [359, 164] on icon "button" at bounding box center [358, 171] width 8 height 13
click at [356, 129] on icon "button" at bounding box center [358, 135] width 8 height 13
click at [369, 127] on button "Show/Hide users" at bounding box center [317, 135] width 111 height 18
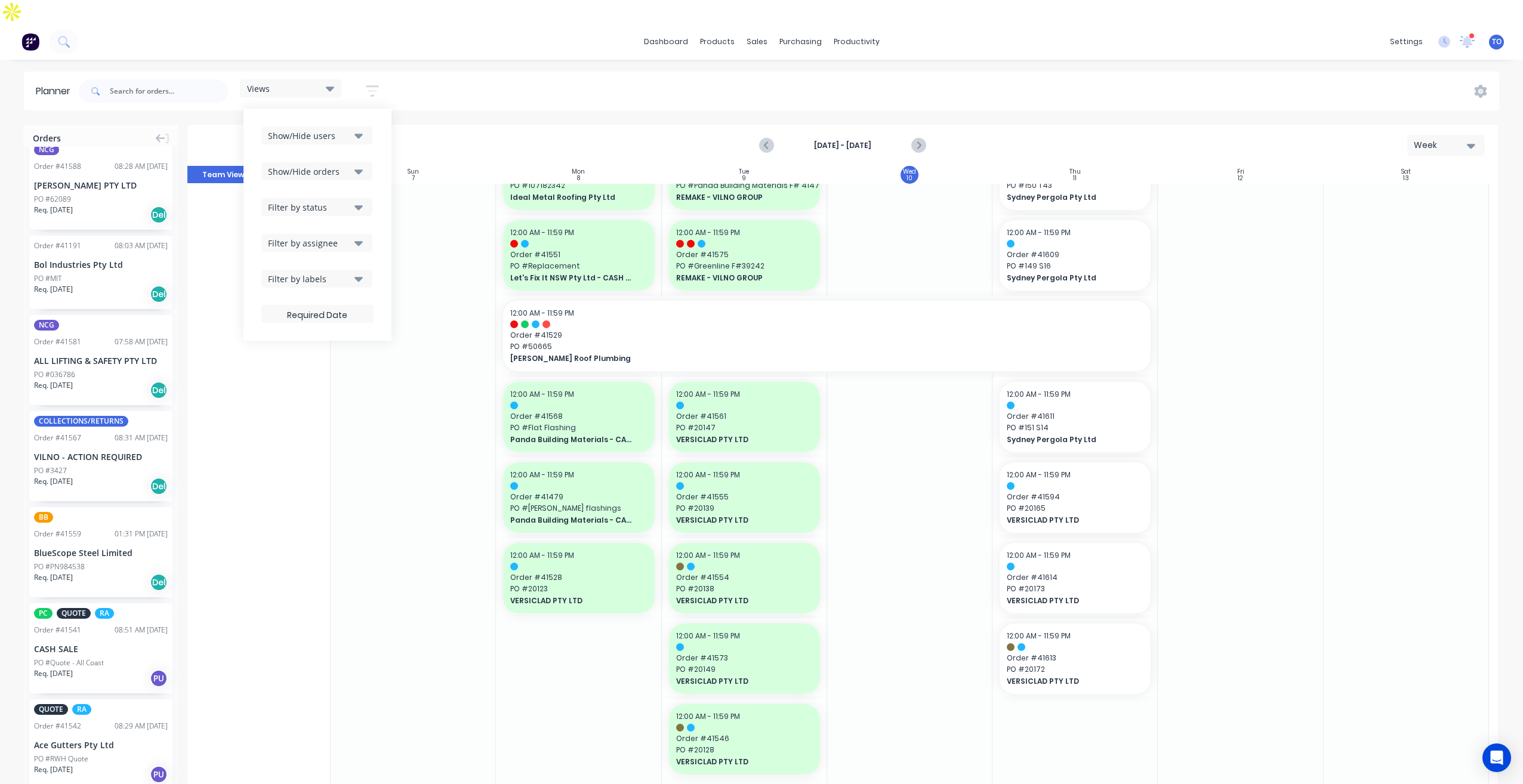
click at [346, 201] on div "Filter by status" at bounding box center [310, 207] width 83 height 12
click at [387, 163] on div "Show/Hide users Show/Hide orders Filter by status All Draft Quote Archived Deli…" at bounding box center [317, 225] width 148 height 232
click at [361, 237] on icon "button" at bounding box center [358, 243] width 8 height 13
drag, startPoint x: 712, startPoint y: 61, endPoint x: 724, endPoint y: 110, distance: 50.4
click at [712, 73] on div "Views Save new view None (Default) edit Iraking edit [PERSON_NAME] edit [PERSON…" at bounding box center [788, 91] width 1423 height 36
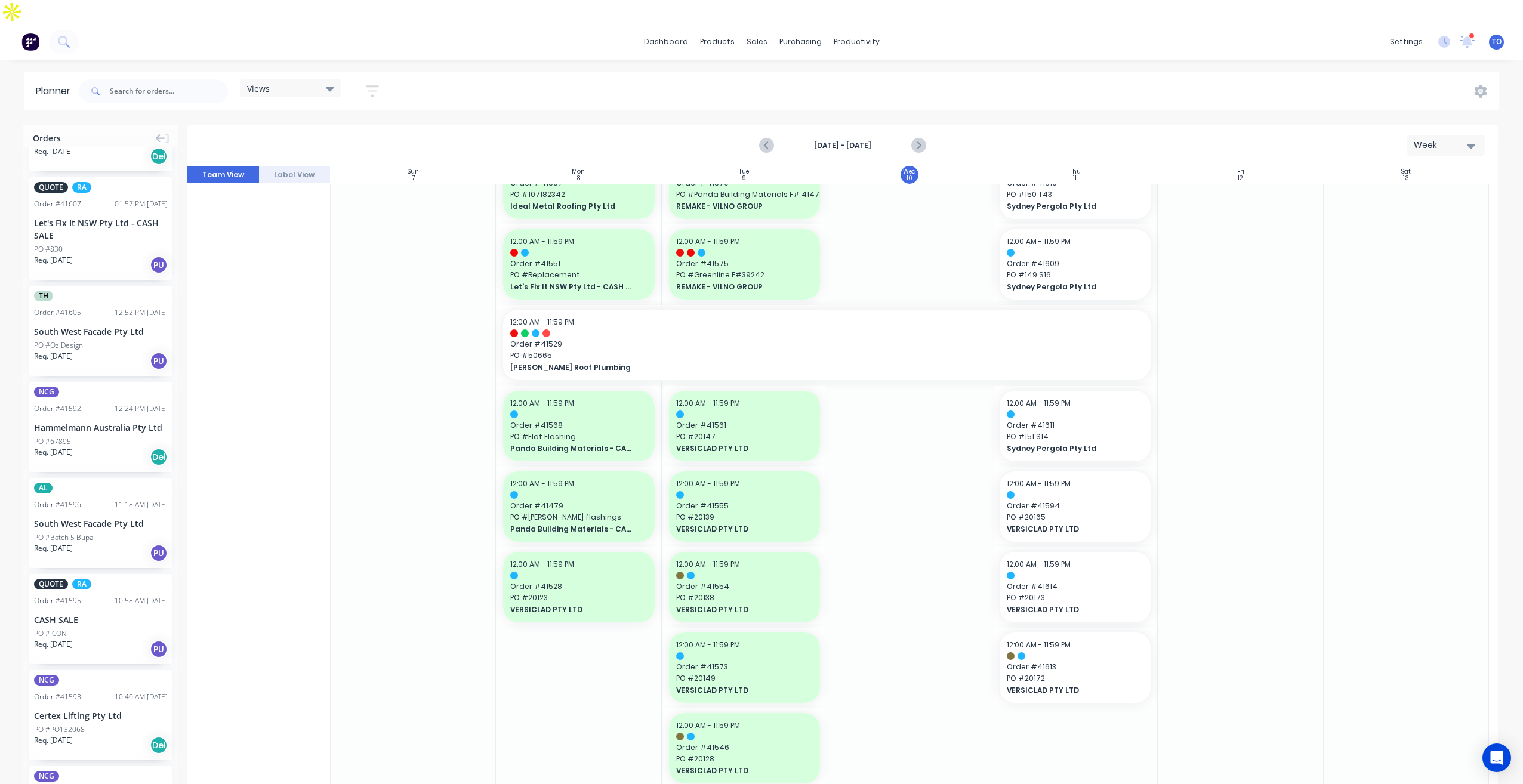
scroll to position [0, 0]
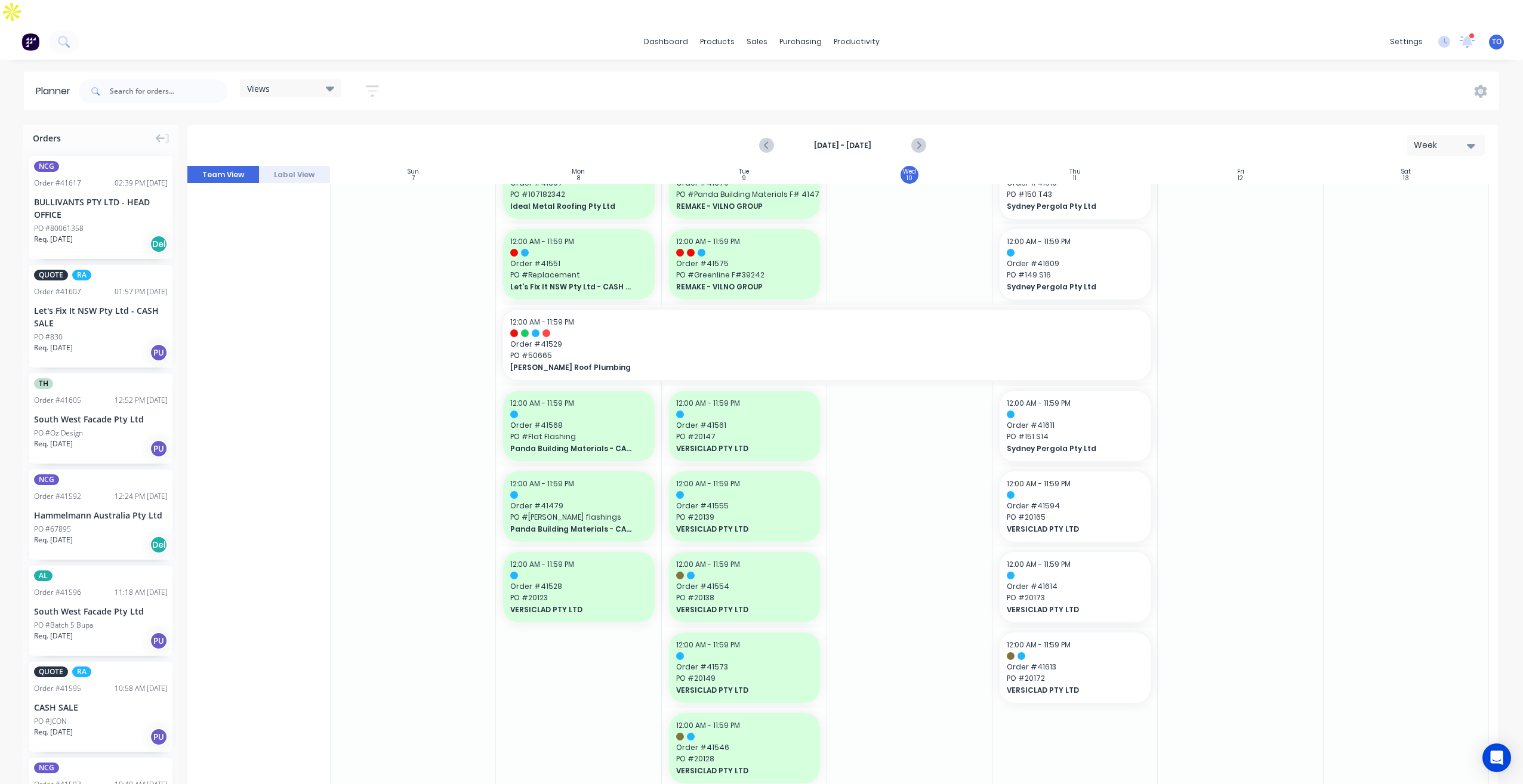
click at [85, 196] on div "BULLIVANTS PTY LTD - HEAD OFFICE" at bounding box center [101, 208] width 133 height 25
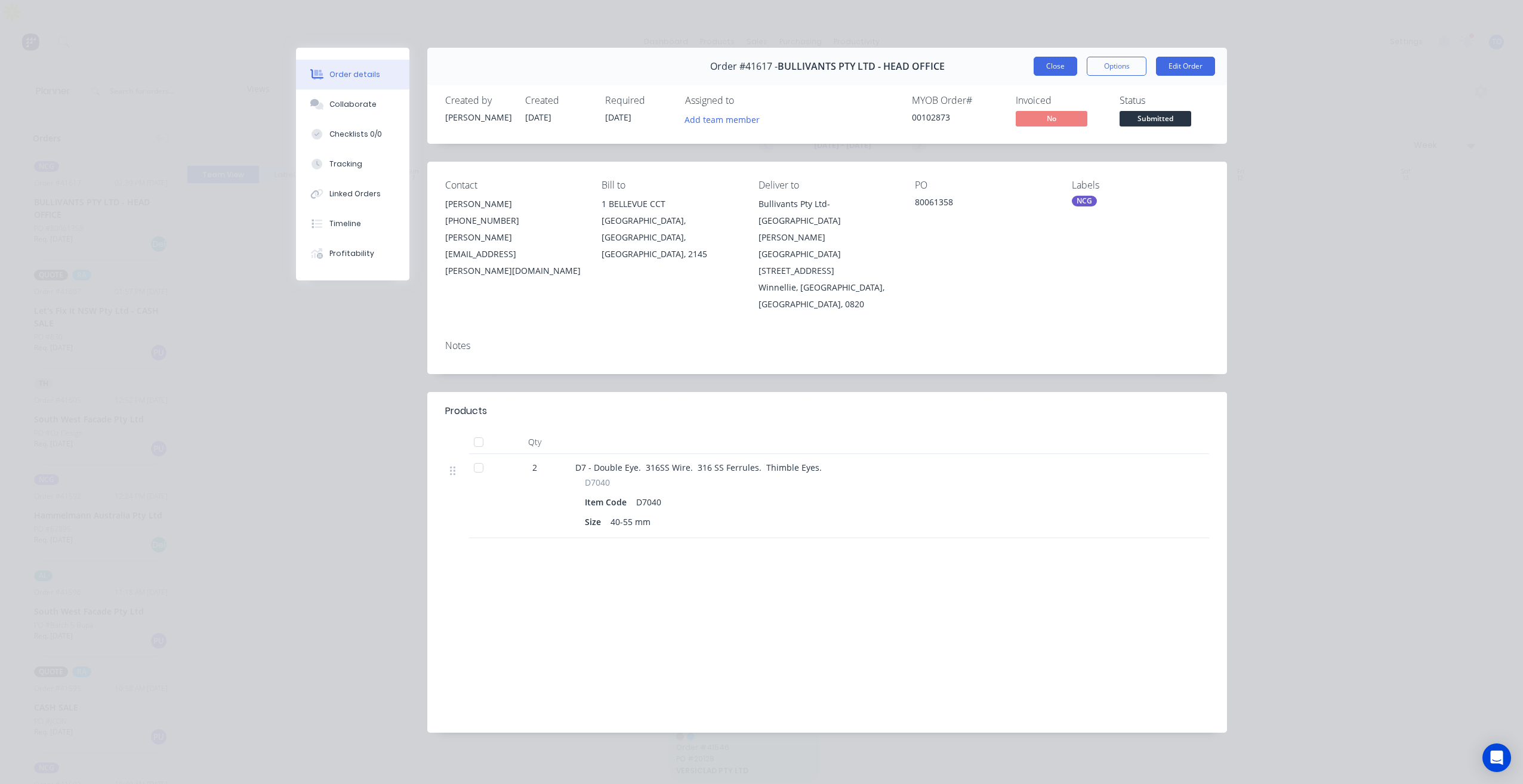
click at [1065, 63] on button "Close" at bounding box center [1055, 66] width 43 height 19
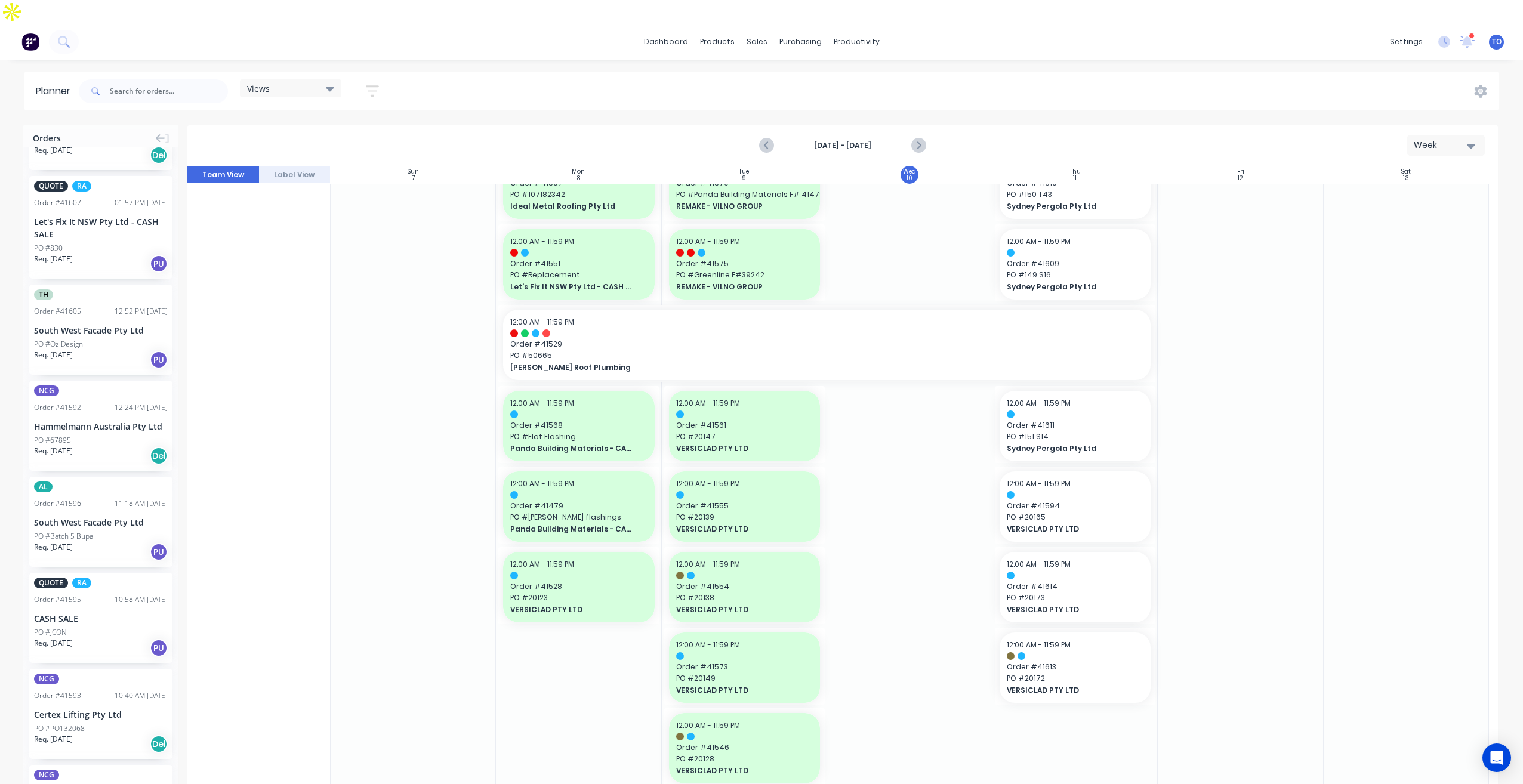
scroll to position [119, 0]
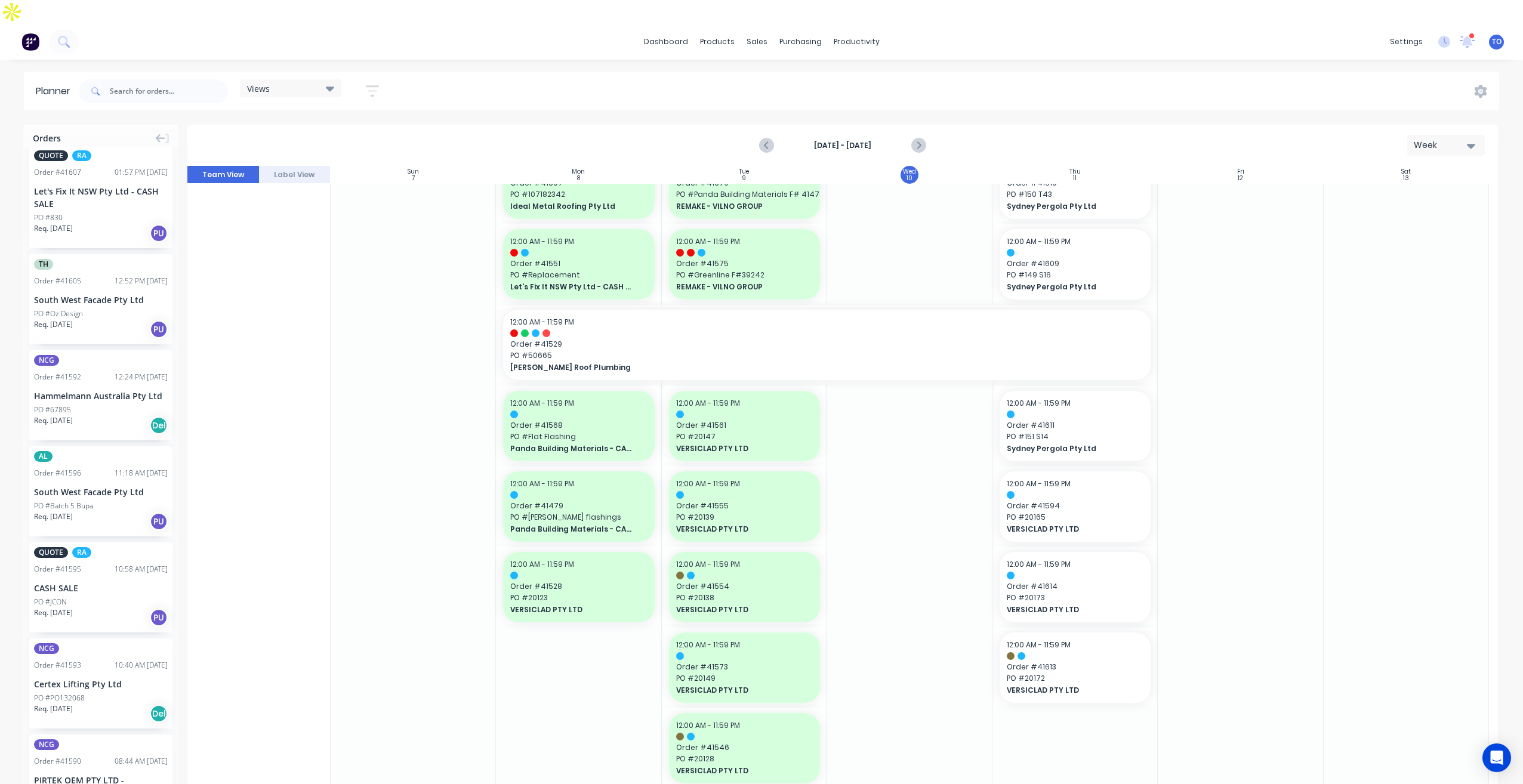
click at [106, 390] on div "Hammelmann Australia Pty Ltd" at bounding box center [101, 396] width 133 height 12
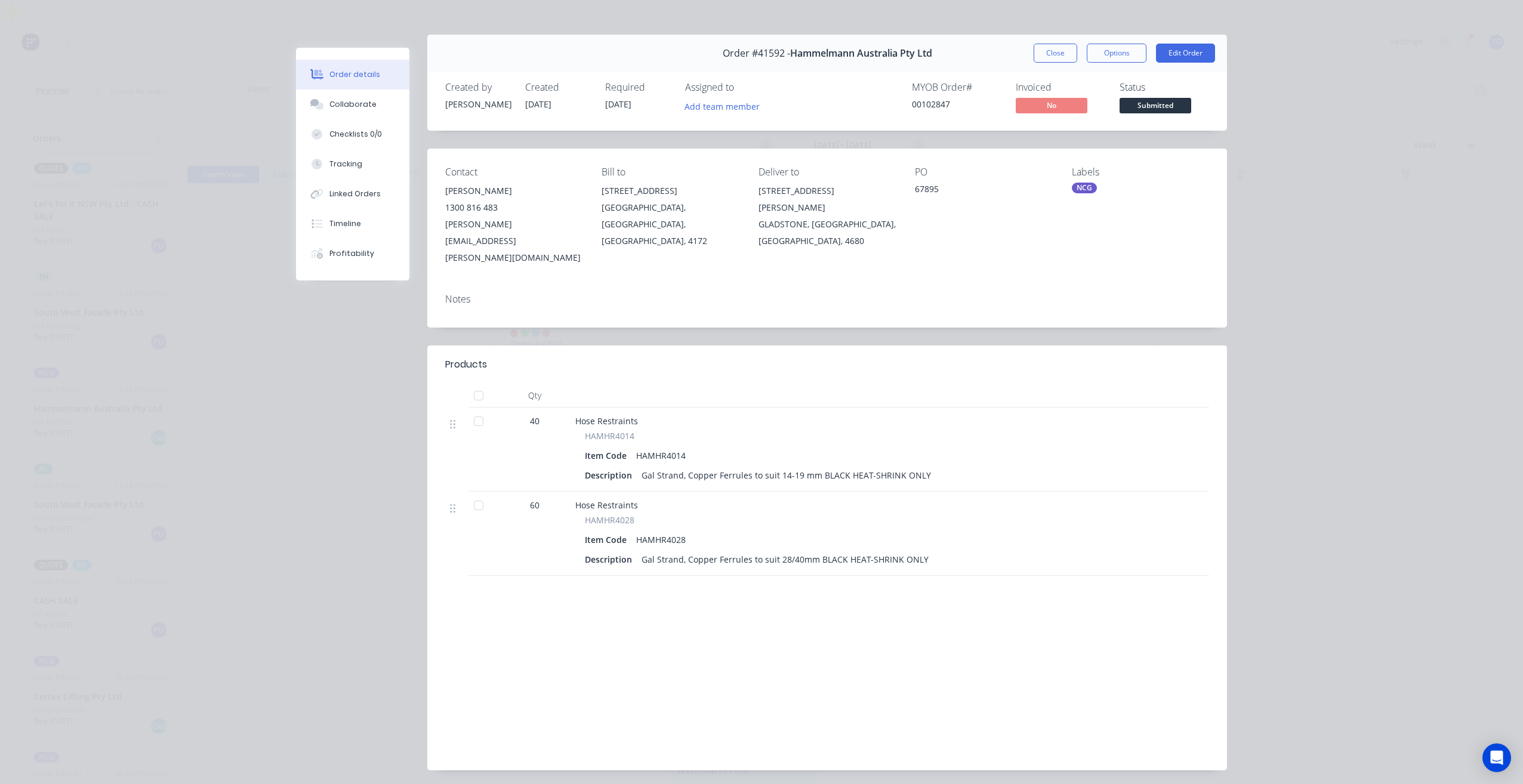
scroll to position [22, 0]
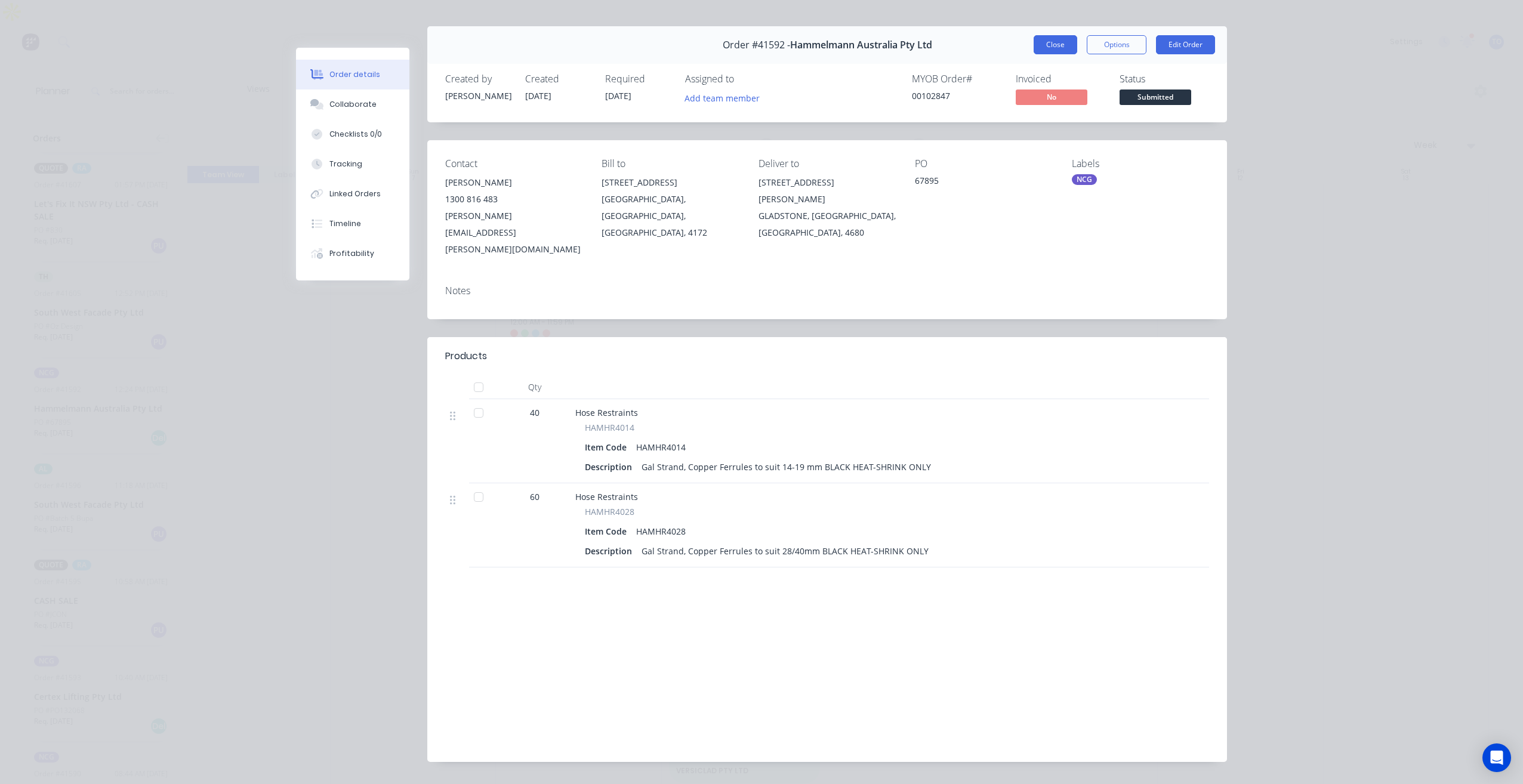
click at [1050, 46] on button "Close" at bounding box center [1055, 45] width 43 height 19
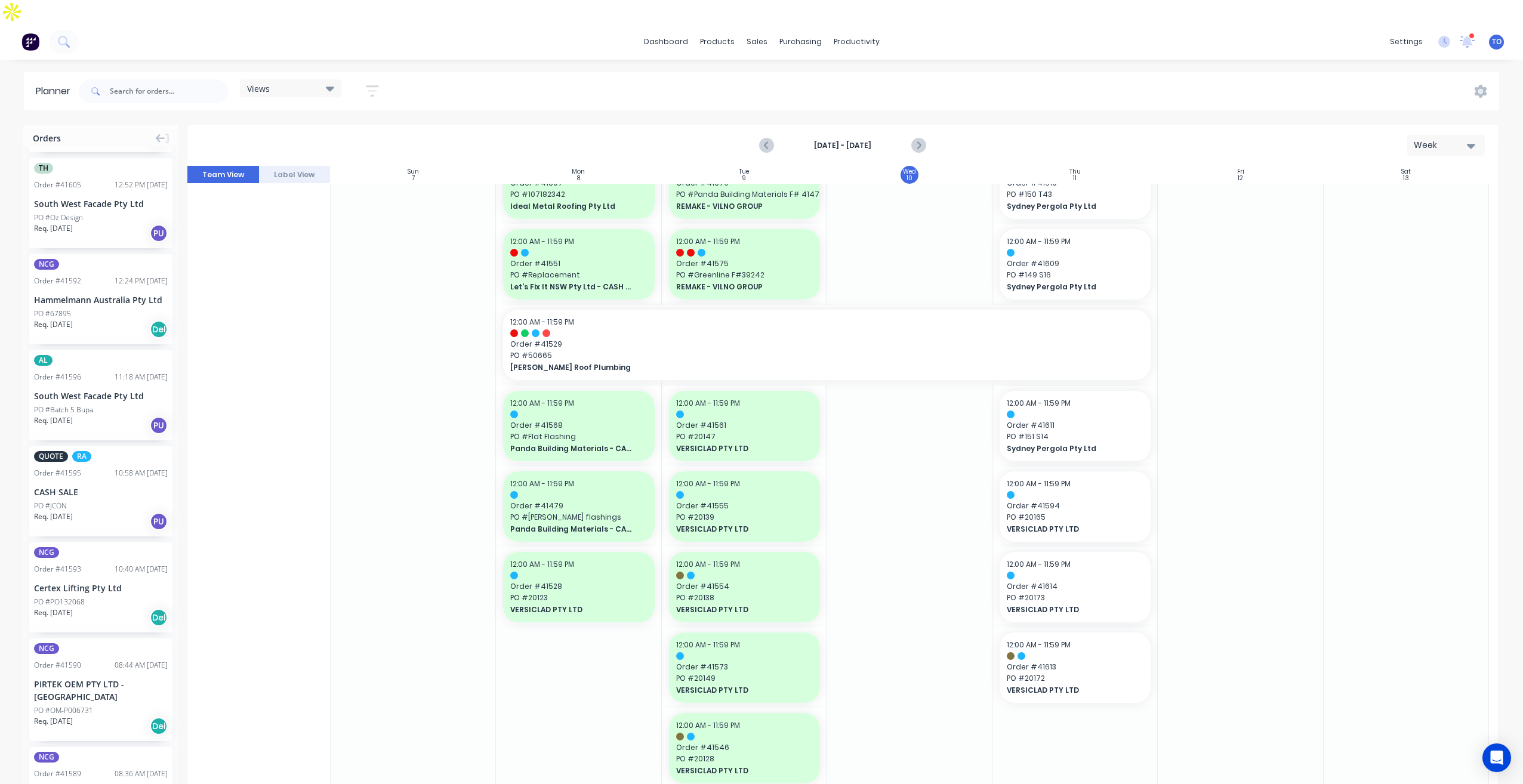
scroll to position [431, 0]
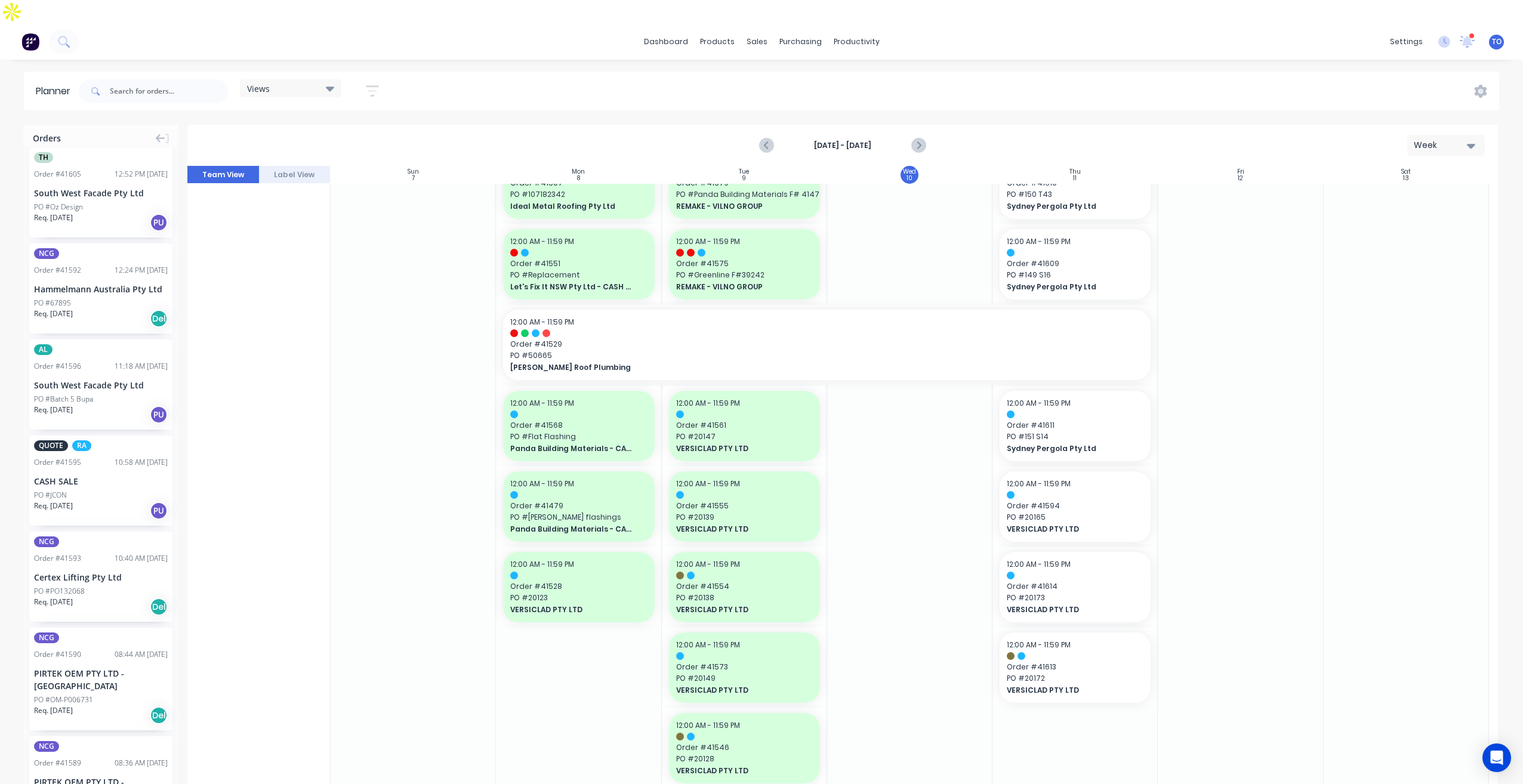
click at [109, 586] on div "PO #PO132068" at bounding box center [101, 591] width 133 height 11
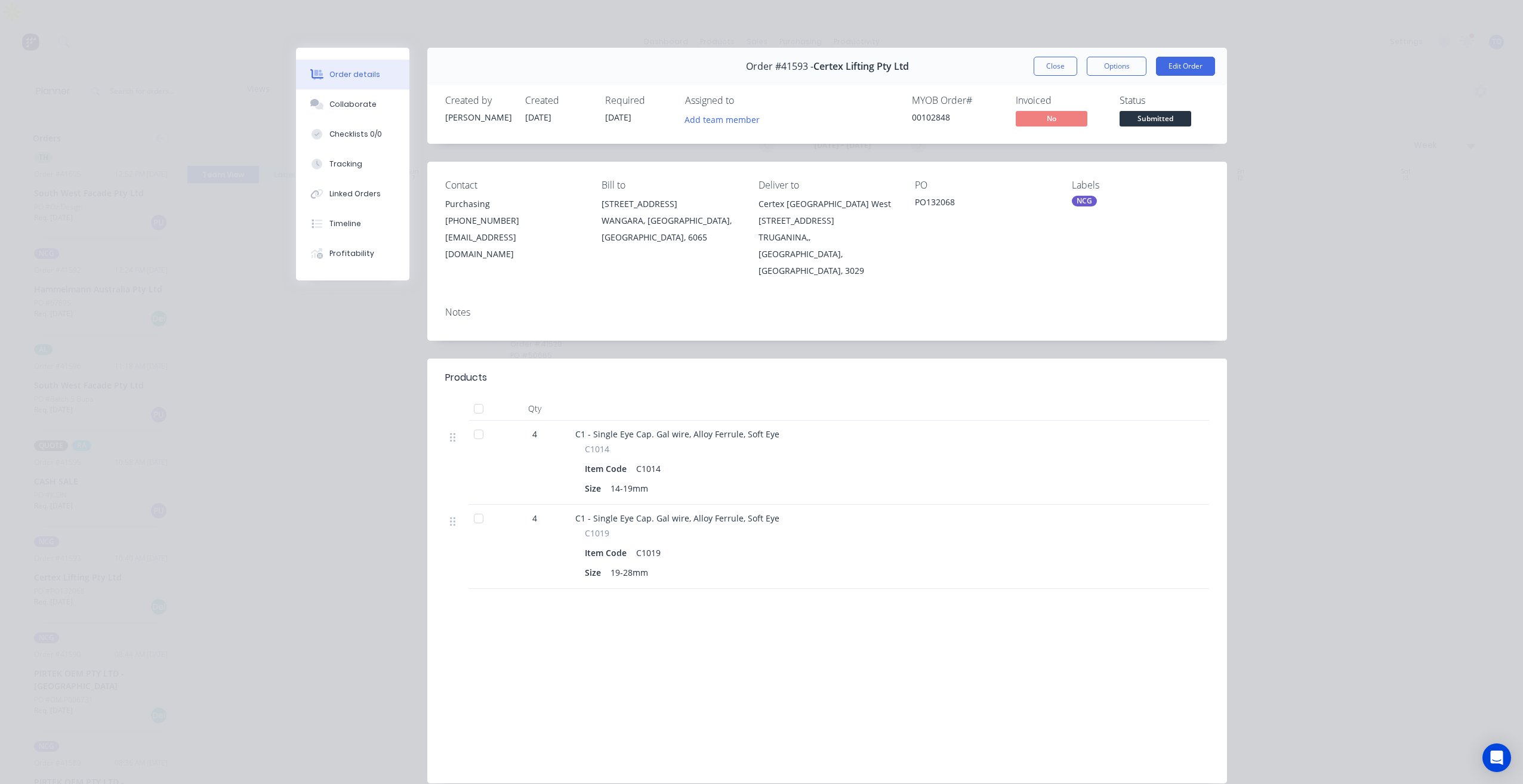
click at [1034, 71] on button "Close" at bounding box center [1055, 66] width 43 height 19
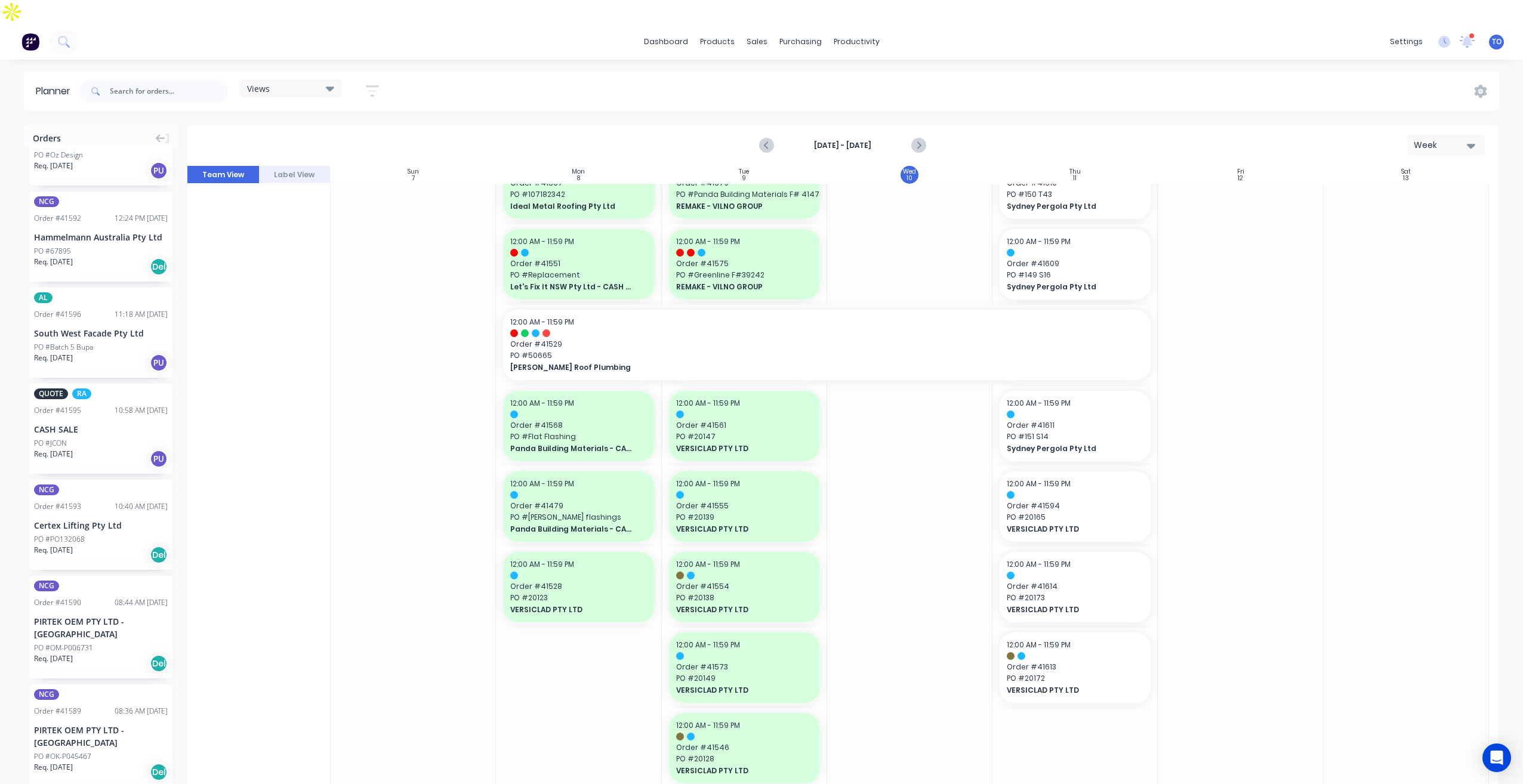
scroll to position [550, 0]
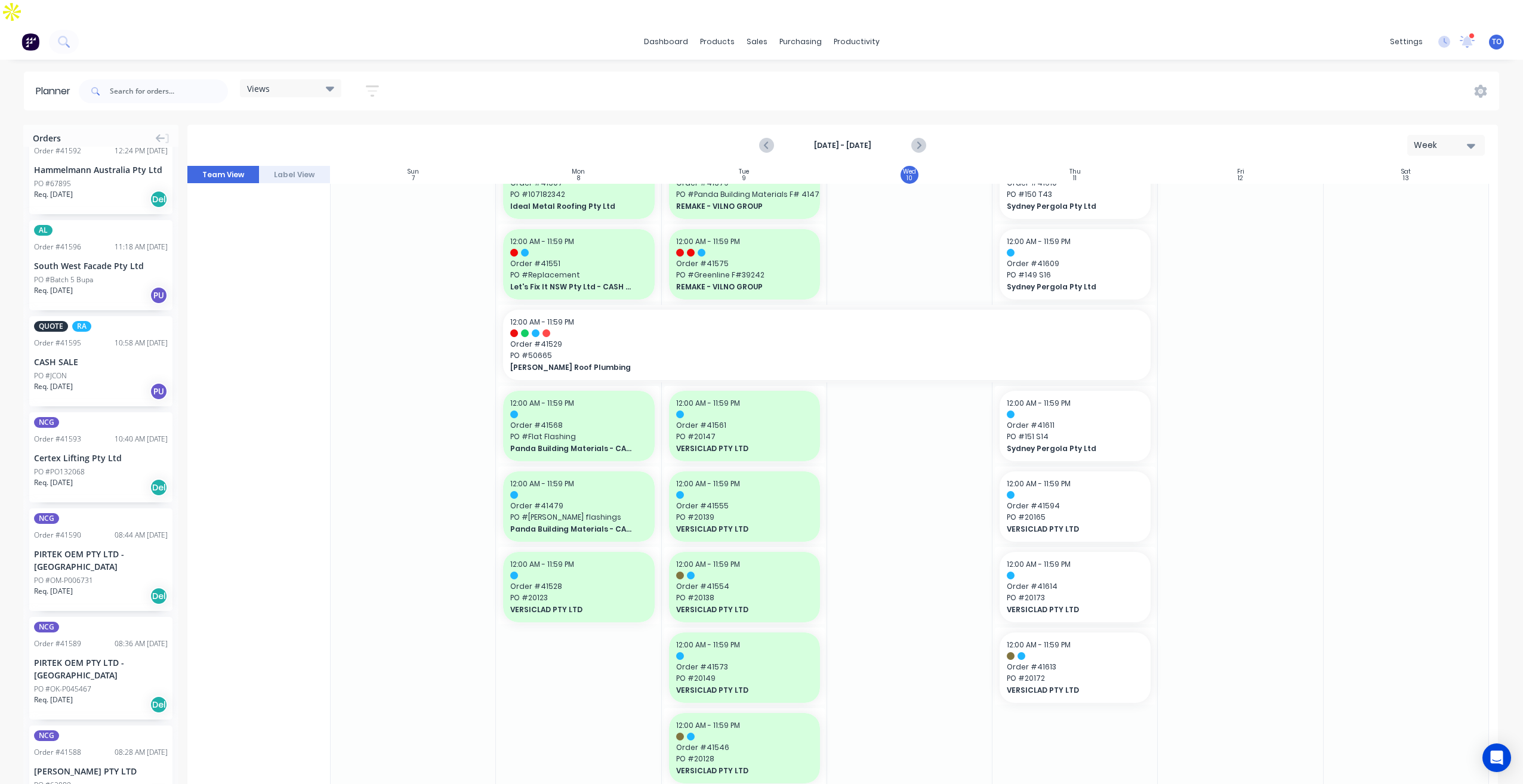
click at [111, 586] on div "Req. [DATE] Del" at bounding box center [101, 596] width 133 height 20
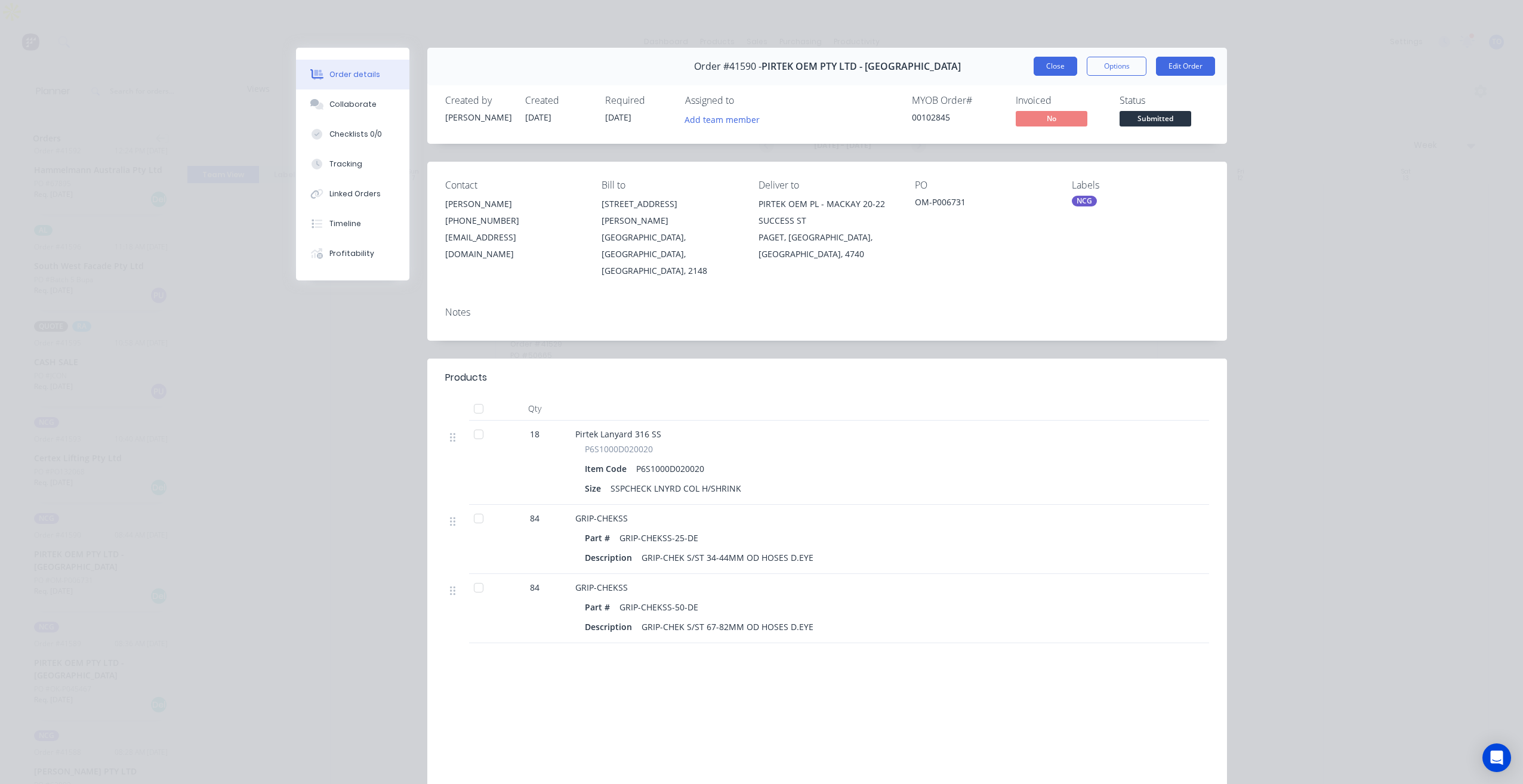
click at [1041, 63] on button "Close" at bounding box center [1055, 66] width 43 height 19
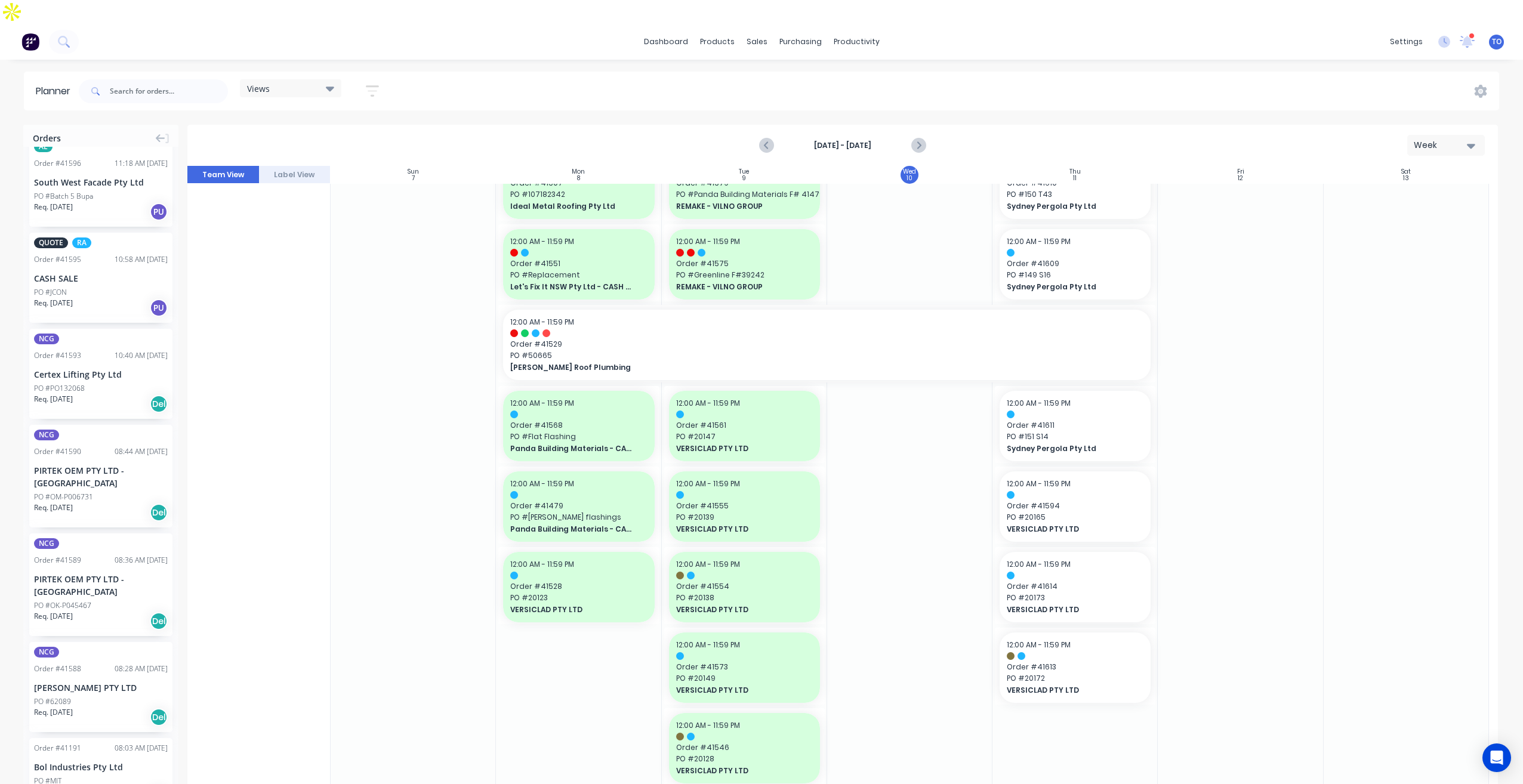
scroll to position [670, 0]
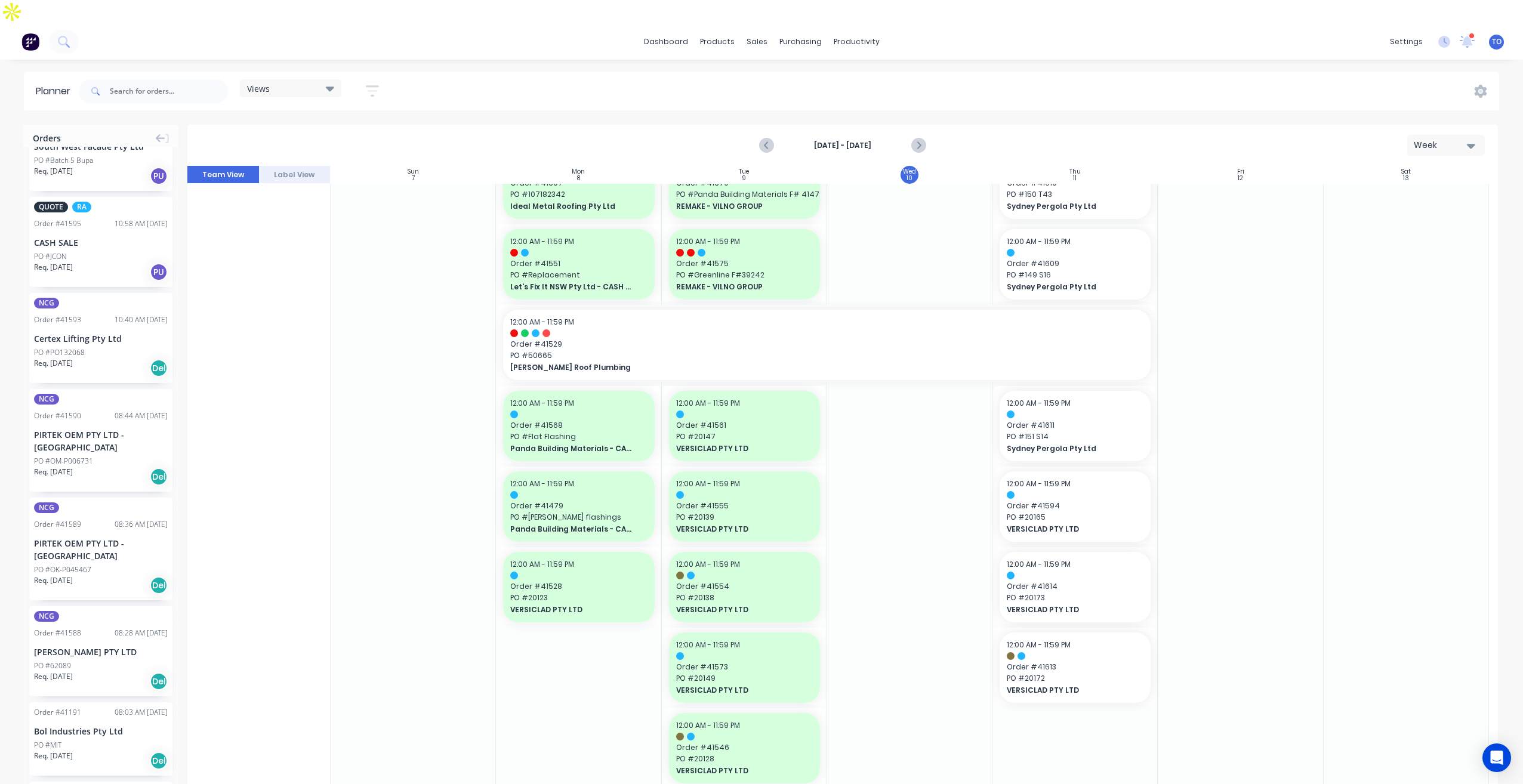
click at [107, 564] on div "PO #OK-P045467" at bounding box center [101, 569] width 133 height 11
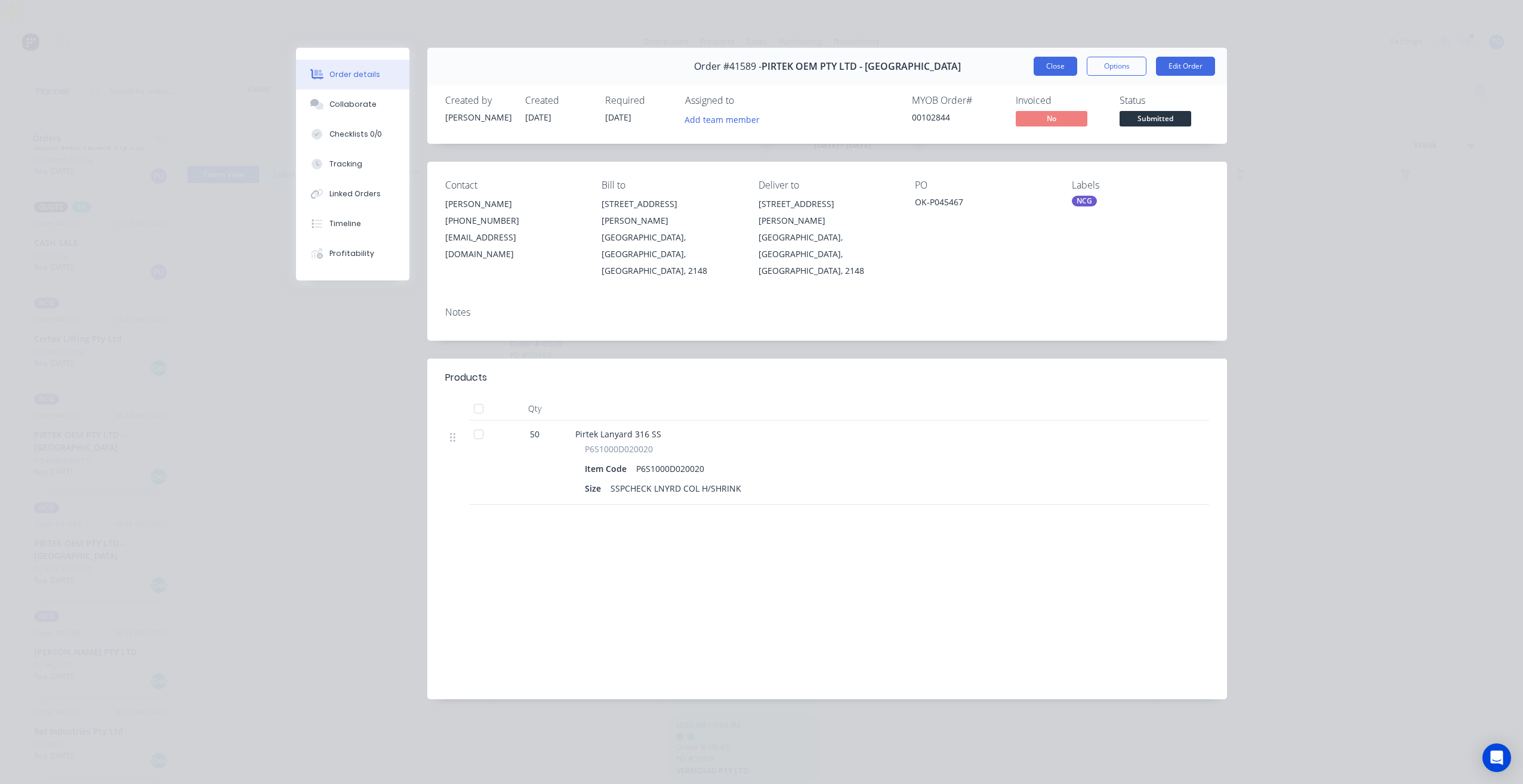
click at [1055, 74] on button "Close" at bounding box center [1055, 66] width 43 height 19
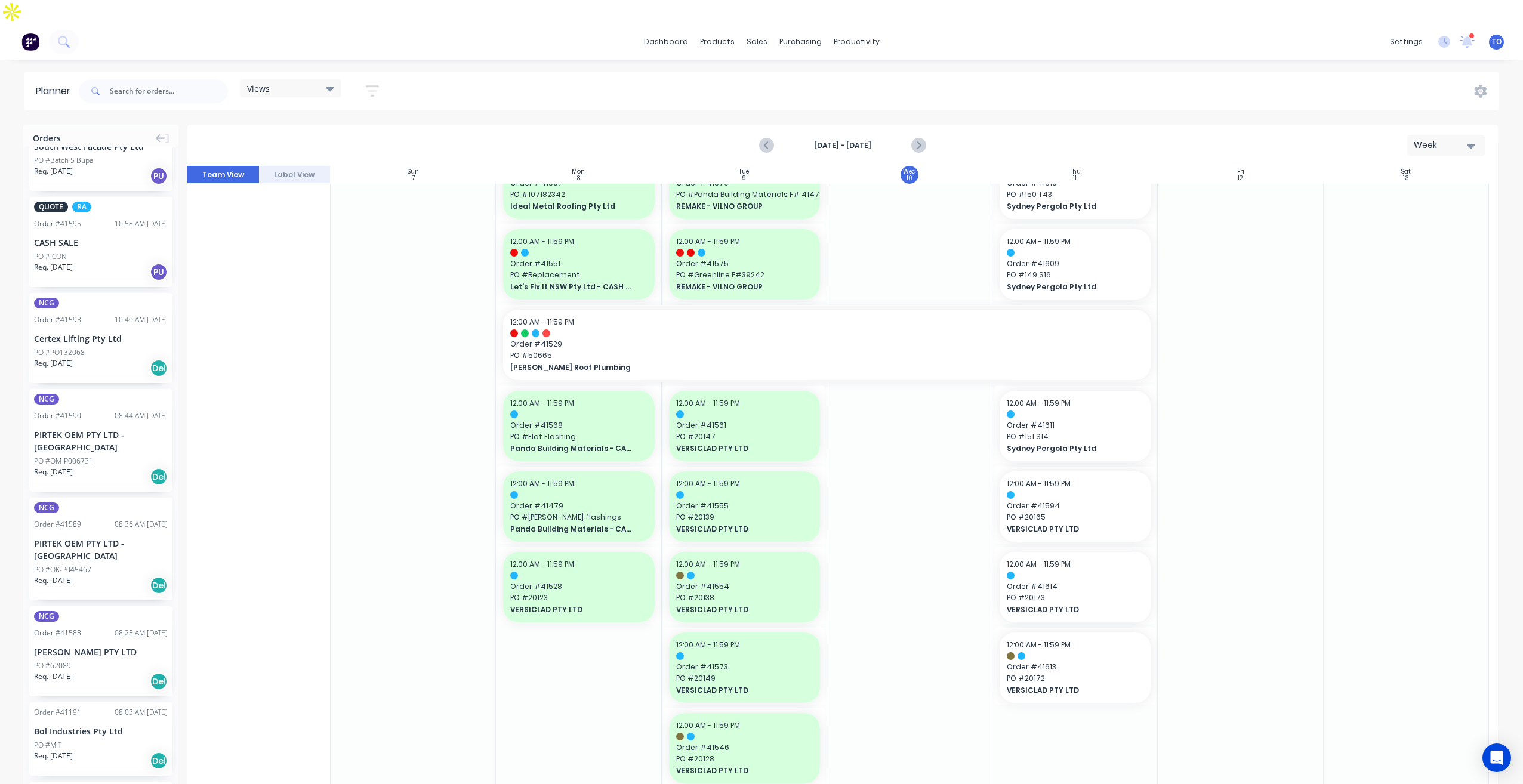
click at [101, 646] on div "[PERSON_NAME] PTY LTD" at bounding box center [101, 652] width 133 height 12
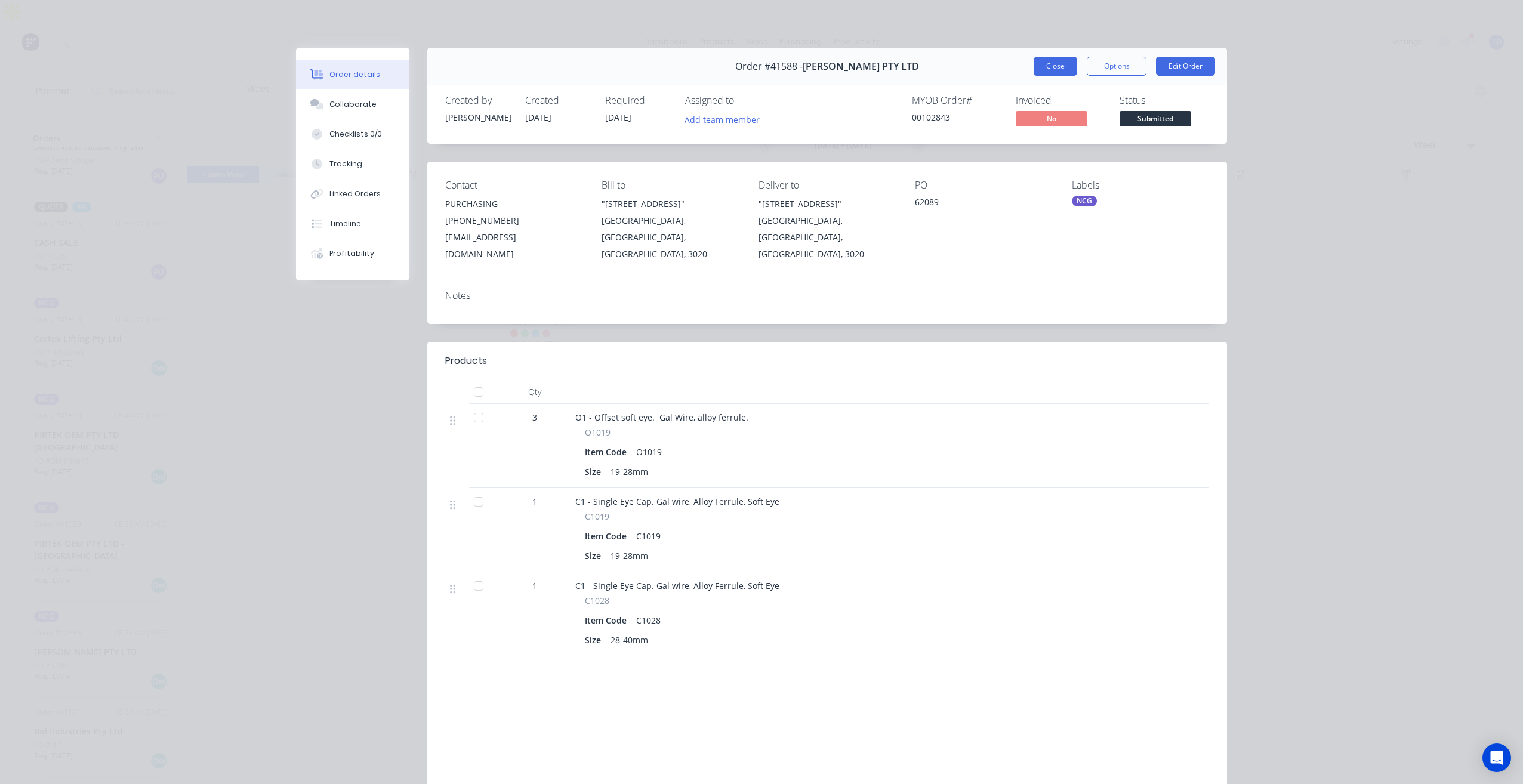
click at [1041, 62] on button "Close" at bounding box center [1055, 66] width 43 height 19
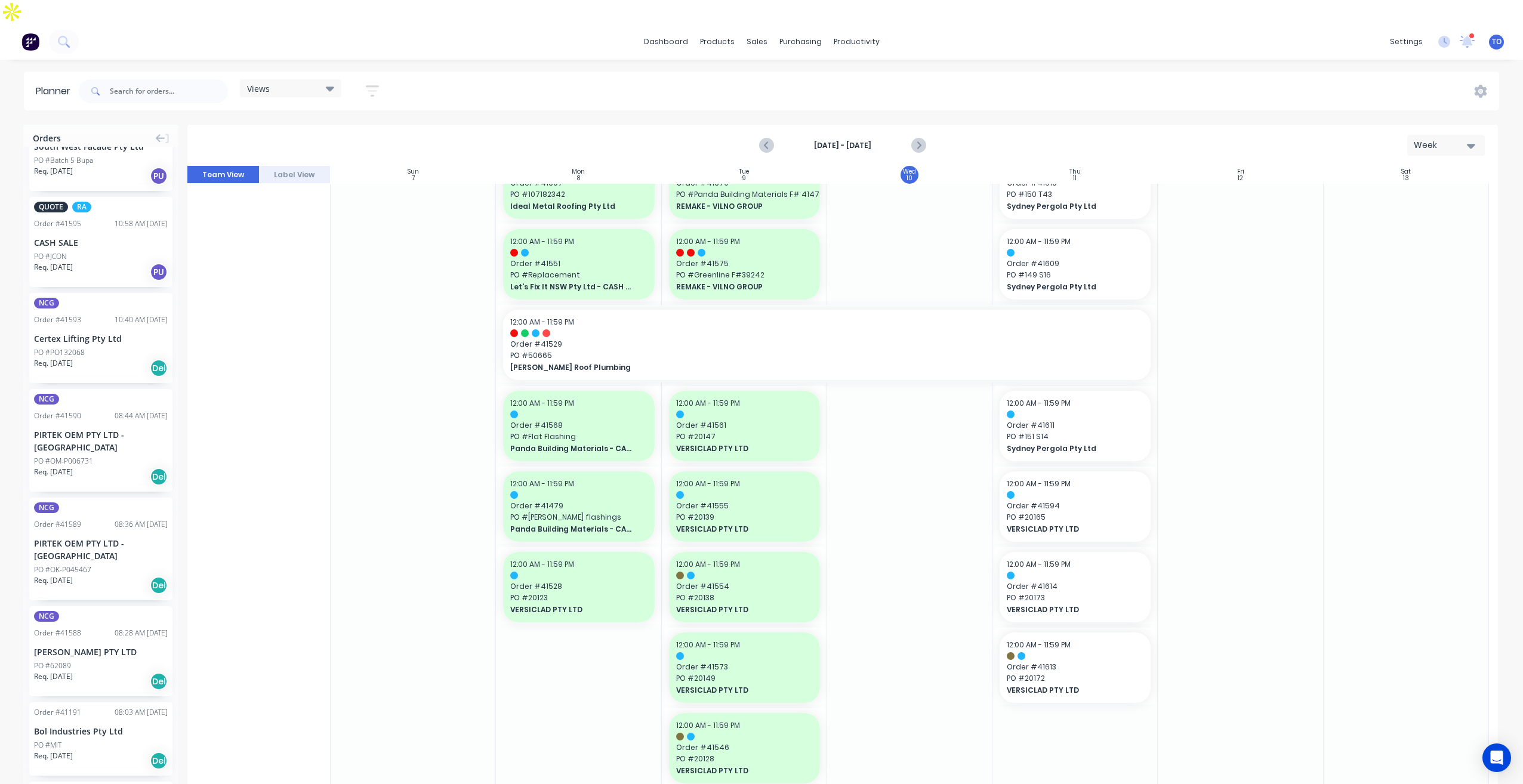
click at [368, 84] on icon "button" at bounding box center [372, 91] width 13 height 15
click at [339, 165] on div "Show/Hide orders" at bounding box center [310, 171] width 83 height 12
click at [351, 130] on div "Show/Hide users" at bounding box center [310, 136] width 83 height 12
click at [289, 213] on div "button" at bounding box center [281, 225] width 24 height 24
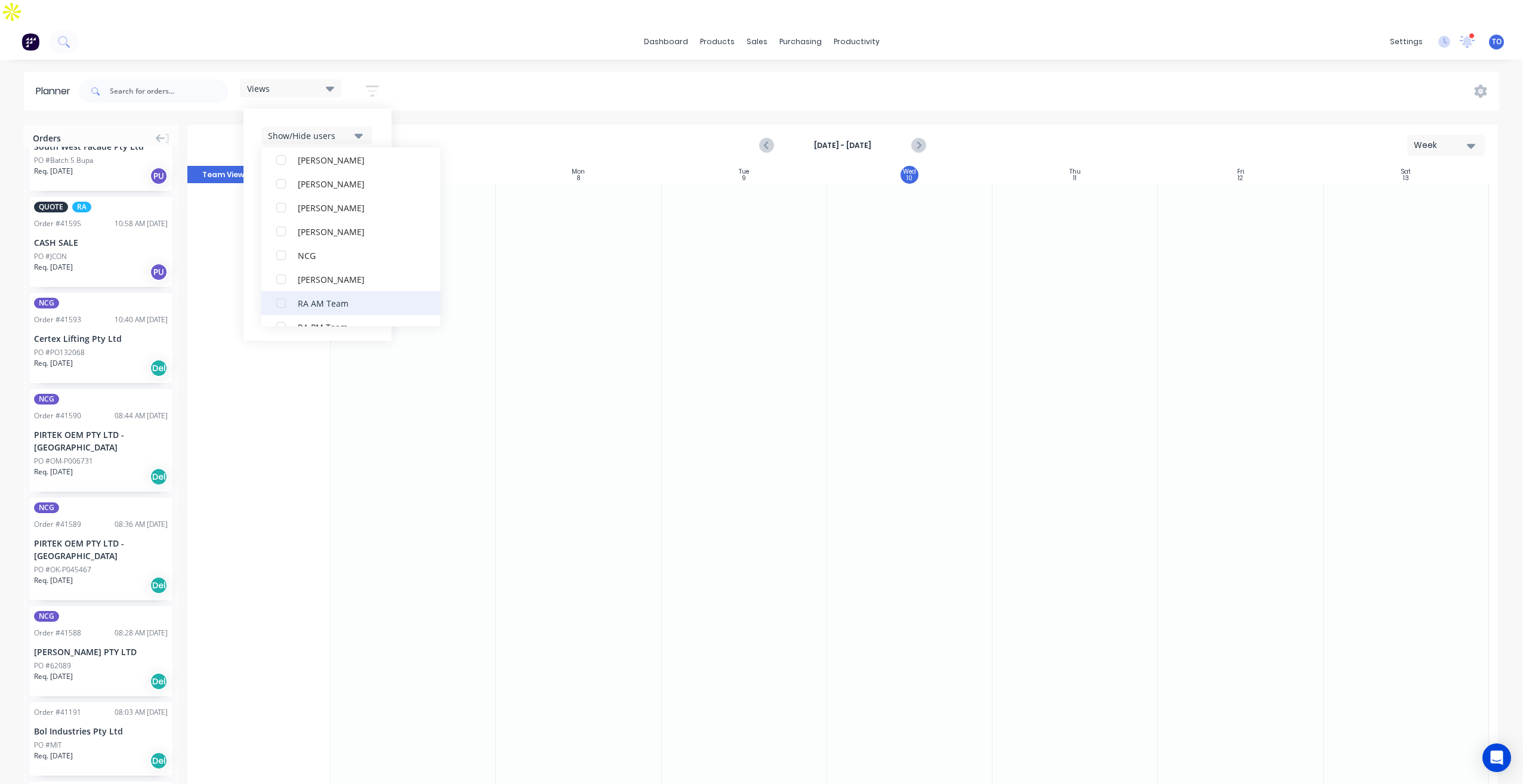
scroll to position [239, 0]
click at [289, 237] on div "button" at bounding box center [281, 249] width 24 height 24
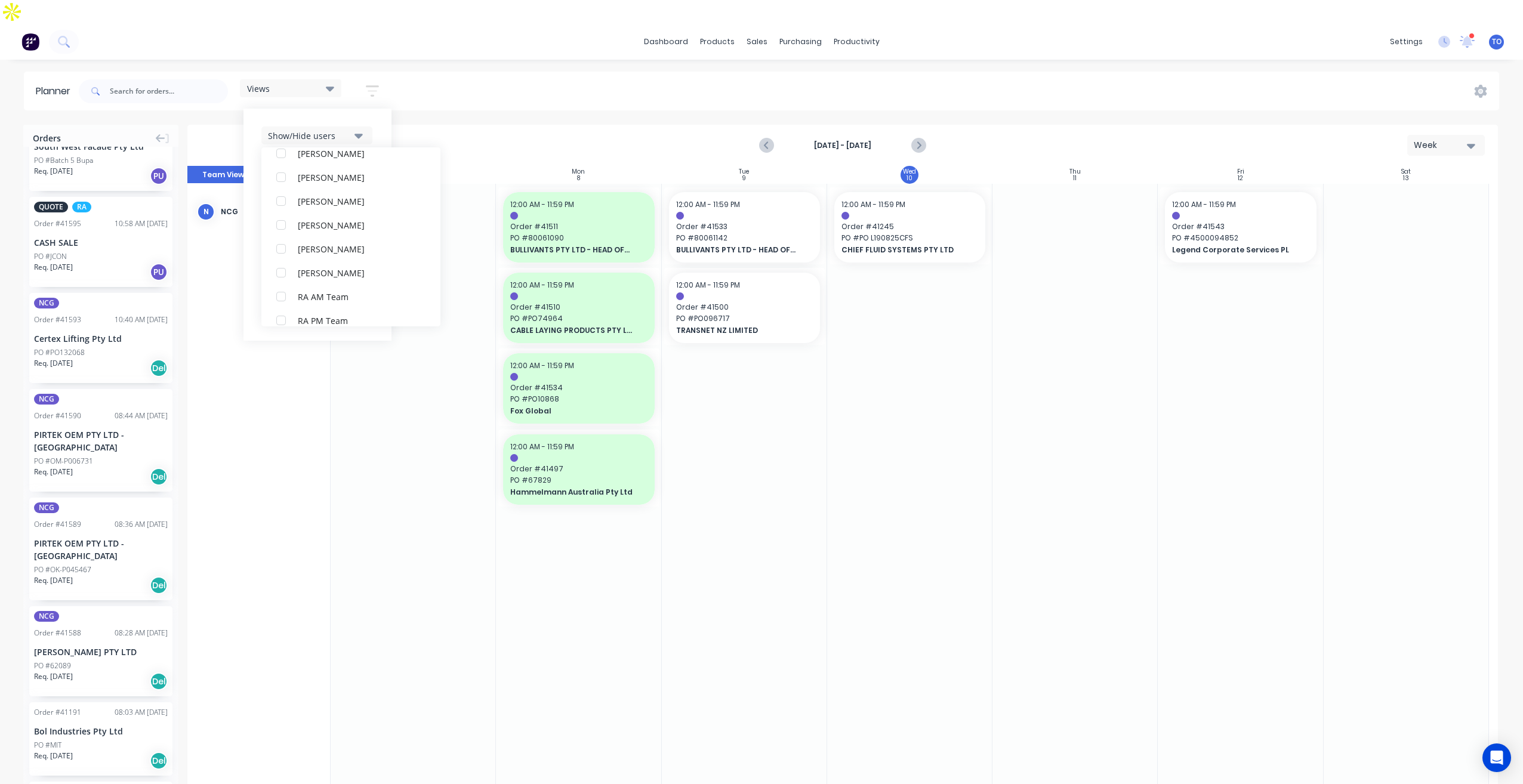
scroll to position [0, 0]
drag, startPoint x: 388, startPoint y: 87, endPoint x: 385, endPoint y: 95, distance: 8.5
click at [388, 109] on div "Show/Hide users All NCG [PERSON_NAME] (You) [PERSON_NAME] [PERSON_NAME] Despatc…" at bounding box center [317, 225] width 148 height 232
click at [372, 162] on button "Show/Hide orders" at bounding box center [317, 171] width 111 height 18
drag, startPoint x: 383, startPoint y: 120, endPoint x: 349, endPoint y: 187, distance: 75.1
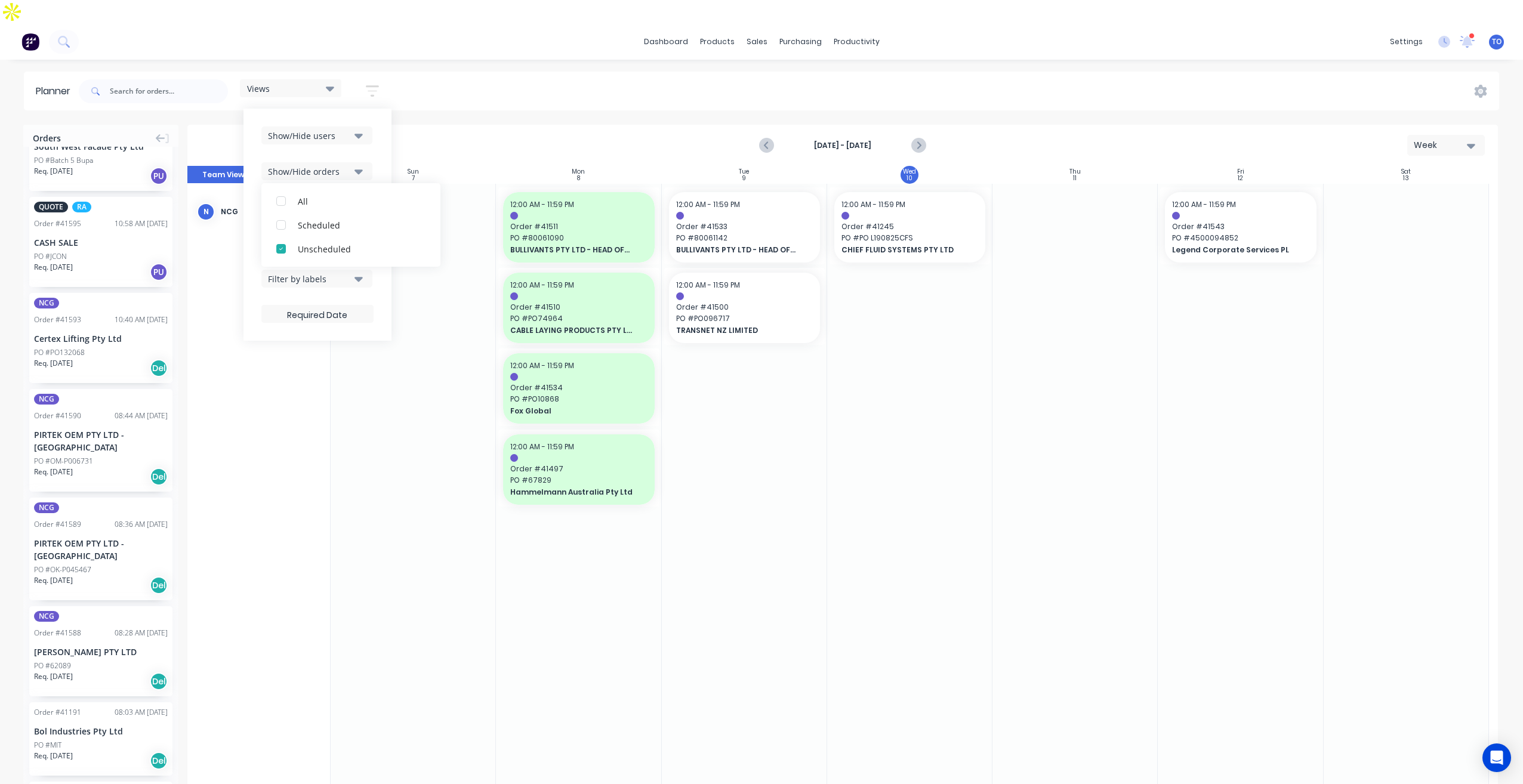
click at [383, 124] on div "Show/Hide users Show/Hide orders All Scheduled Unscheduled Filter by status Fil…" at bounding box center [317, 225] width 148 height 232
click at [348, 201] on div "Filter by status" at bounding box center [310, 207] width 83 height 12
click at [387, 140] on div "Show/Hide users Show/Hide orders Filter by status All Draft Quote Archived Deli…" at bounding box center [317, 225] width 148 height 232
click at [360, 237] on icon "button" at bounding box center [358, 243] width 8 height 13
click at [463, 88] on div "Planner Views Save new view None (Default) edit Iraking edit [PERSON_NAME] edit…" at bounding box center [761, 439] width 1523 height 736
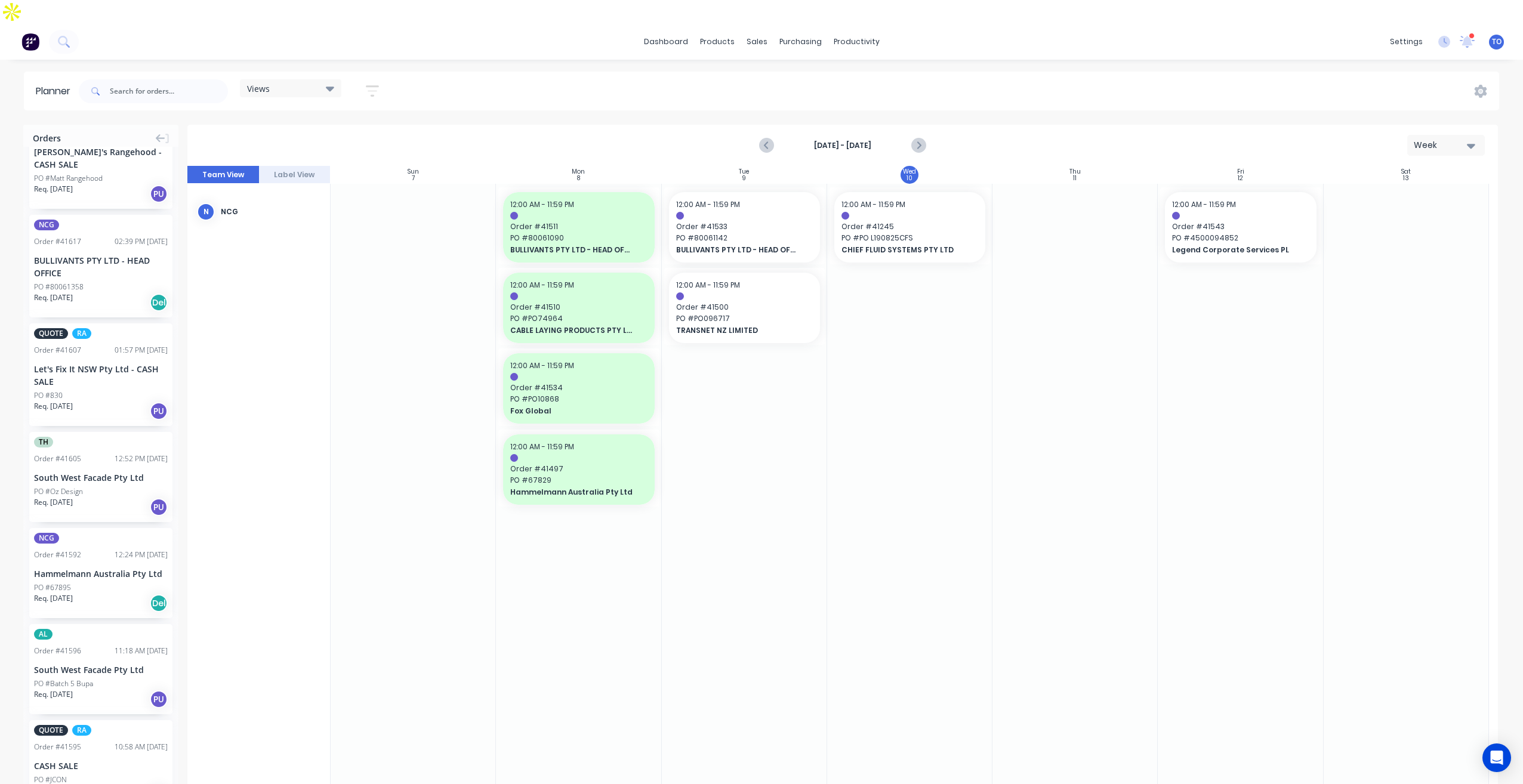
scroll to position [119, 0]
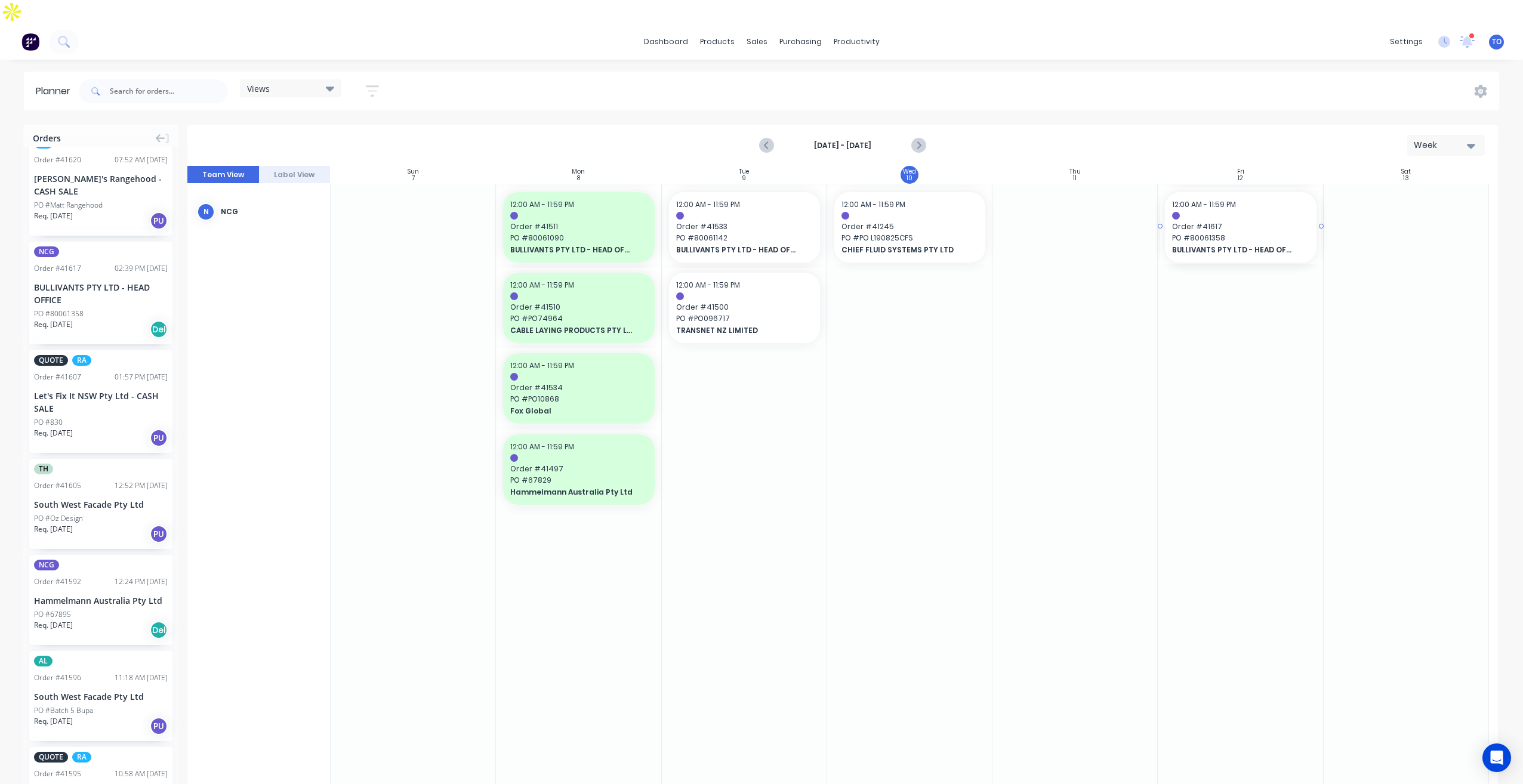
drag, startPoint x: 62, startPoint y: 261, endPoint x: 1195, endPoint y: 236, distance: 1133.3
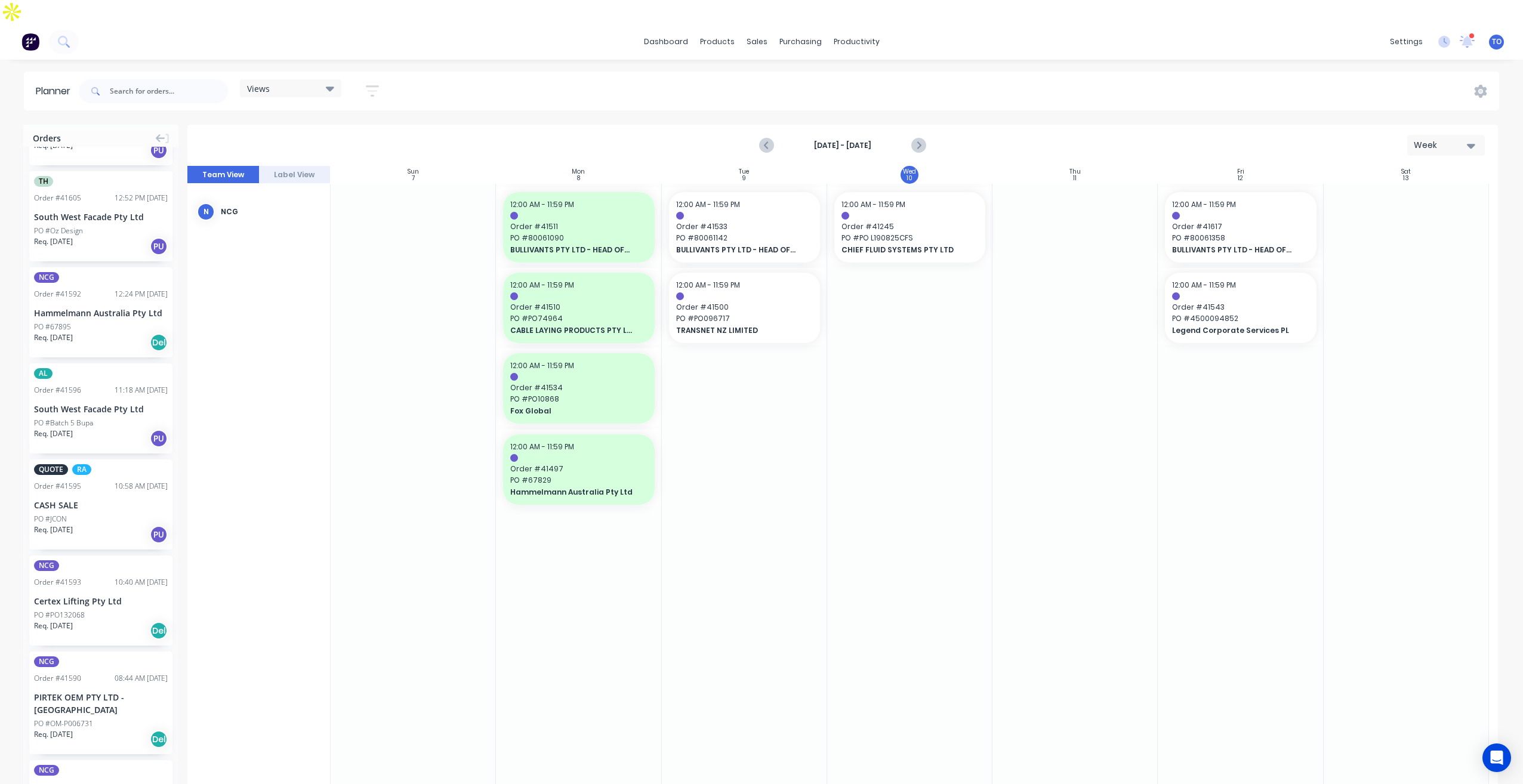
scroll to position [418, 0]
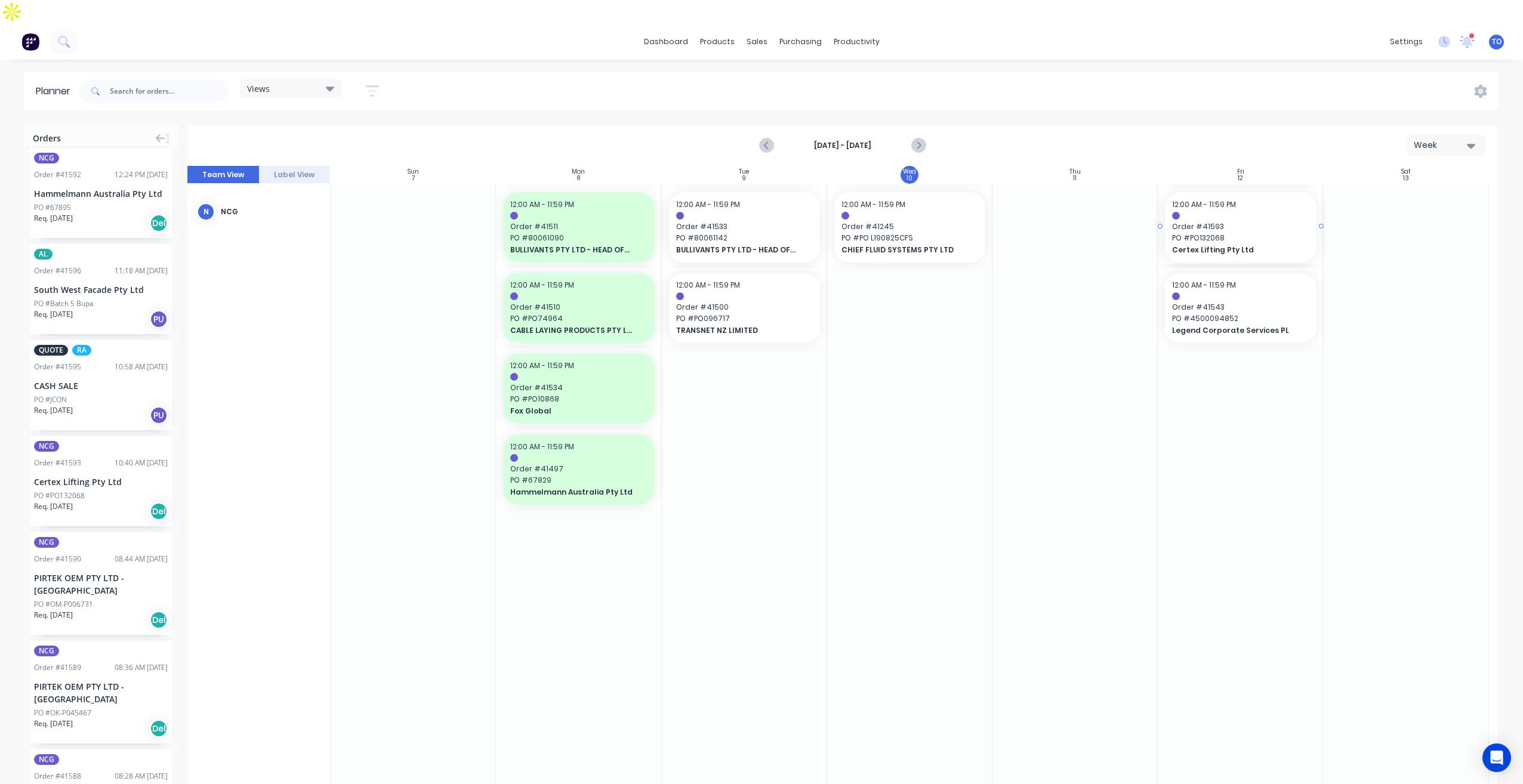
drag, startPoint x: 61, startPoint y: 438, endPoint x: 1191, endPoint y: 343, distance: 1134.0
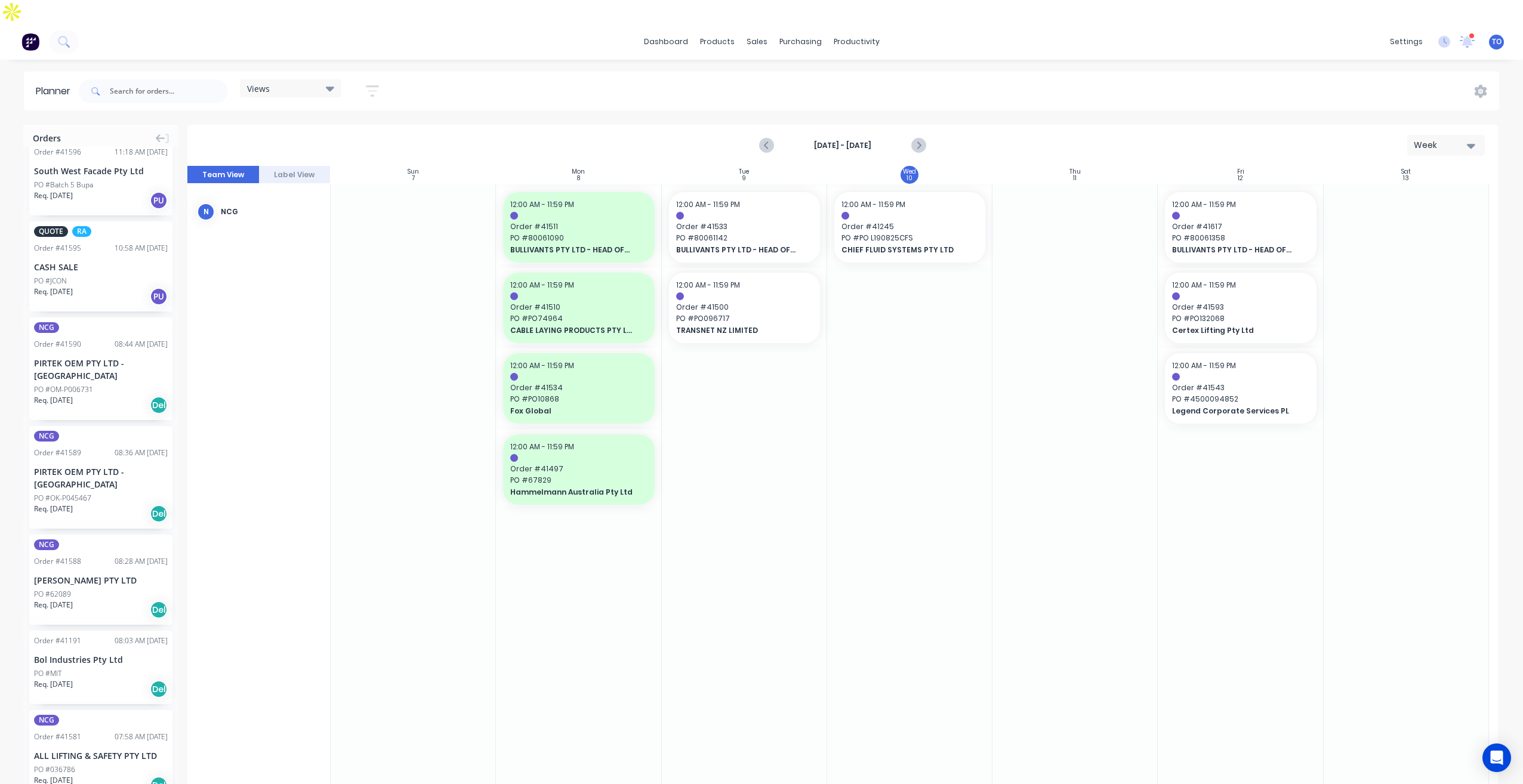
scroll to position [537, 0]
drag, startPoint x: 59, startPoint y: 534, endPoint x: 1235, endPoint y: 385, distance: 1185.4
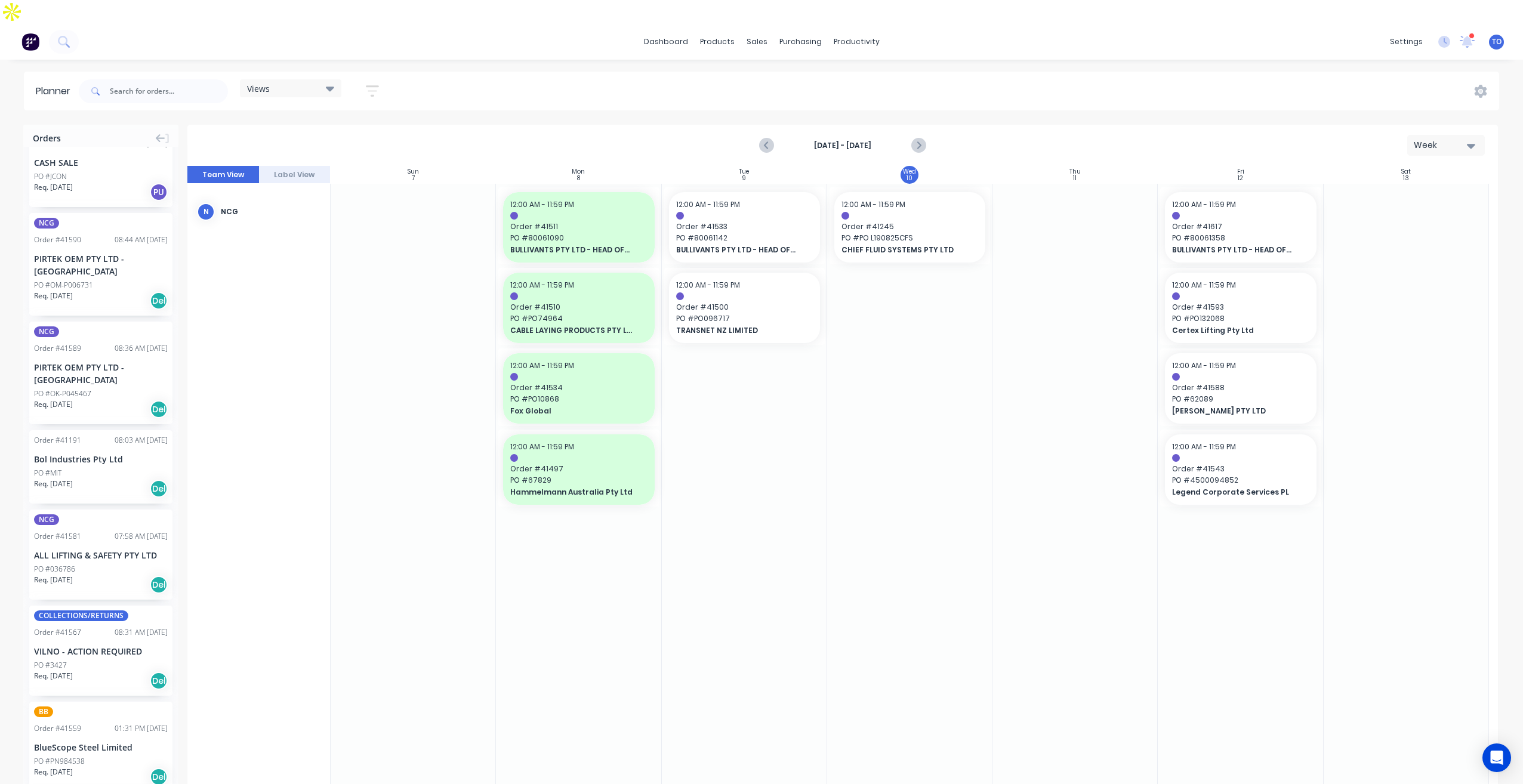
scroll to position [656, 0]
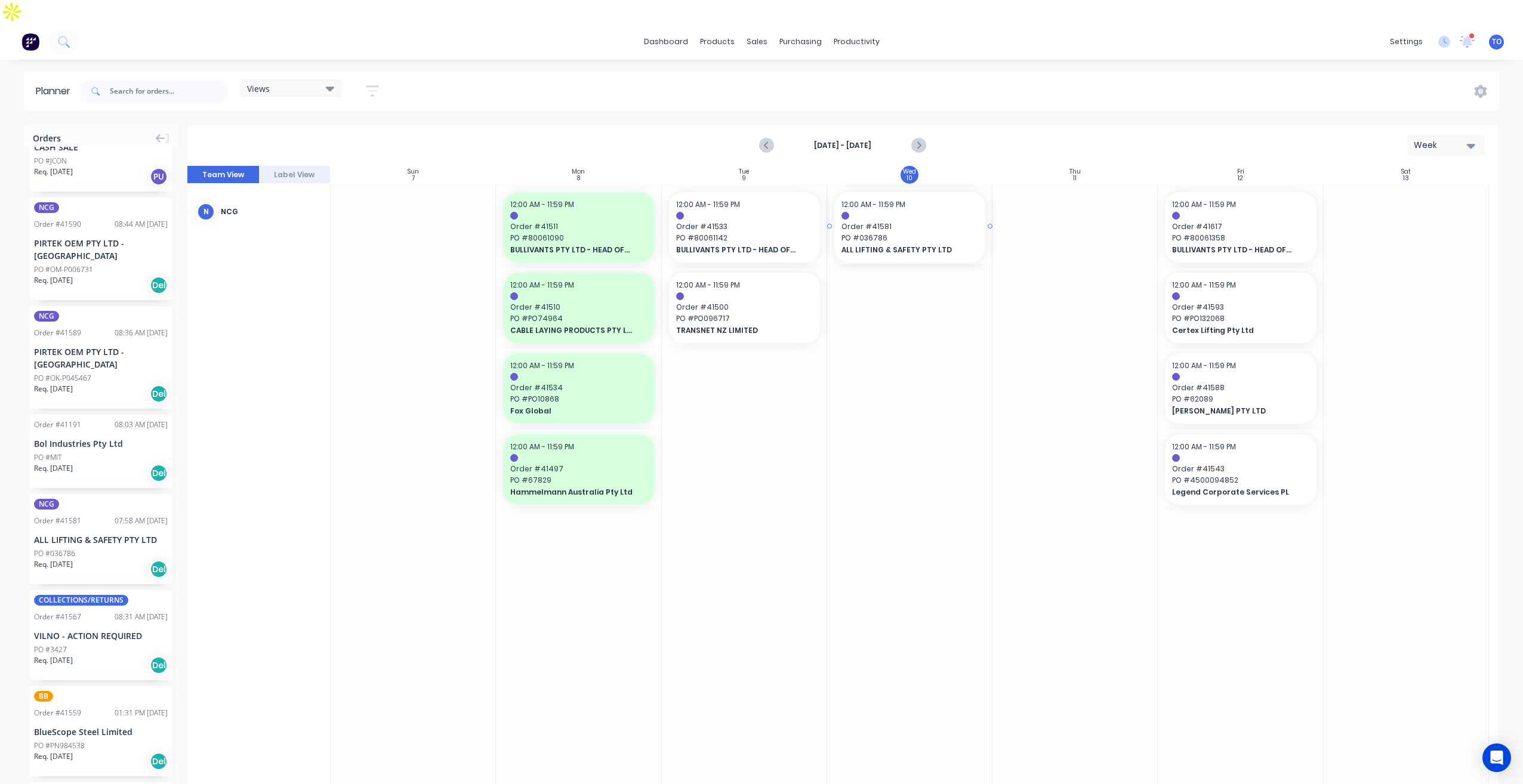
drag, startPoint x: 55, startPoint y: 487, endPoint x: 877, endPoint y: 366, distance: 830.9
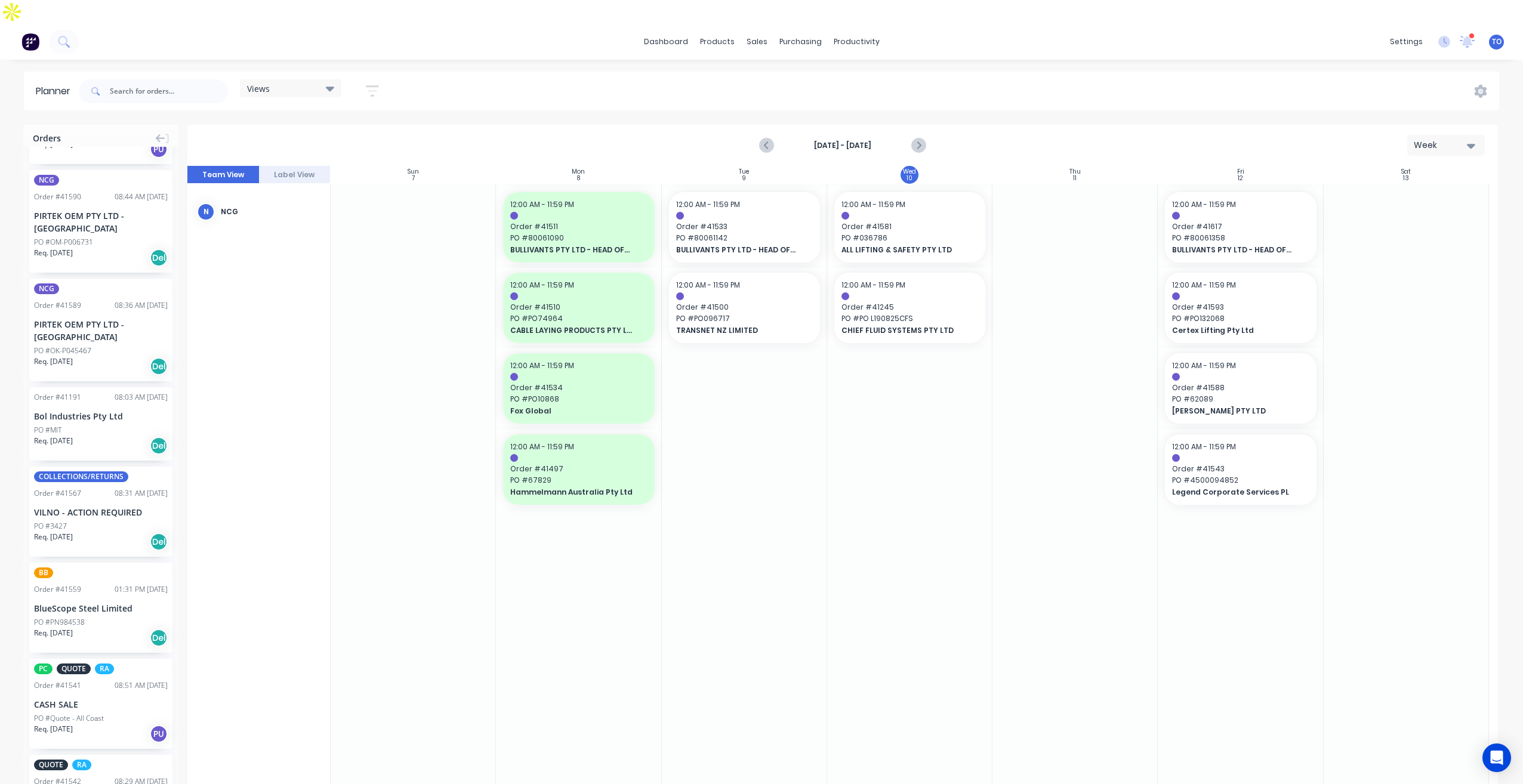
scroll to position [534, 0]
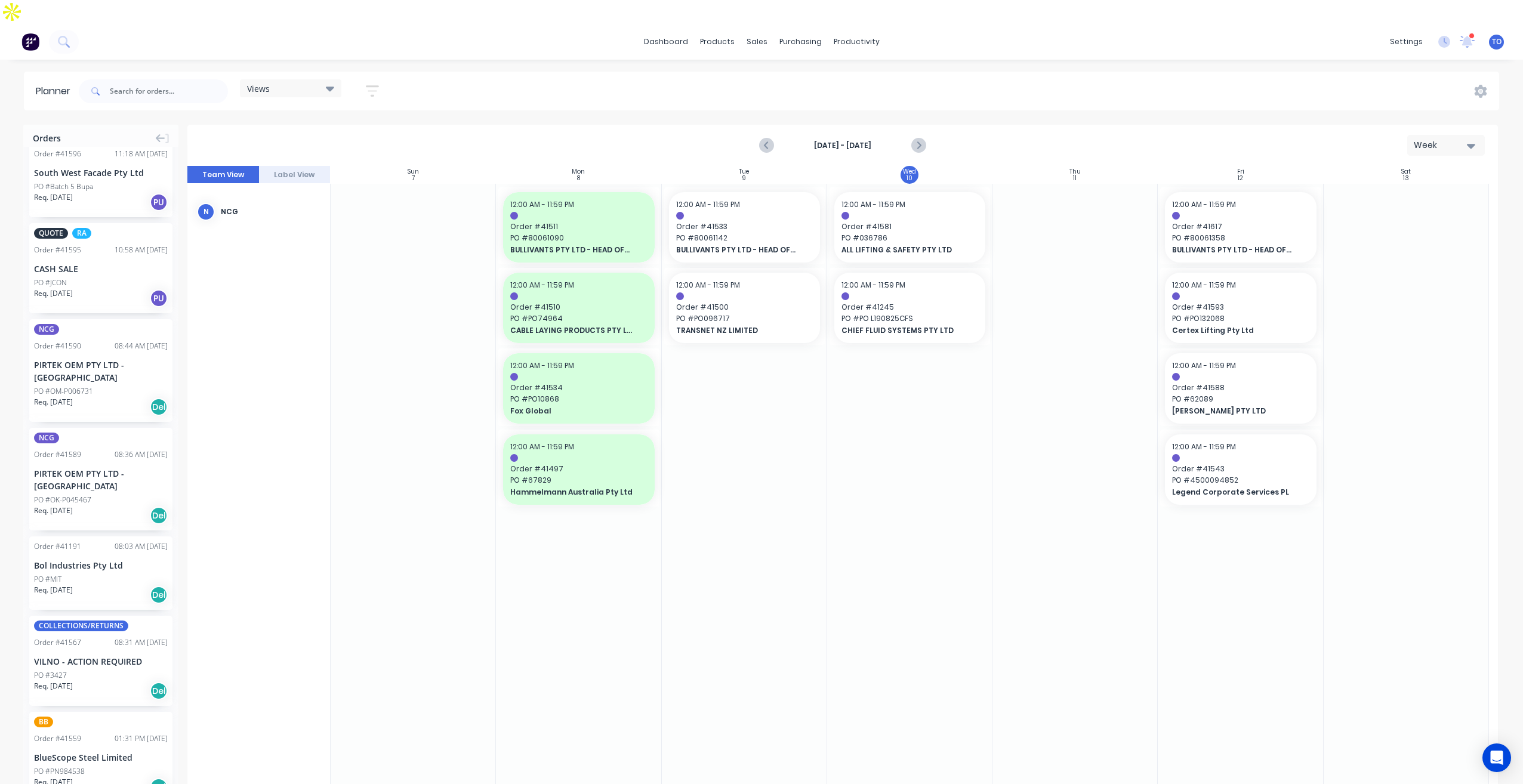
drag, startPoint x: 914, startPoint y: 122, endPoint x: 878, endPoint y: 127, distance: 36.3
click at [914, 138] on icon "Next page" at bounding box center [918, 145] width 14 height 14
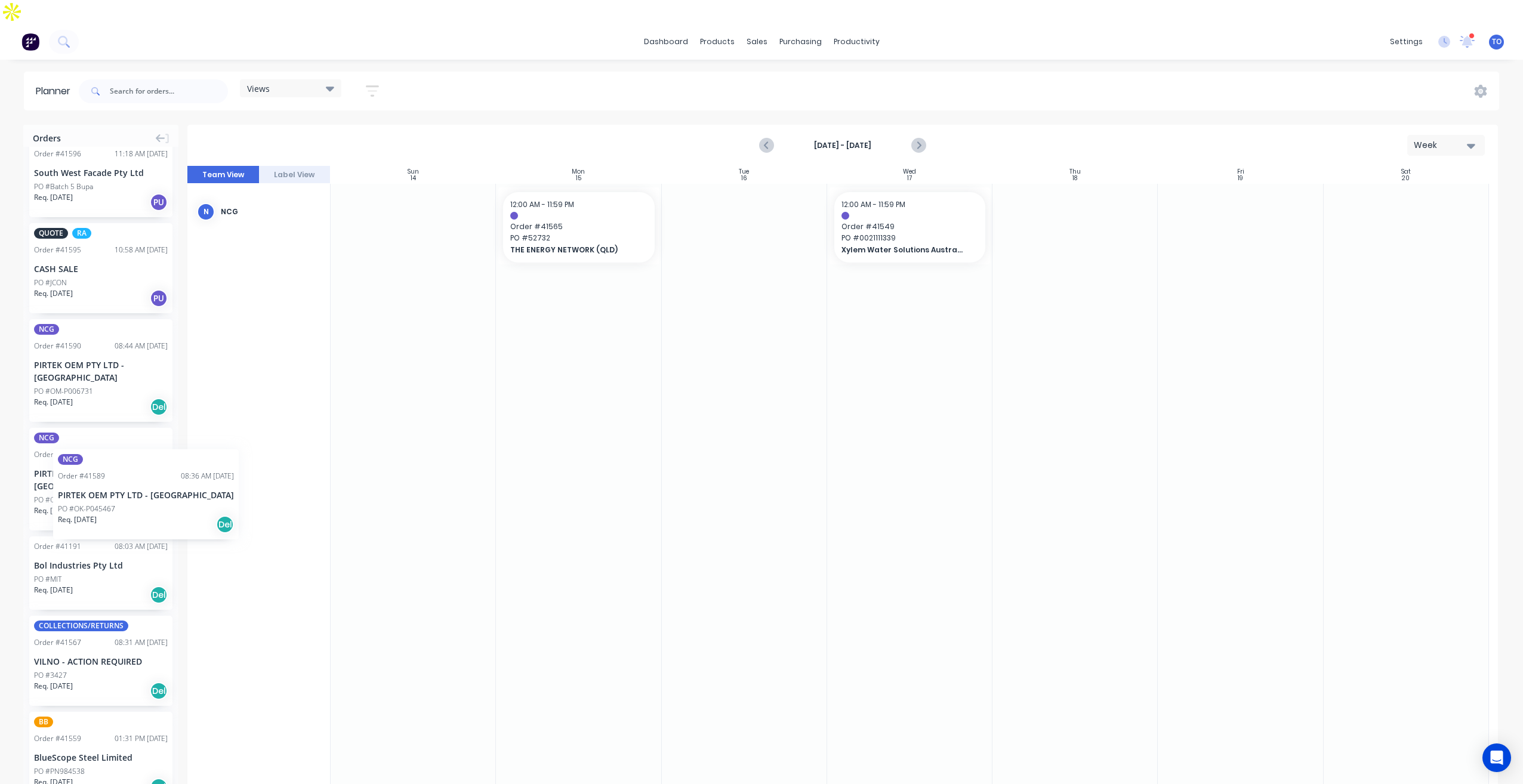
drag, startPoint x: 53, startPoint y: 428, endPoint x: 67, endPoint y: 431, distance: 14.3
click at [913, 138] on icon "Next page" at bounding box center [918, 145] width 14 height 14
drag, startPoint x: 64, startPoint y: 420, endPoint x: 599, endPoint y: 250, distance: 561.4
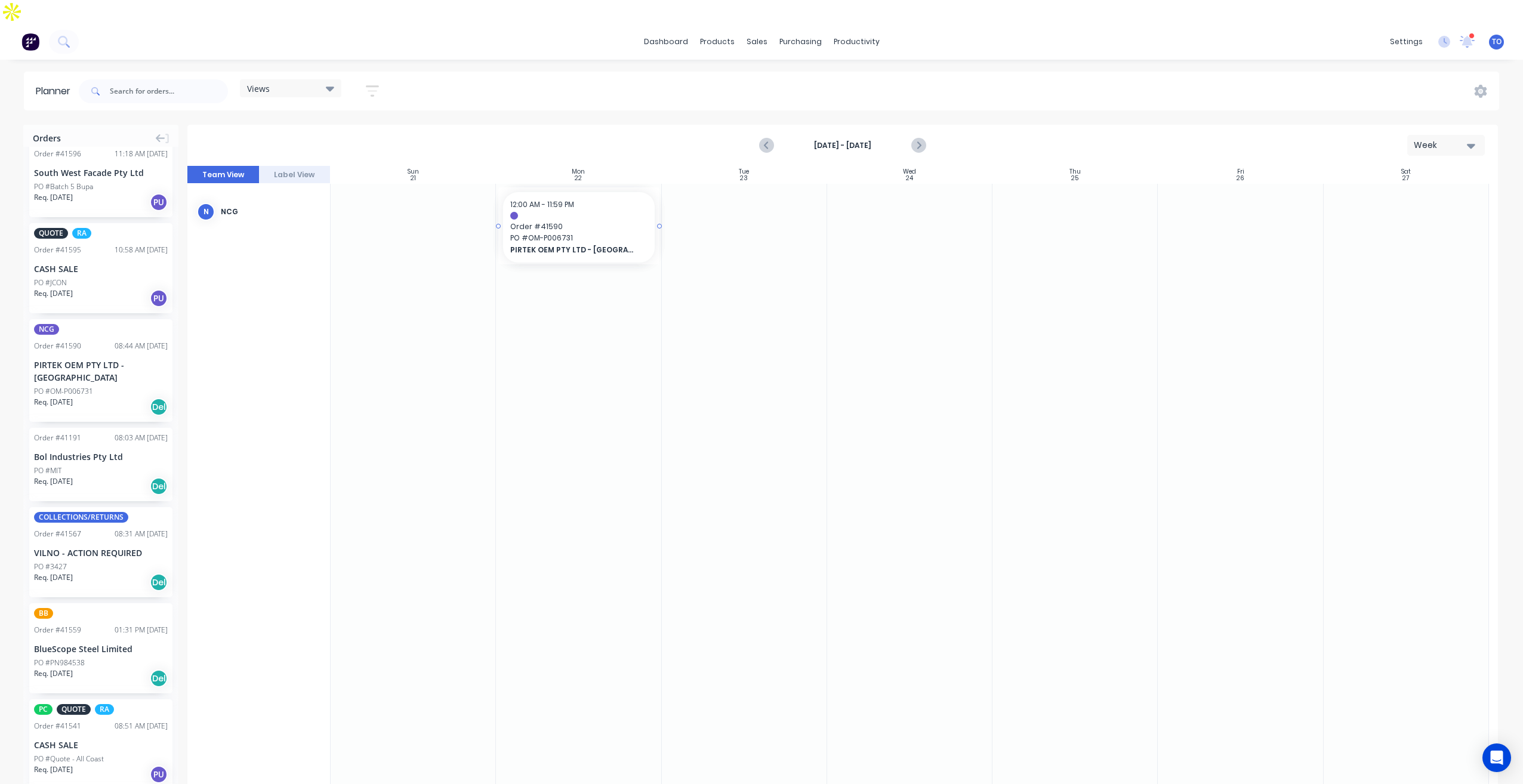
drag, startPoint x: 51, startPoint y: 312, endPoint x: 530, endPoint y: 265, distance: 481.3
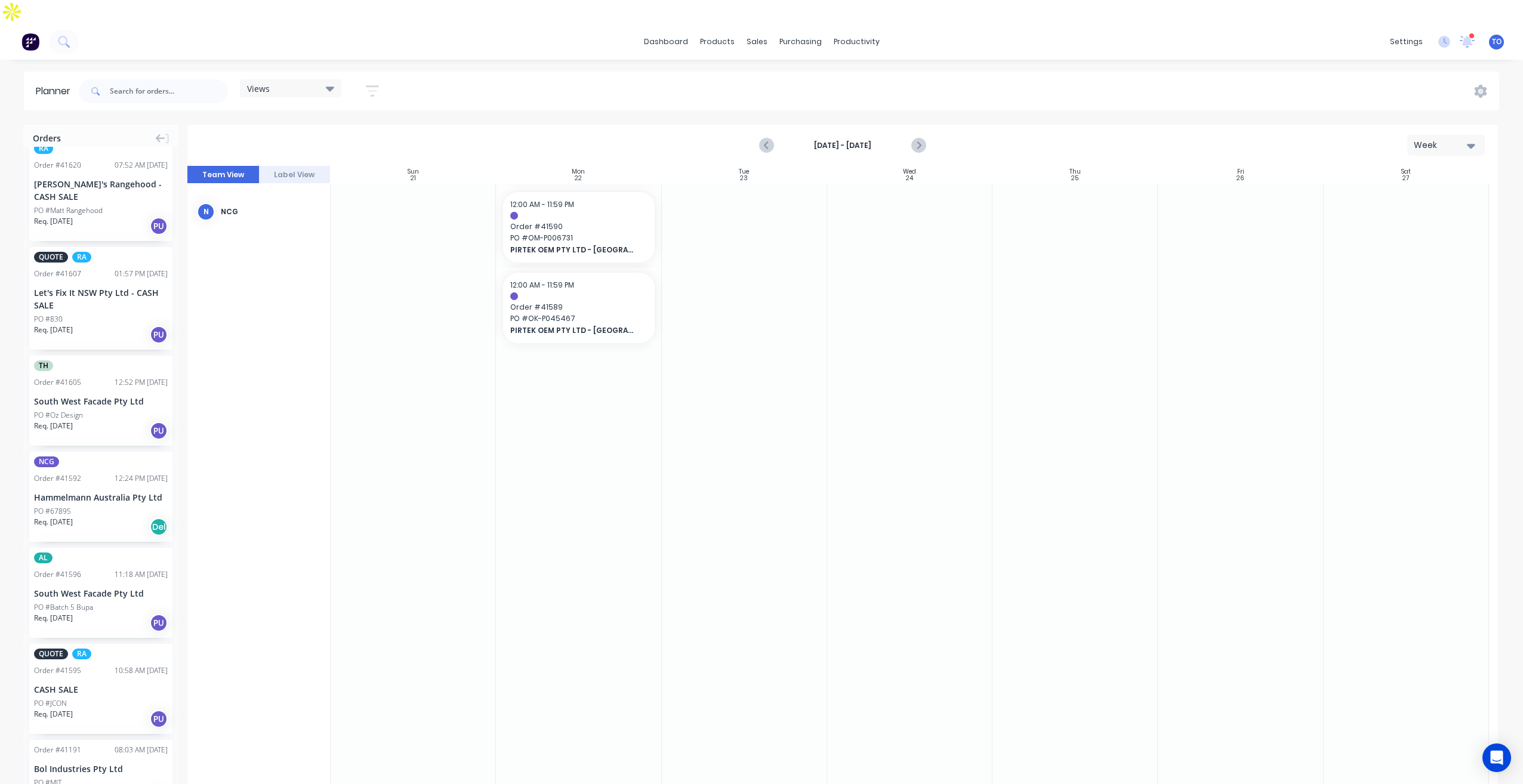
scroll to position [119, 0]
click at [751, 132] on div "[DATE] - [DATE] Week" at bounding box center [843, 145] width 1308 height 38
click at [766, 138] on icon "Previous page" at bounding box center [767, 145] width 14 height 14
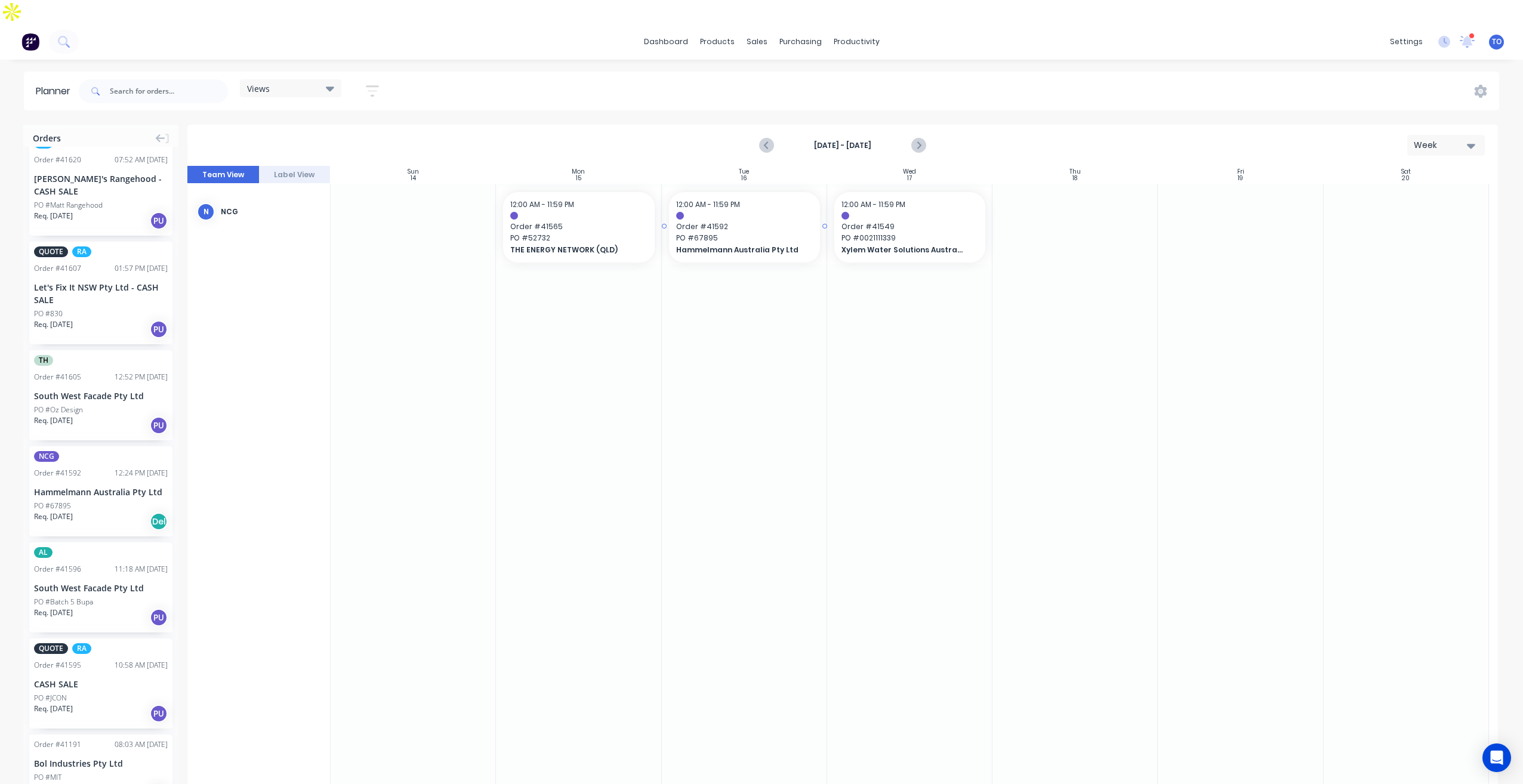
drag, startPoint x: 62, startPoint y: 439, endPoint x: 755, endPoint y: 327, distance: 702.0
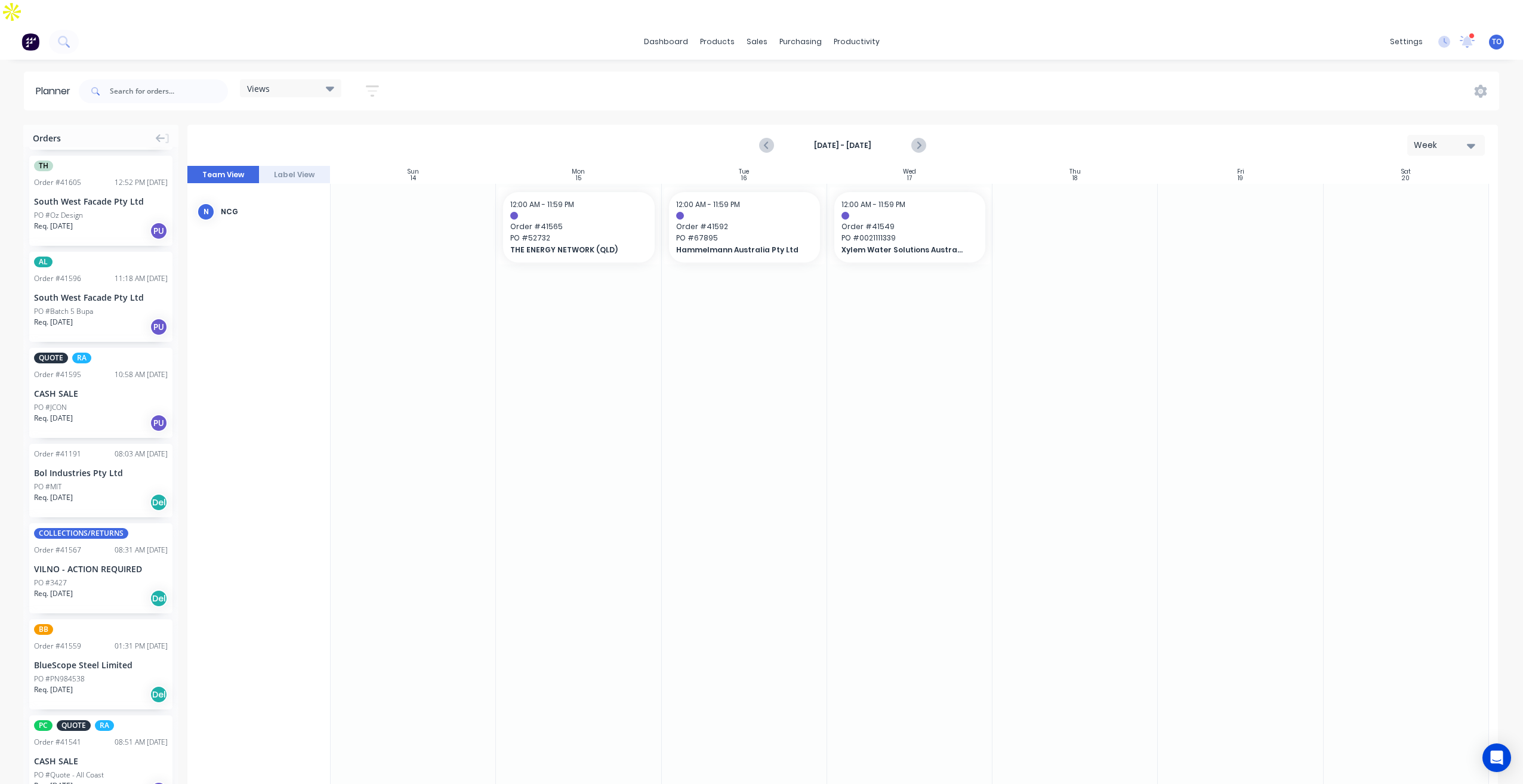
scroll to position [460, 0]
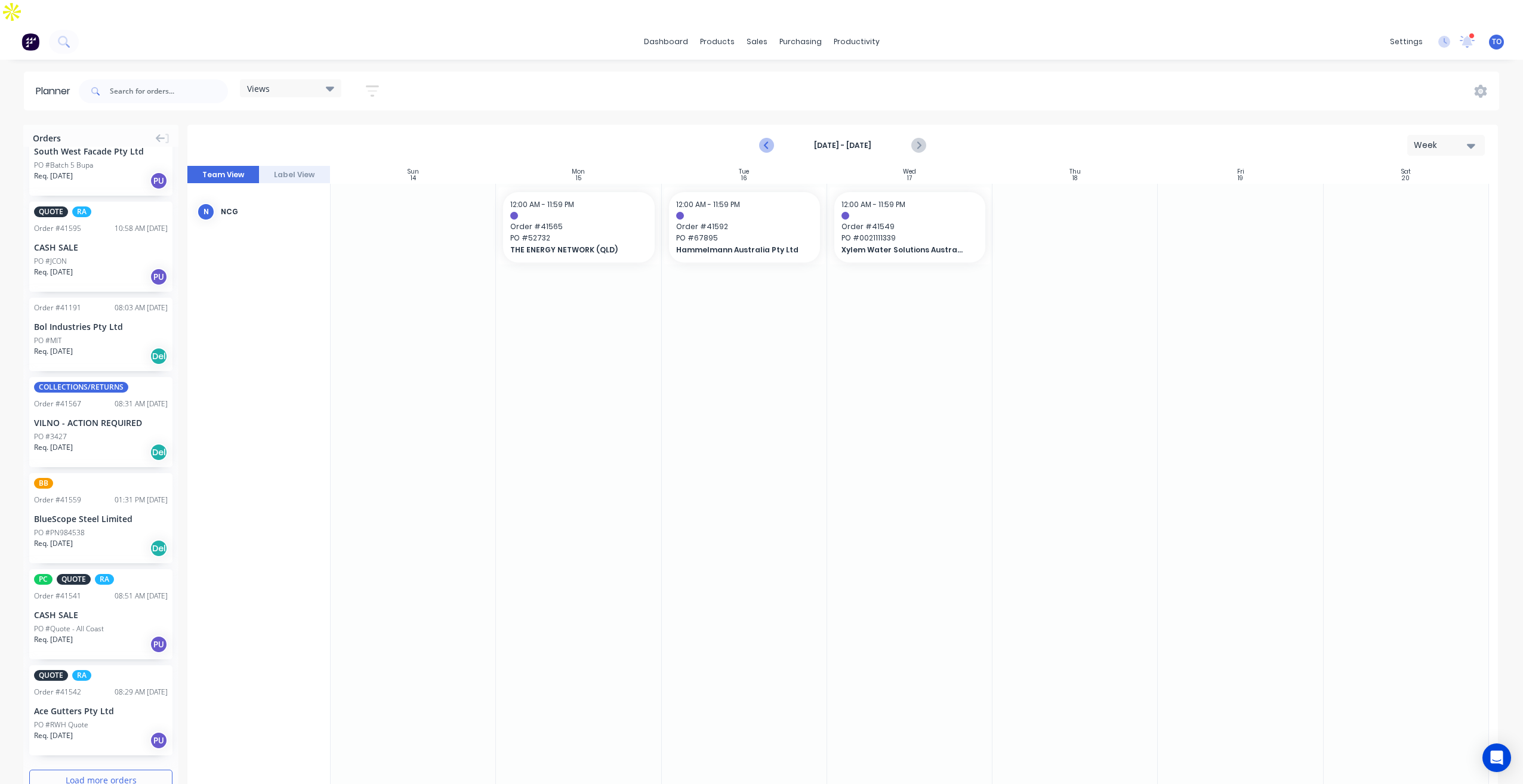
drag, startPoint x: 749, startPoint y: 122, endPoint x: 755, endPoint y: 122, distance: 6.0
click at [751, 126] on div "[DATE] - [DATE] Week" at bounding box center [843, 145] width 1308 height 38
click at [767, 141] on icon "Previous page" at bounding box center [767, 145] width 6 height 9
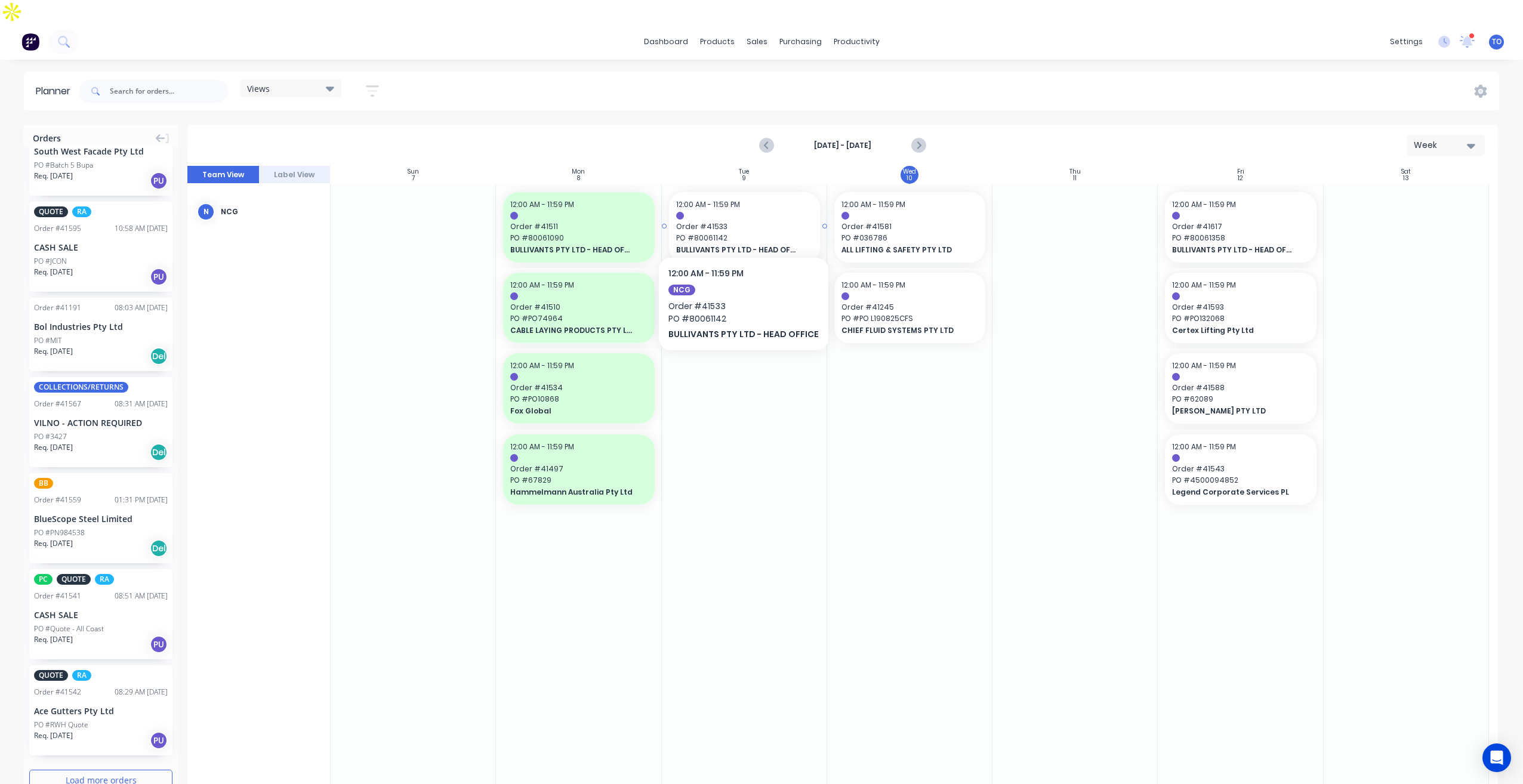
click at [741, 233] on span "PO # 80061142" at bounding box center [744, 238] width 137 height 11
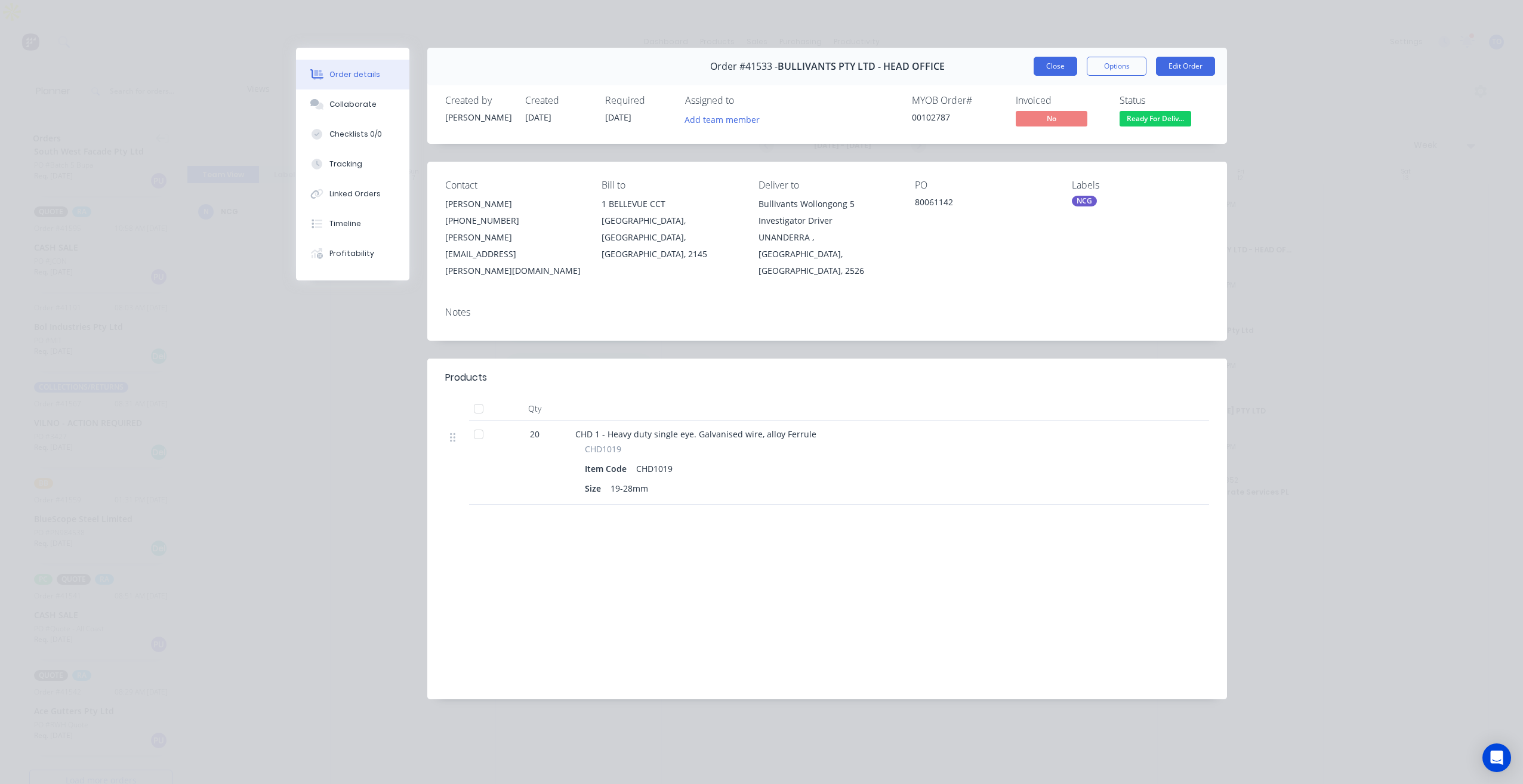
click at [1048, 69] on button "Close" at bounding box center [1055, 66] width 43 height 19
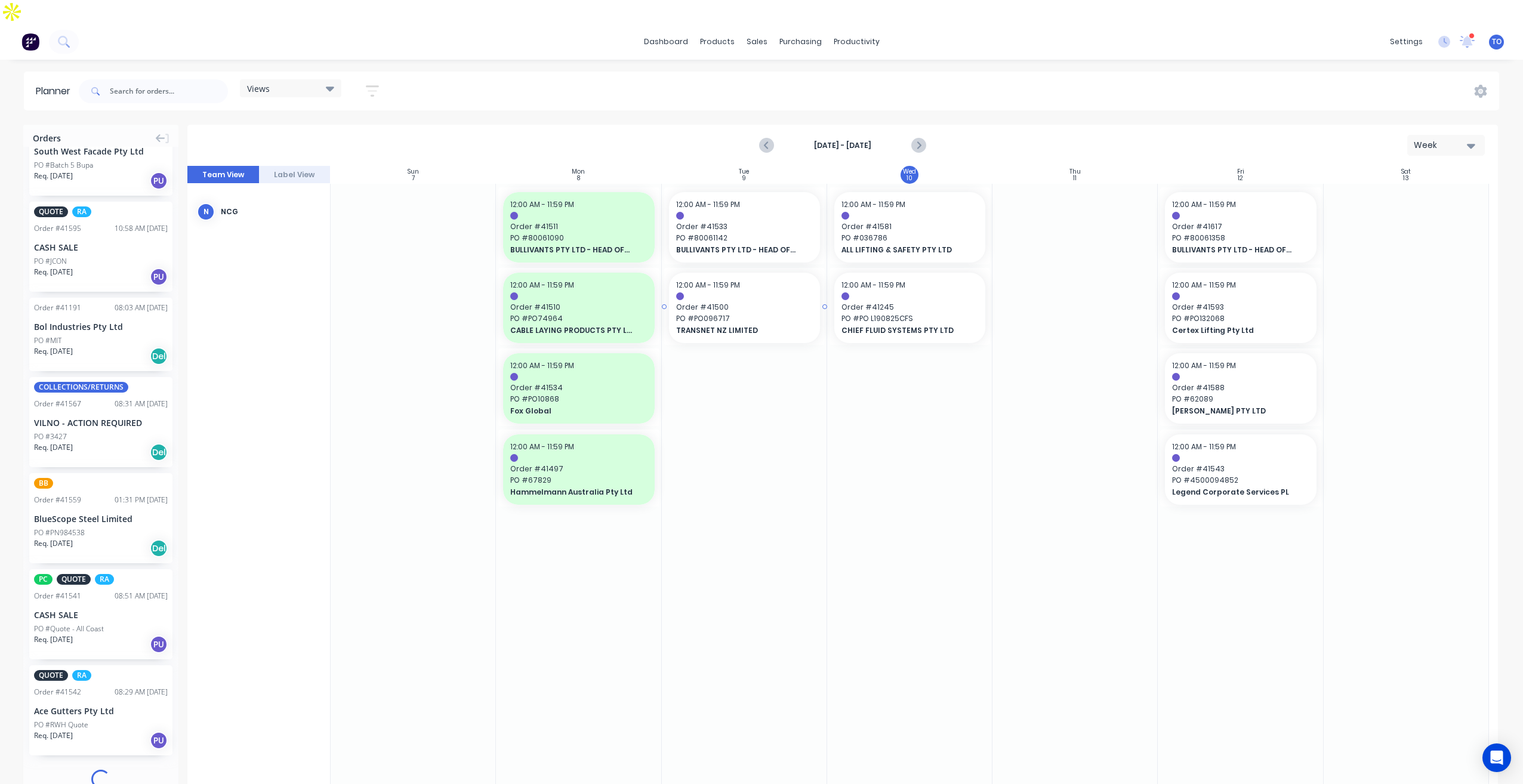
scroll to position [458, 0]
click at [716, 292] on div at bounding box center [744, 296] width 137 height 7
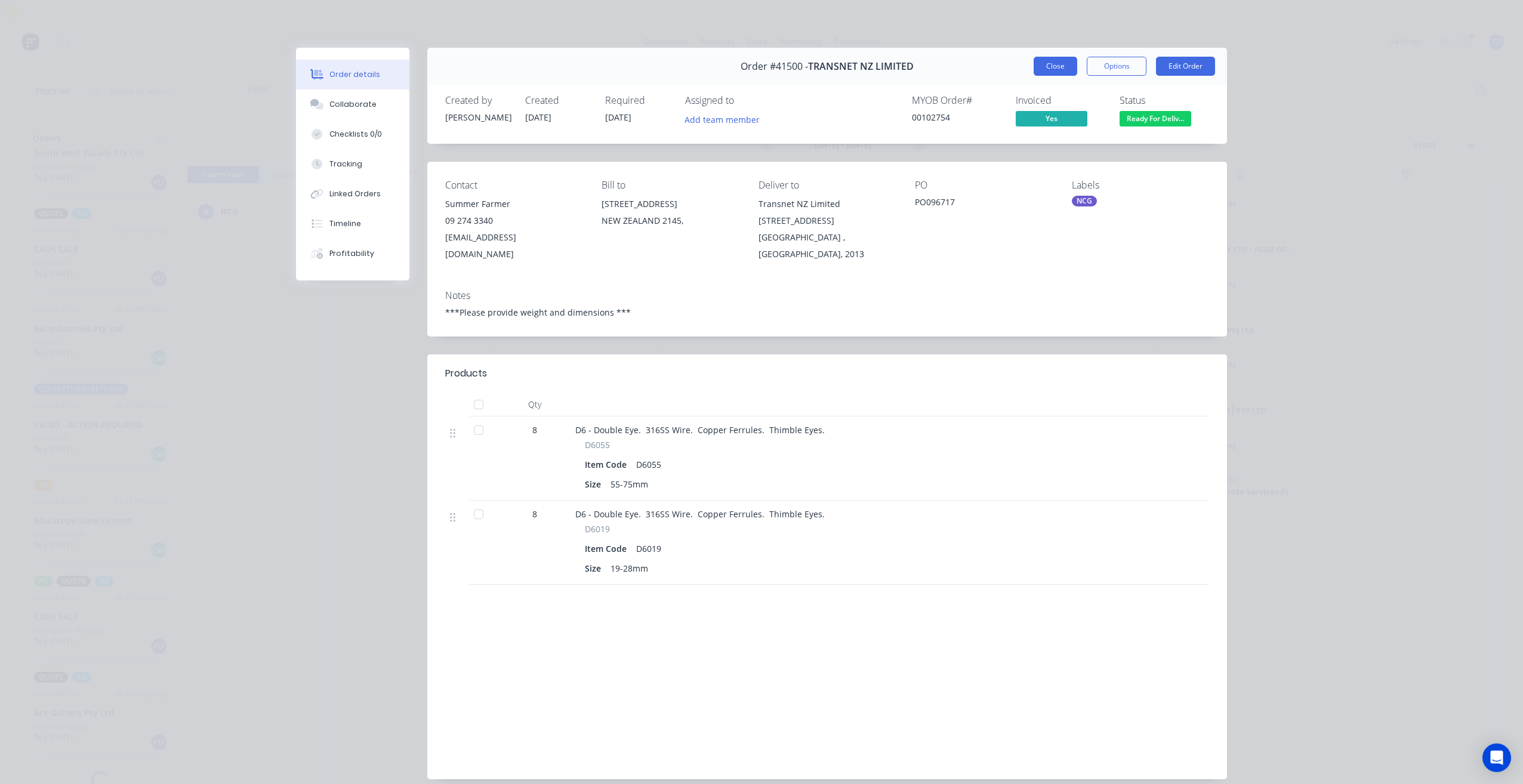
click at [1049, 71] on button "Close" at bounding box center [1055, 66] width 43 height 19
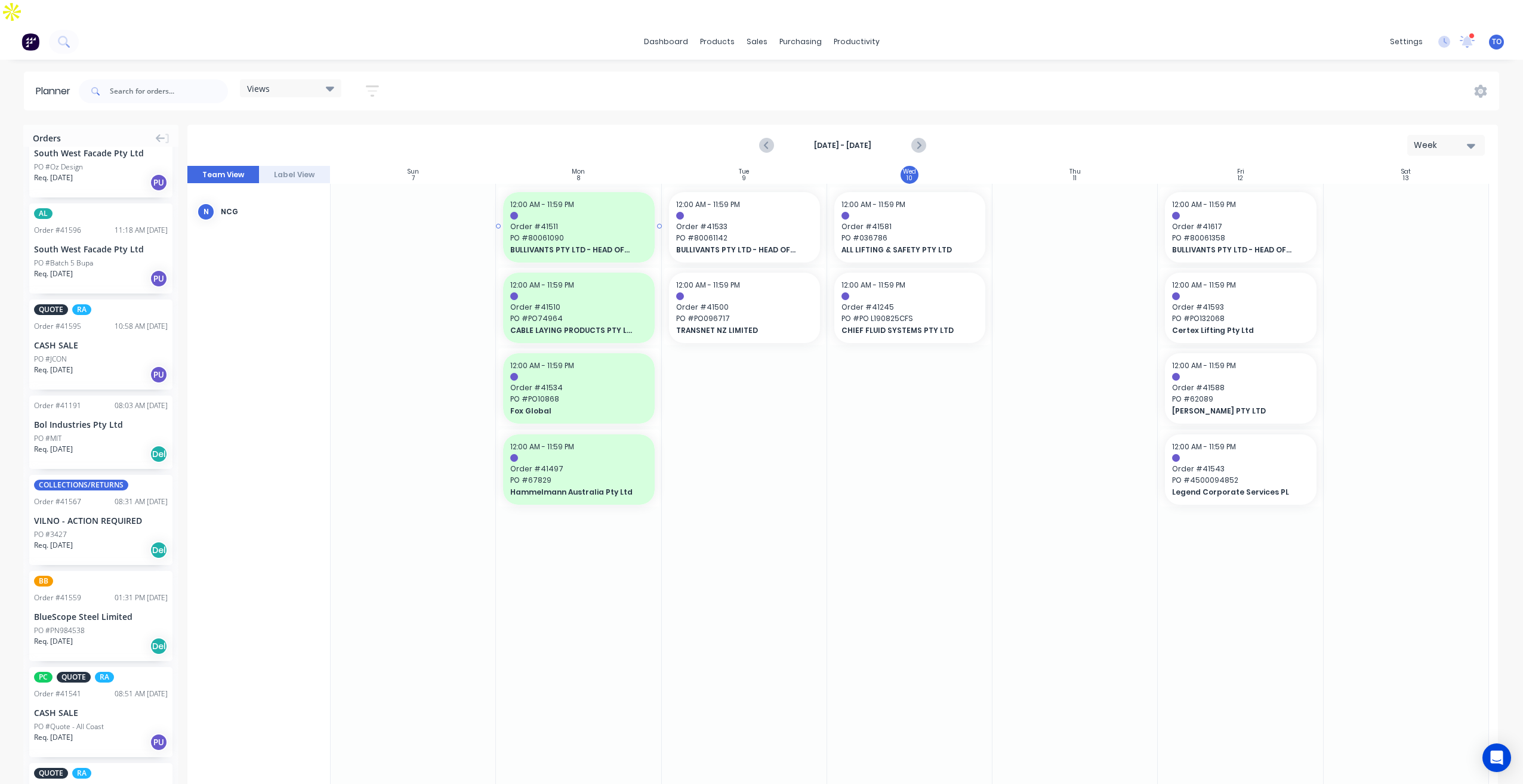
scroll to position [556, 0]
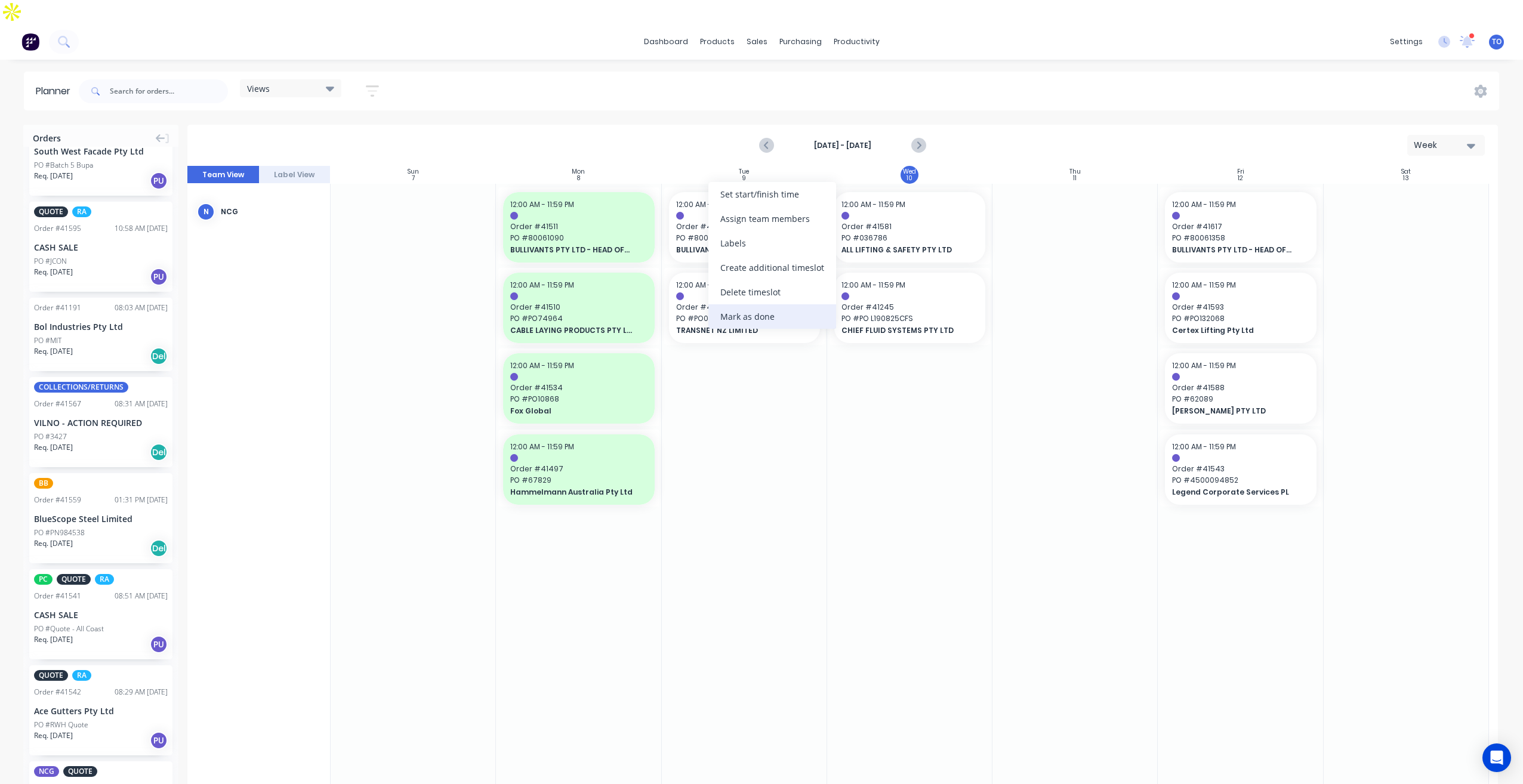
click at [731, 319] on div "Mark as done" at bounding box center [772, 316] width 128 height 24
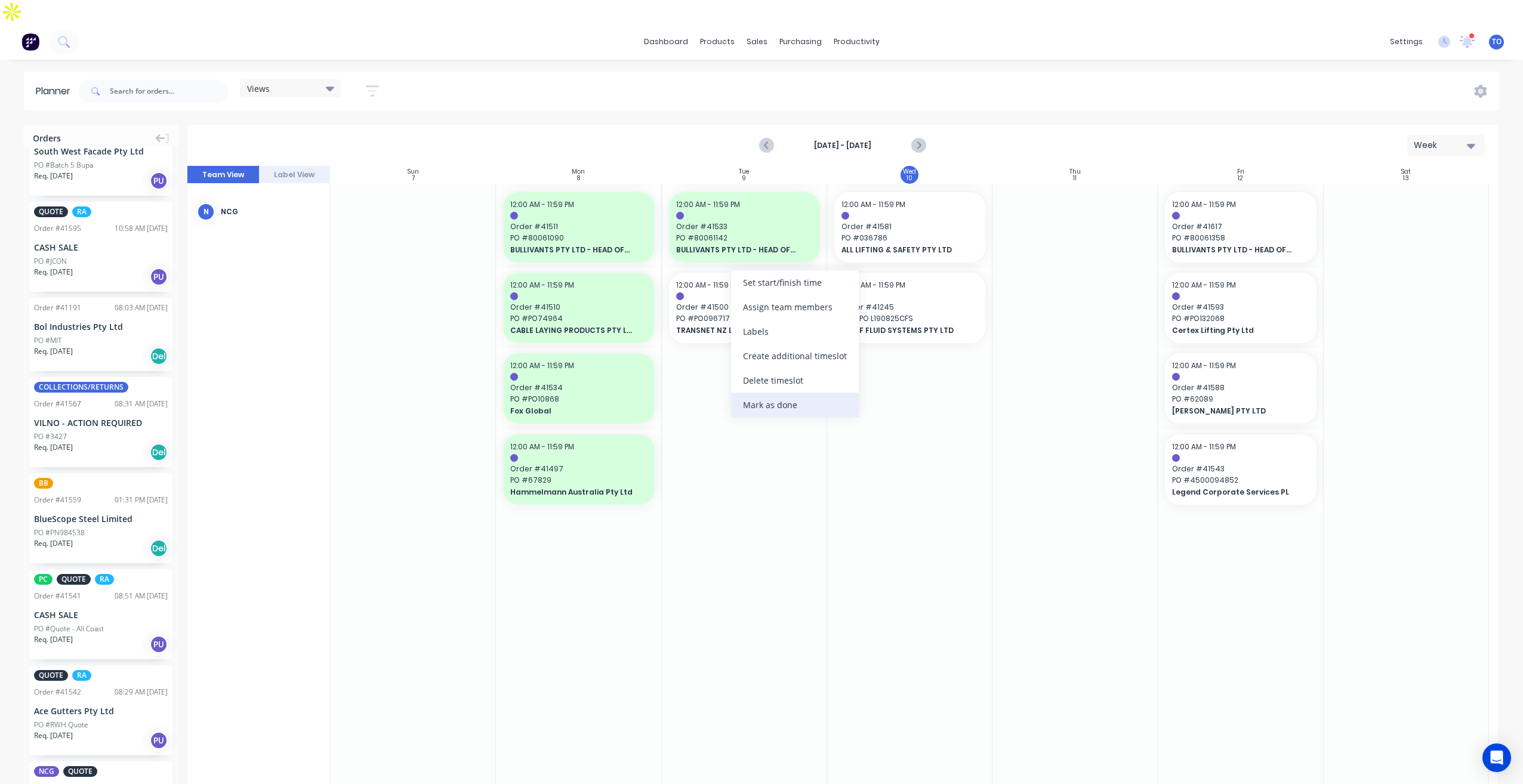
click at [785, 403] on div "Mark as done" at bounding box center [795, 405] width 128 height 24
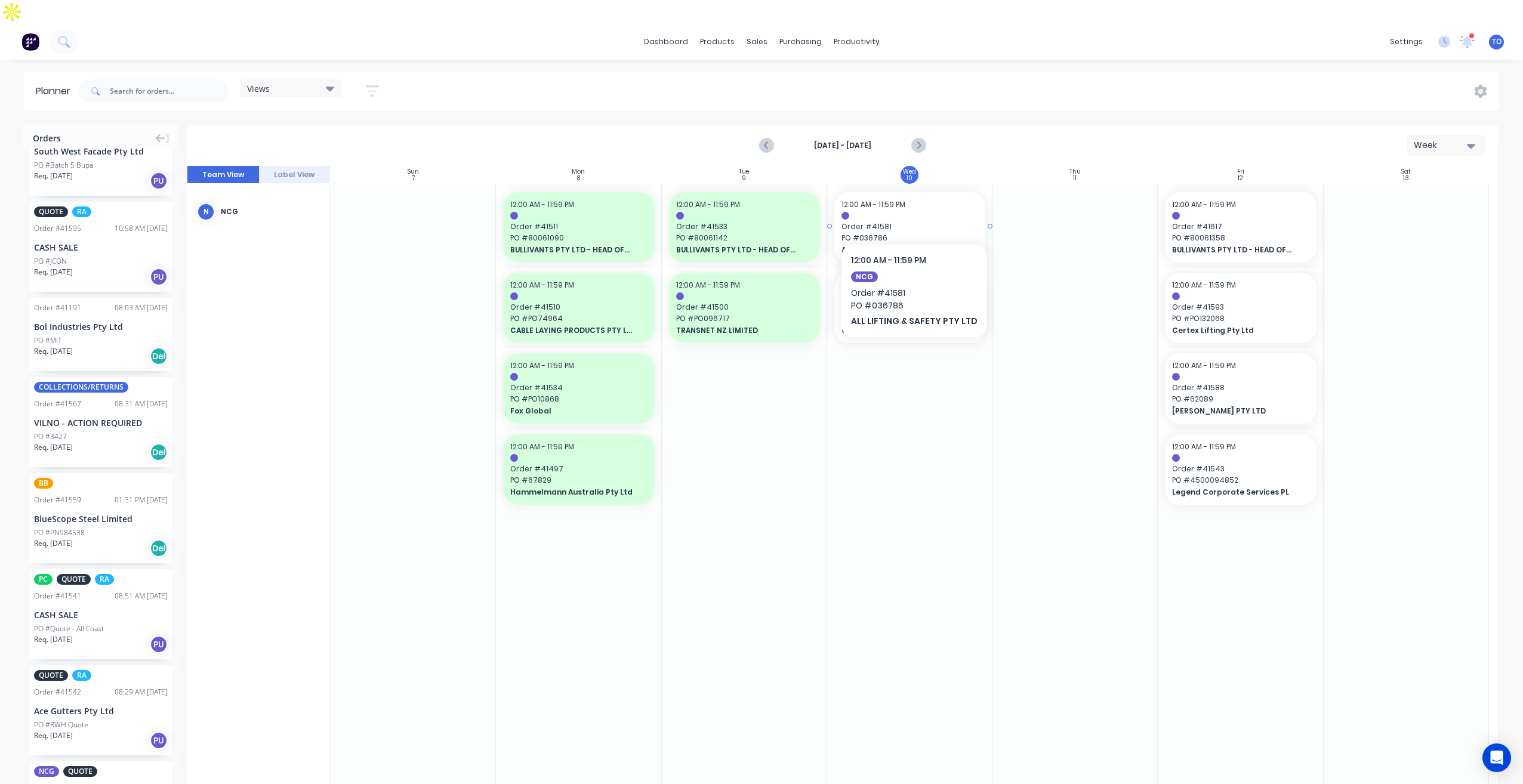
click at [906, 199] on div "12:00 AM - 11:59 PM" at bounding box center [910, 204] width 137 height 11
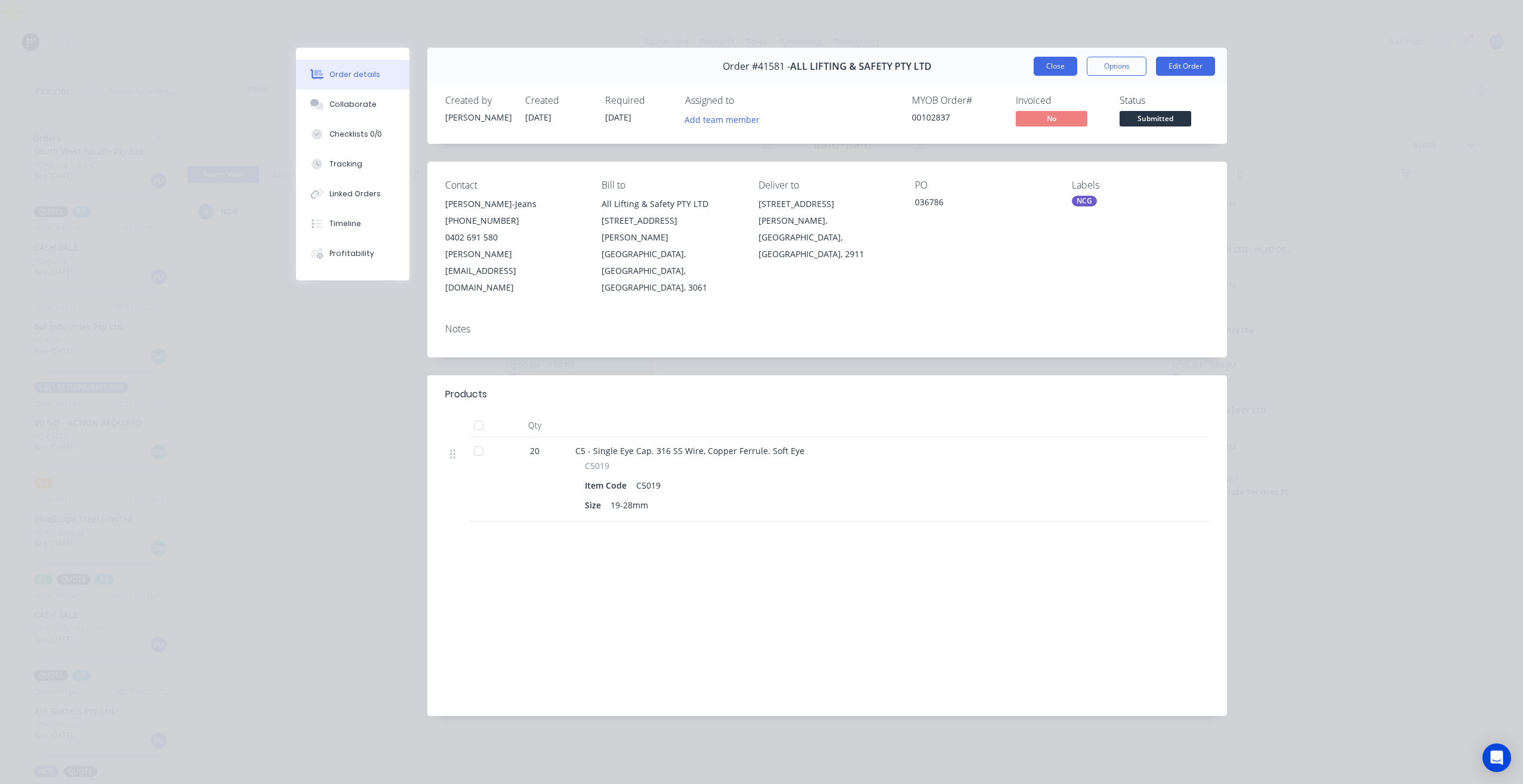
click at [1046, 67] on button "Close" at bounding box center [1055, 66] width 43 height 19
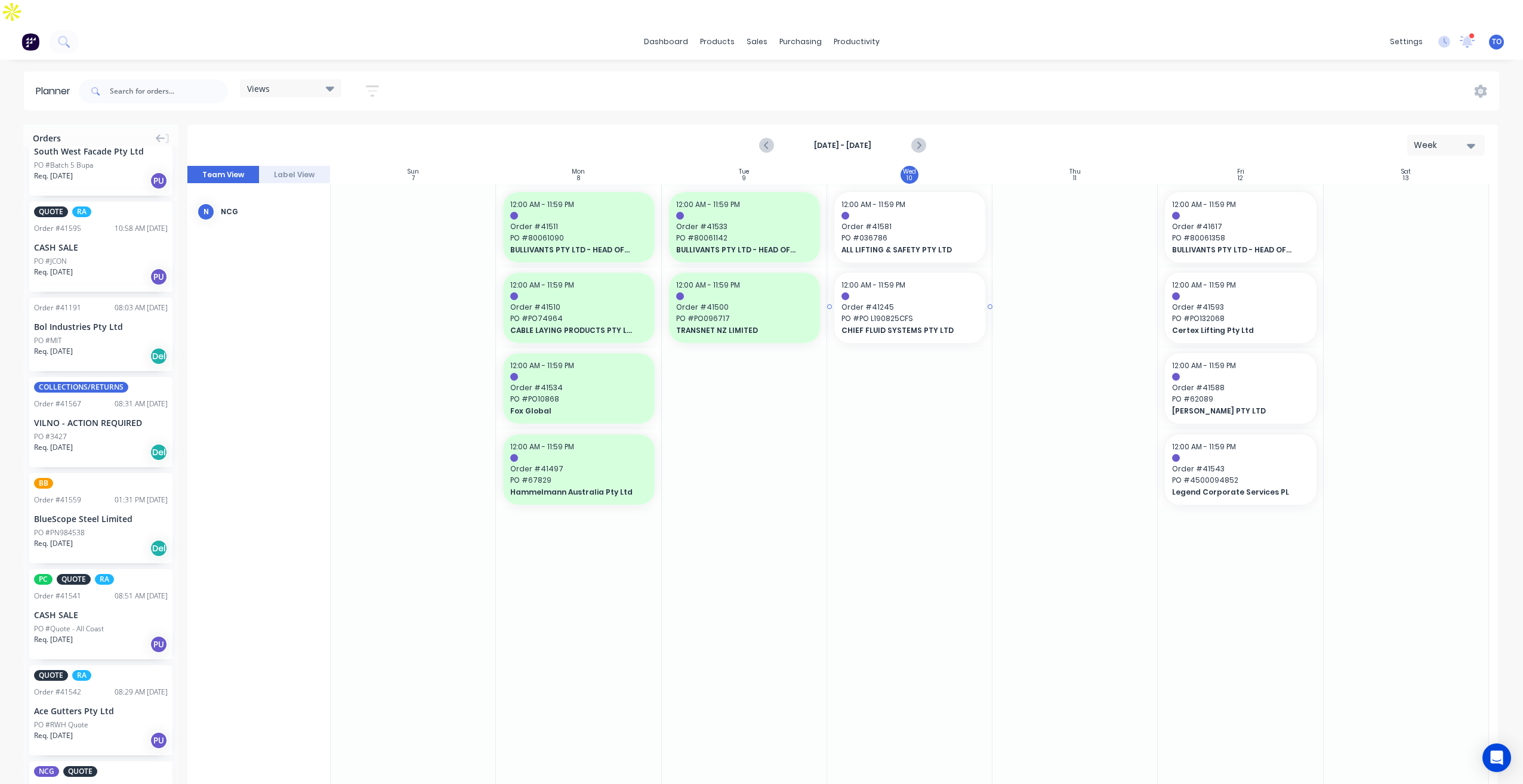
click at [926, 302] on span "Order # 41245" at bounding box center [910, 307] width 137 height 11
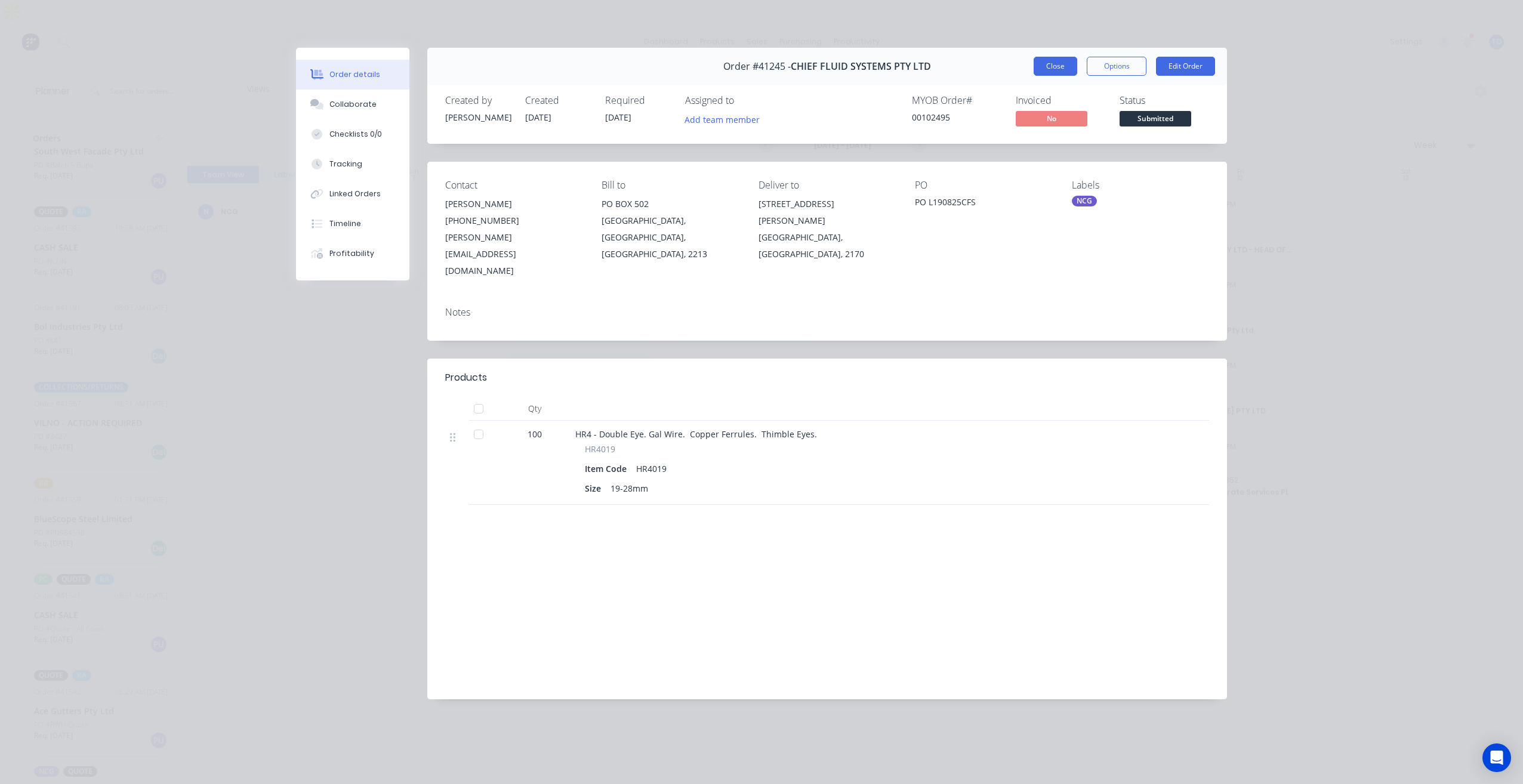
click at [1063, 63] on button "Close" at bounding box center [1055, 66] width 43 height 19
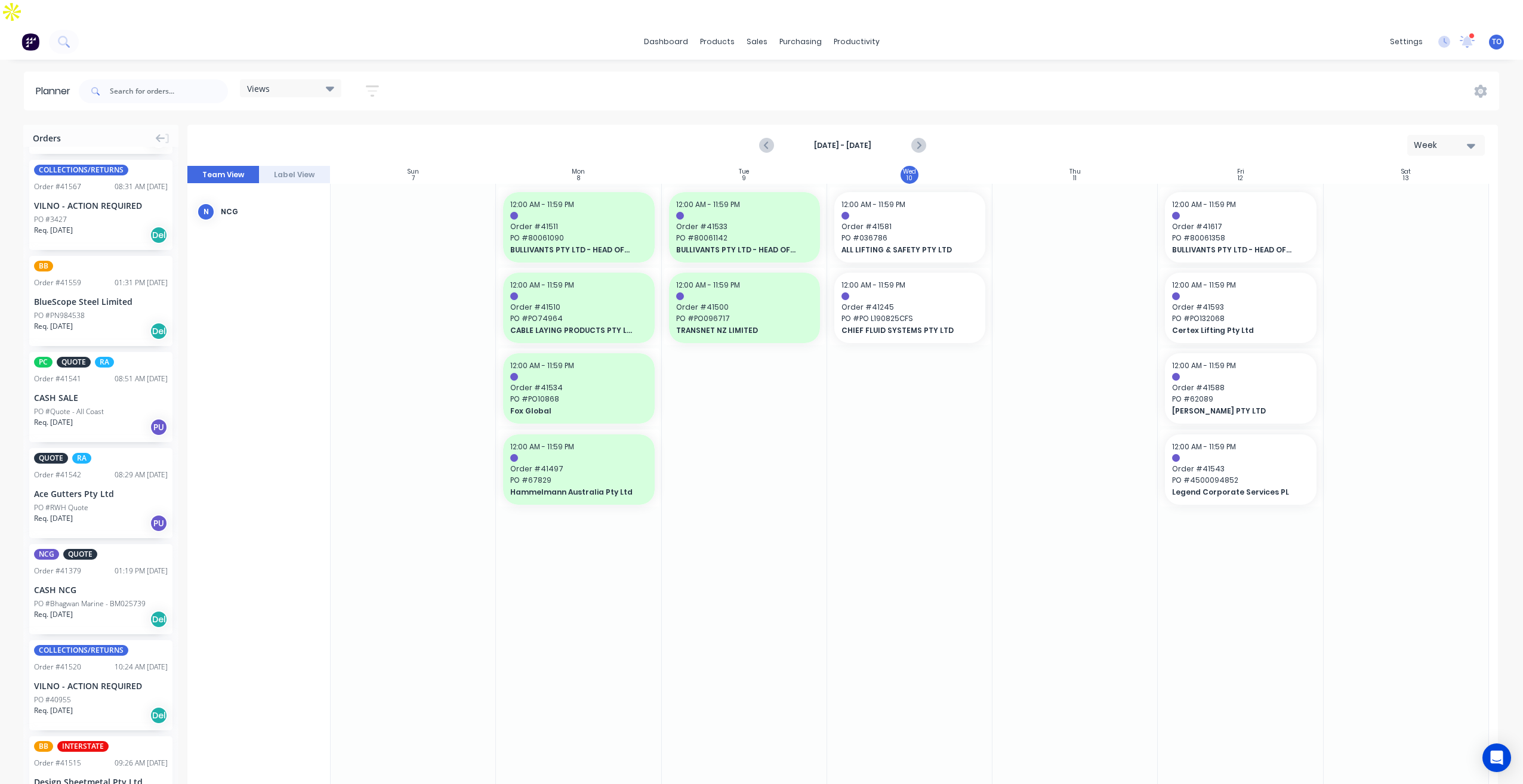
scroll to position [795, 0]
